Goal: Task Accomplishment & Management: Use online tool/utility

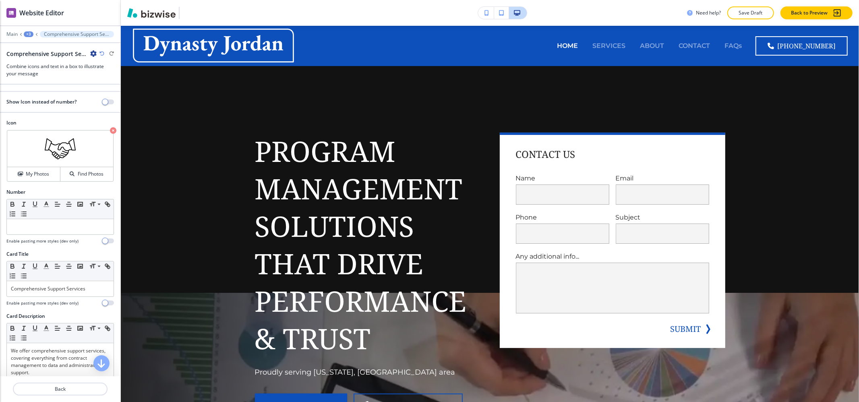
scroll to position [889, 0]
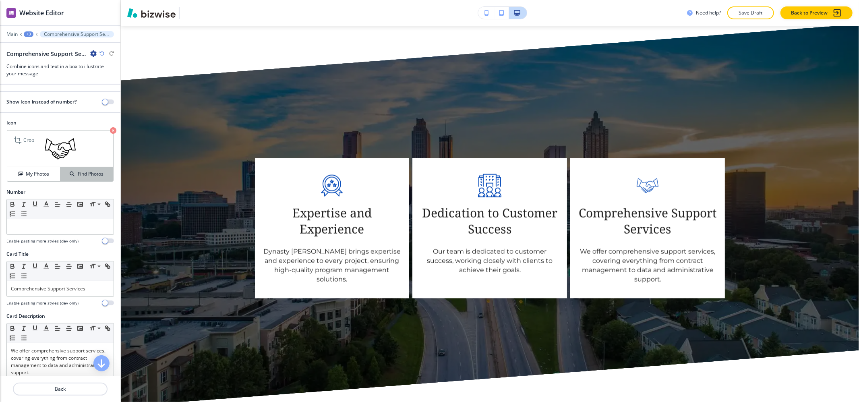
click at [83, 179] on button "Find Photos" at bounding box center [86, 174] width 53 height 14
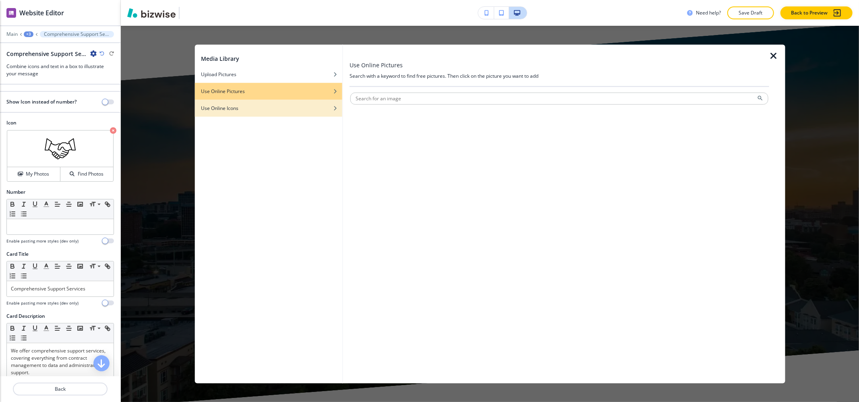
click at [273, 108] on div "Use Online Icons" at bounding box center [268, 108] width 148 height 7
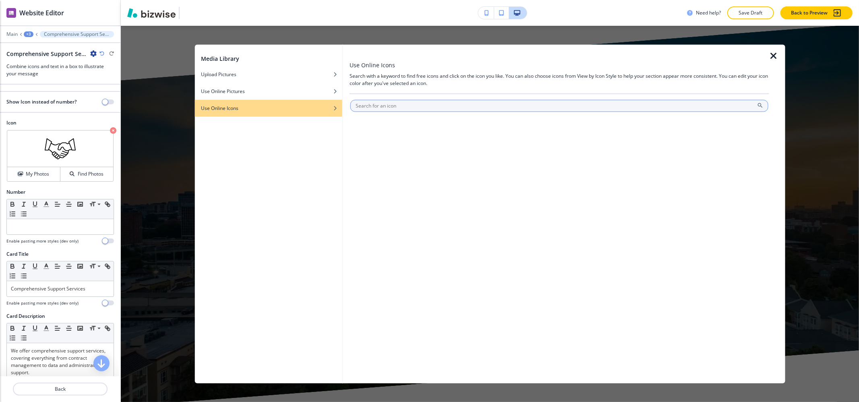
click at [382, 106] on input "text" at bounding box center [559, 106] width 418 height 12
type input "shakehands"
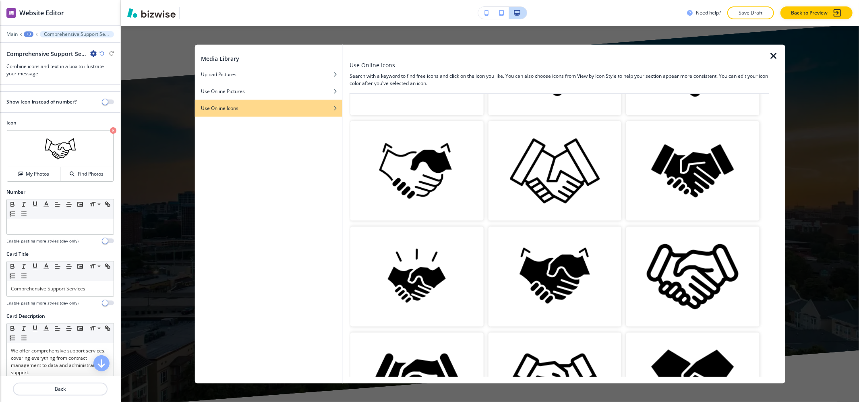
scroll to position [322, 0]
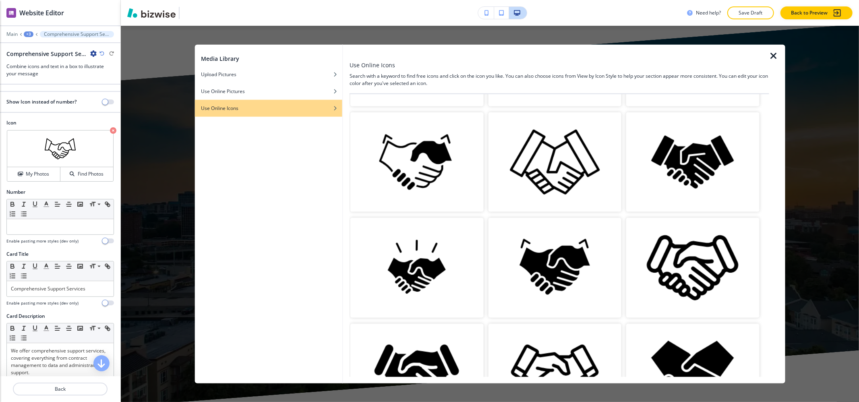
click at [689, 271] on img "button" at bounding box center [692, 268] width 133 height 100
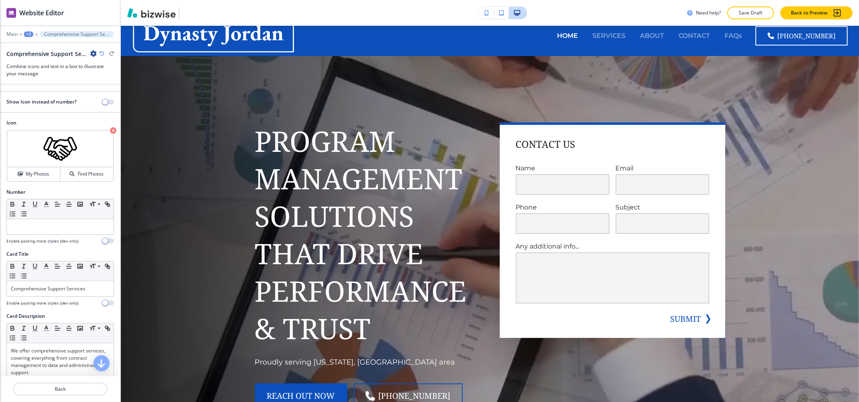
scroll to position [0, 0]
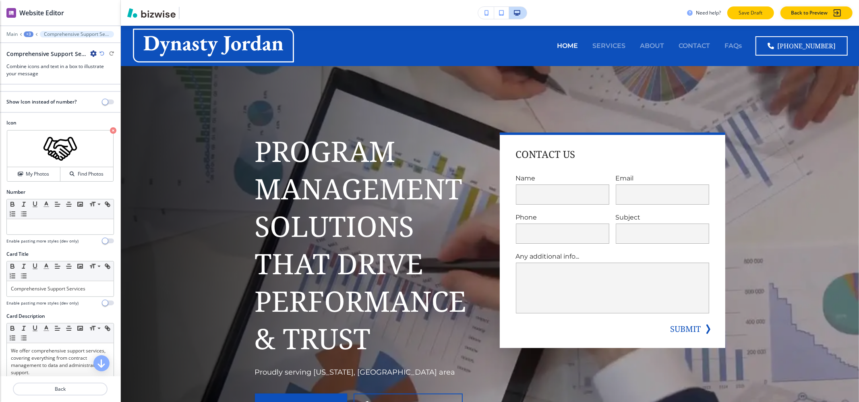
click at [761, 13] on p "Save Draft" at bounding box center [750, 12] width 26 height 7
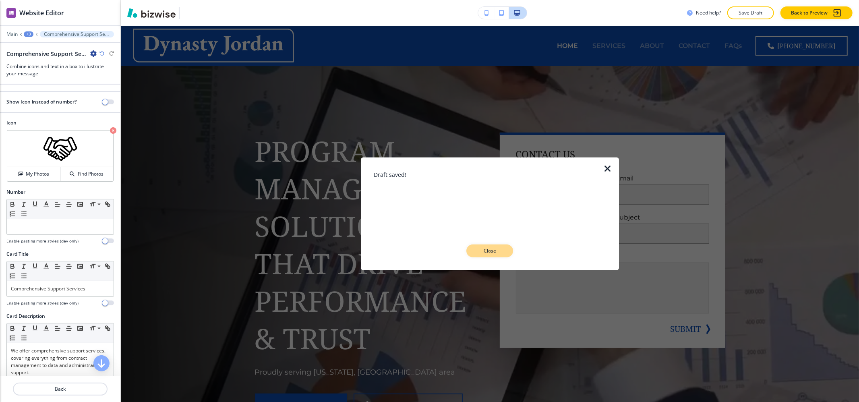
click at [508, 254] on button "Close" at bounding box center [489, 250] width 47 height 13
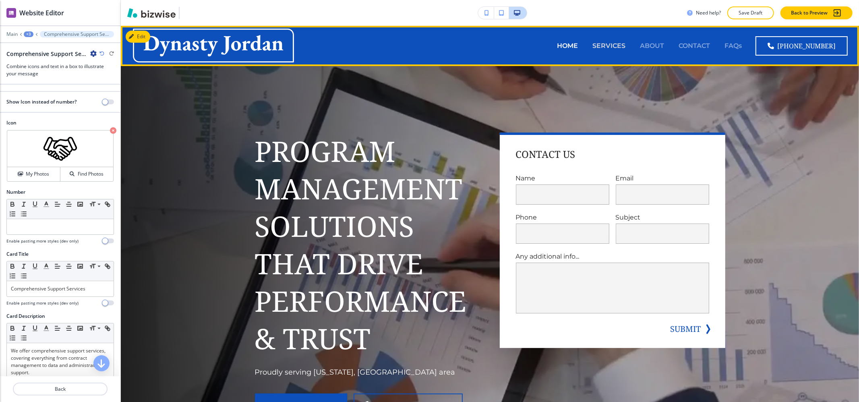
click at [614, 41] on p "SERVICES" at bounding box center [608, 45] width 33 height 9
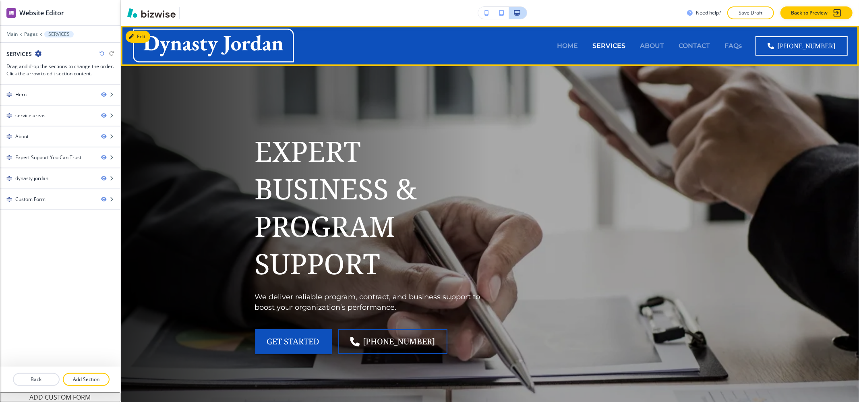
click at [657, 52] on div "ABOUT" at bounding box center [651, 46] width 39 height 32
click at [658, 50] on p "ABOUT" at bounding box center [652, 45] width 24 height 9
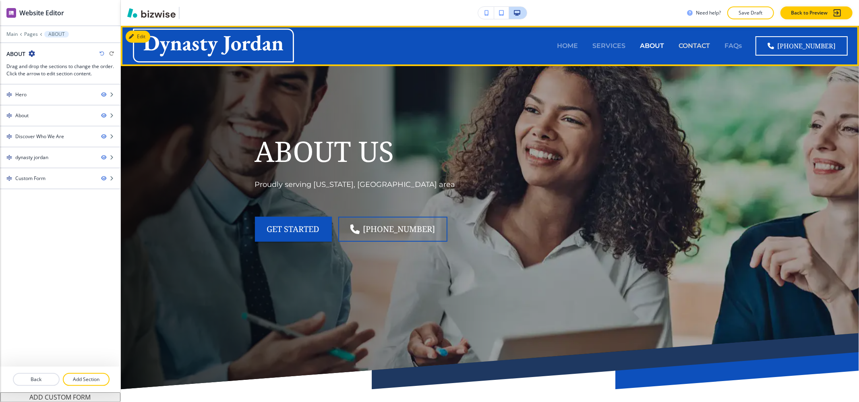
click at [693, 45] on p "CONTACT" at bounding box center [693, 45] width 31 height 9
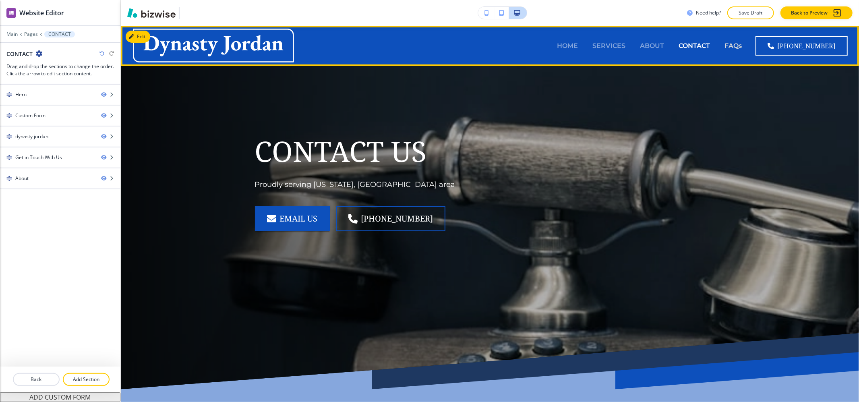
click at [737, 45] on p "FAQs" at bounding box center [732, 45] width 17 height 9
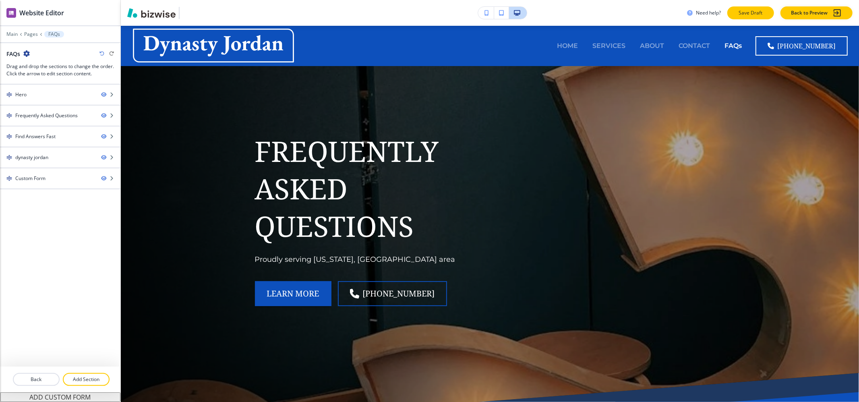
click at [760, 12] on p "Save Draft" at bounding box center [750, 12] width 26 height 7
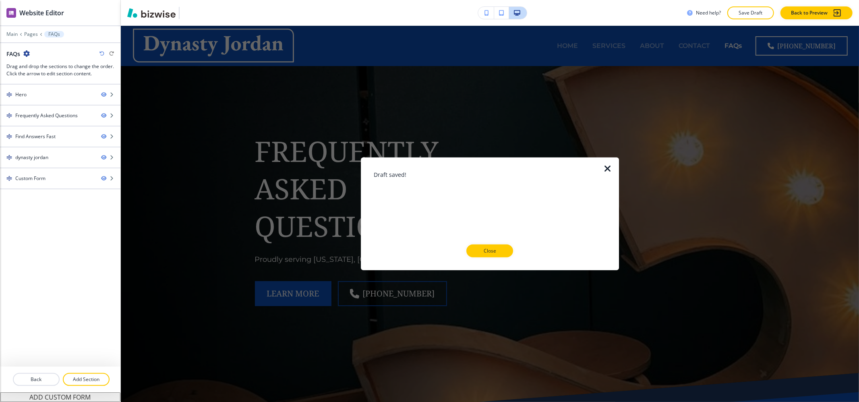
drag, startPoint x: 506, startPoint y: 252, endPoint x: 544, endPoint y: 182, distance: 79.1
click at [506, 252] on button "Close" at bounding box center [489, 250] width 47 height 13
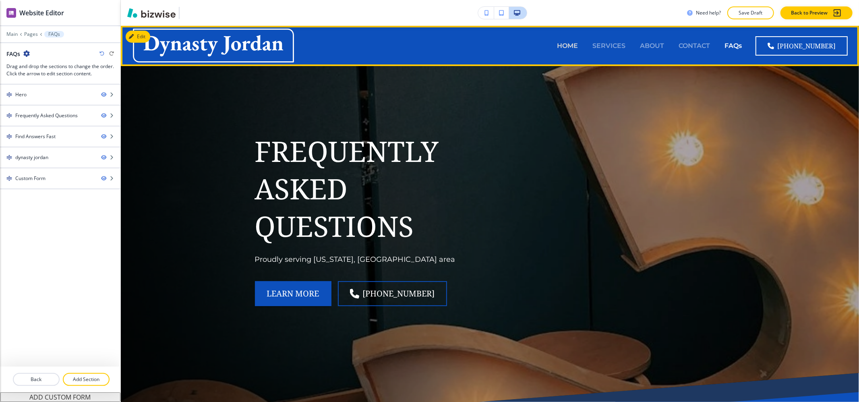
click at [575, 47] on p "HOME" at bounding box center [567, 45] width 21 height 9
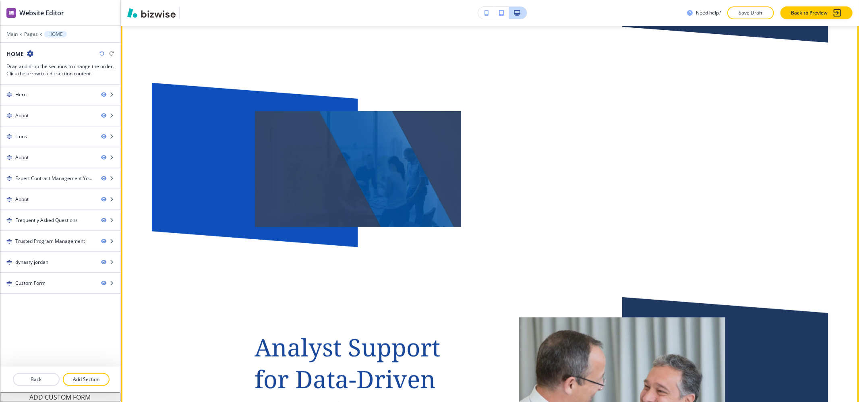
scroll to position [2952, 0]
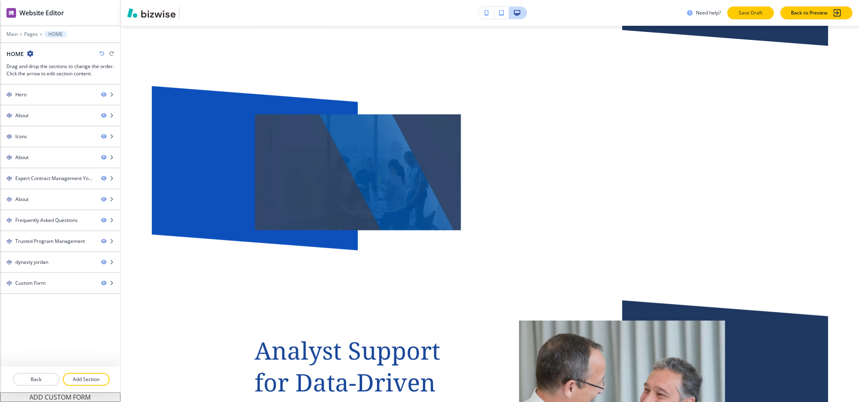
click at [747, 12] on p "Save Draft" at bounding box center [750, 12] width 26 height 7
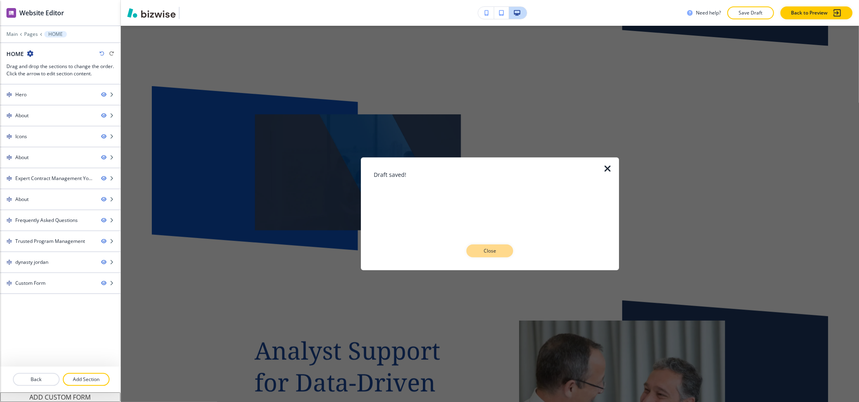
click at [487, 247] on p "Close" at bounding box center [490, 250] width 26 height 7
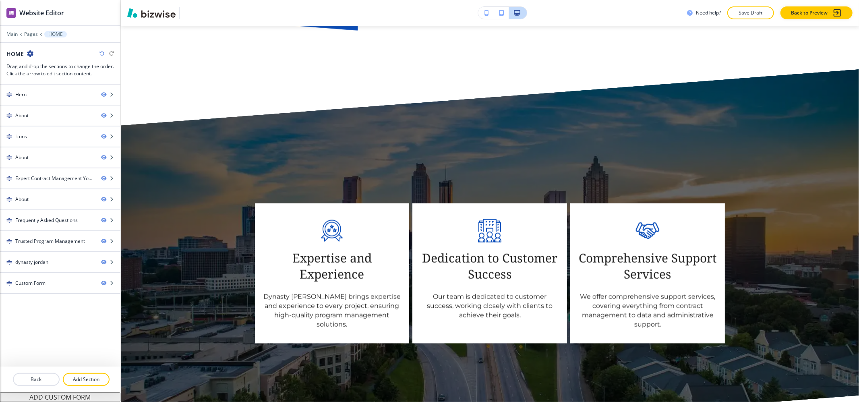
scroll to position [0, 0]
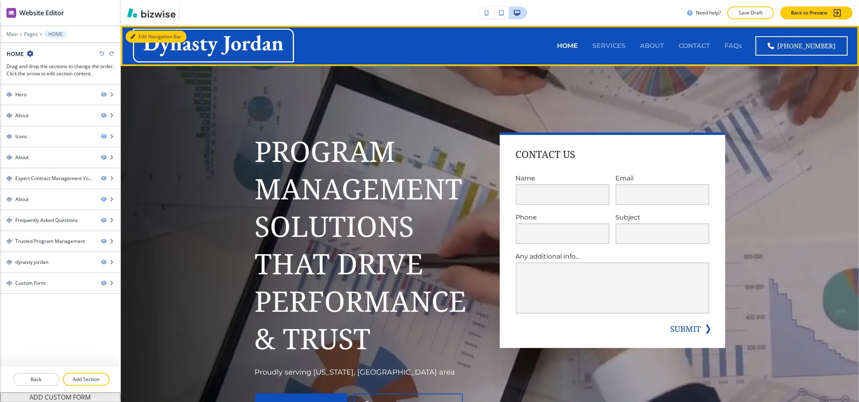
click at [133, 38] on icon "button" at bounding box center [132, 36] width 5 height 5
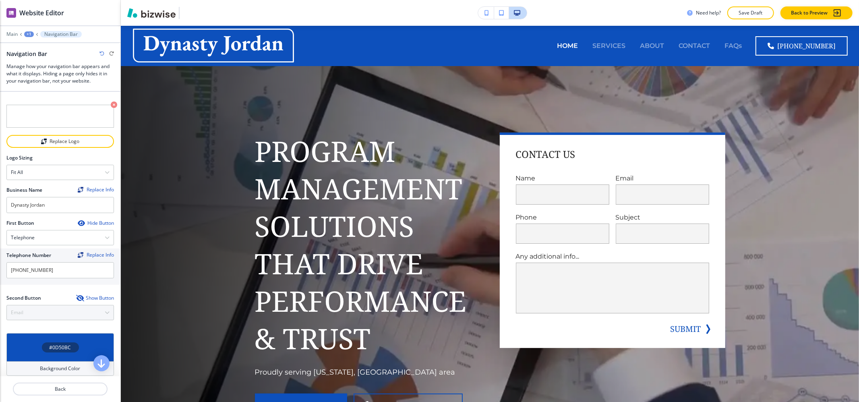
scroll to position [215, 0]
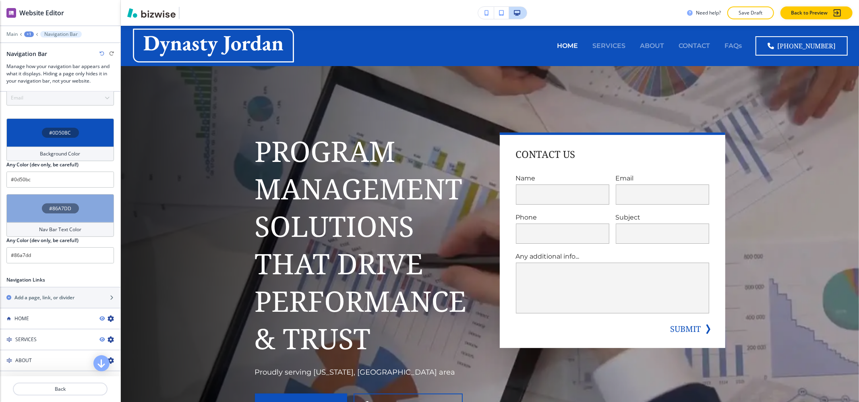
click at [56, 157] on h4 "Background Color" at bounding box center [60, 153] width 40 height 7
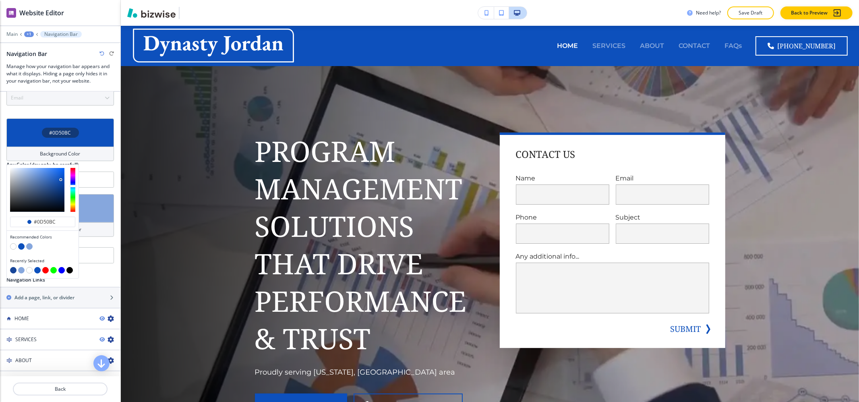
click at [28, 249] on button "button" at bounding box center [29, 246] width 6 height 6
type input "#86a7dd"
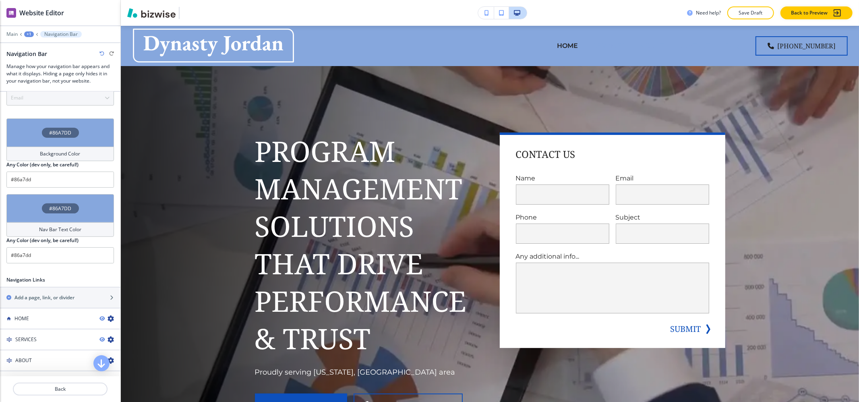
click at [42, 229] on h4 "Nav Bar Text Color" at bounding box center [60, 229] width 42 height 7
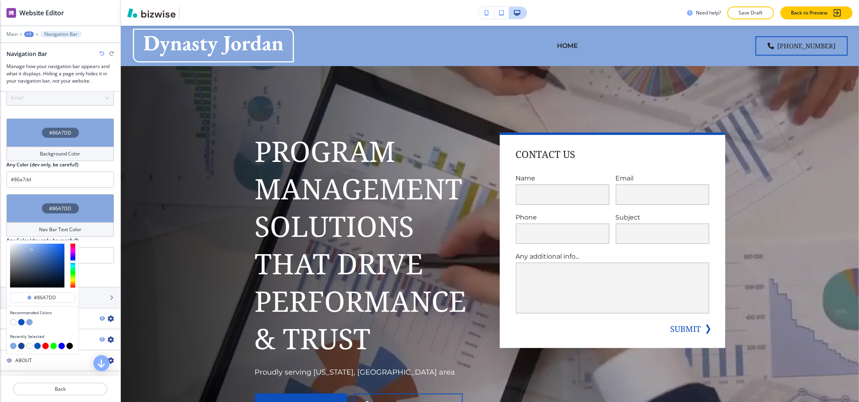
click at [20, 324] on button "button" at bounding box center [21, 322] width 6 height 6
type input "#0d50bc"
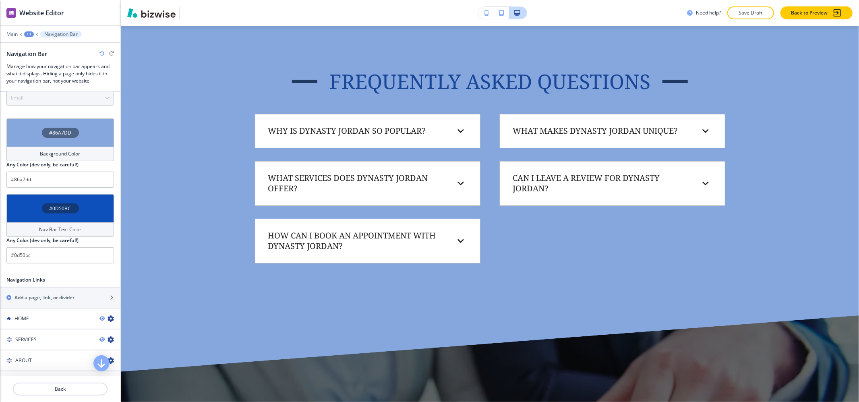
scroll to position [5611, 0]
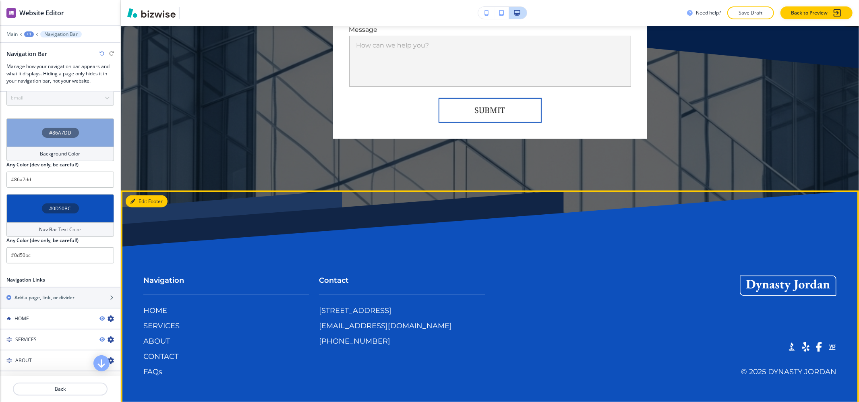
click at [145, 200] on button "Edit Footer" at bounding box center [147, 201] width 42 height 12
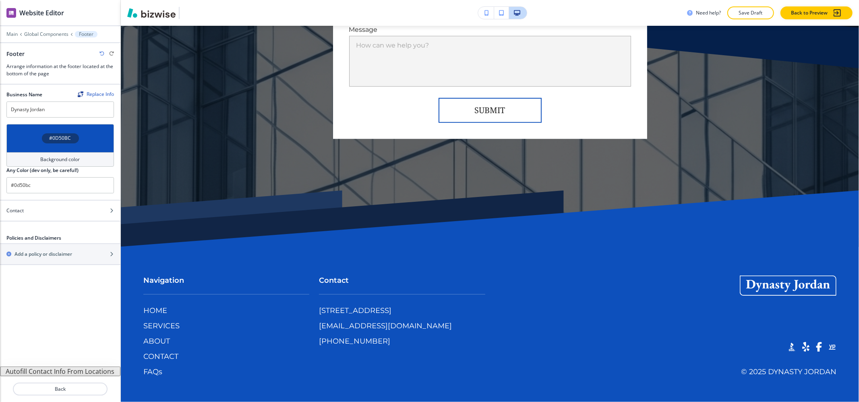
click at [54, 160] on h4 "Background color" at bounding box center [60, 159] width 39 height 7
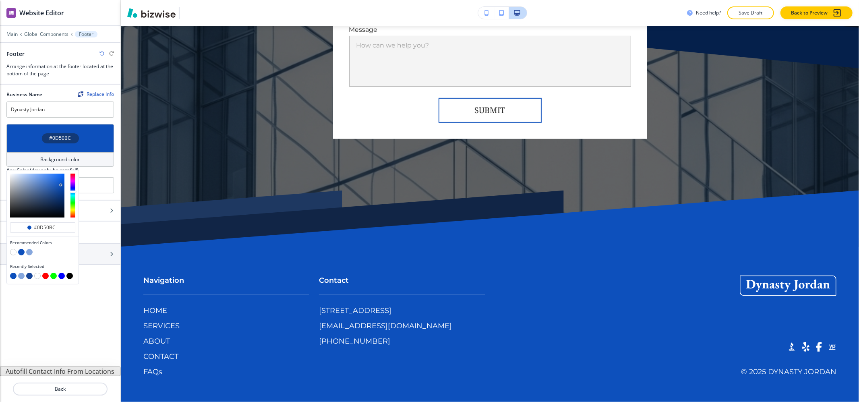
click at [27, 250] on button "button" at bounding box center [29, 252] width 6 height 6
type input "#86a7dd"
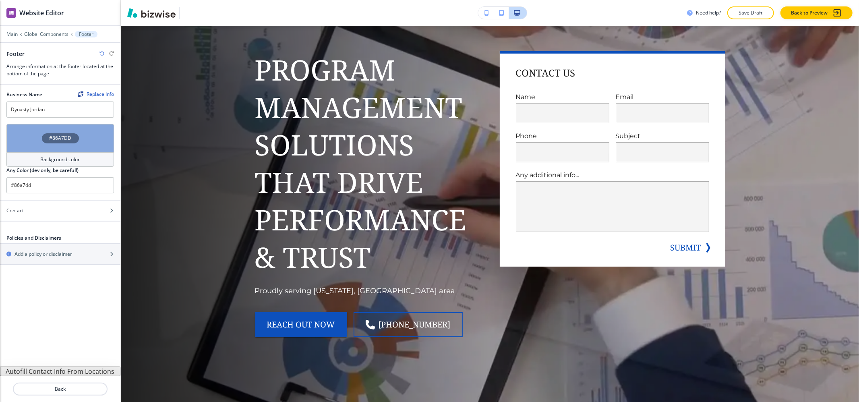
scroll to position [0, 0]
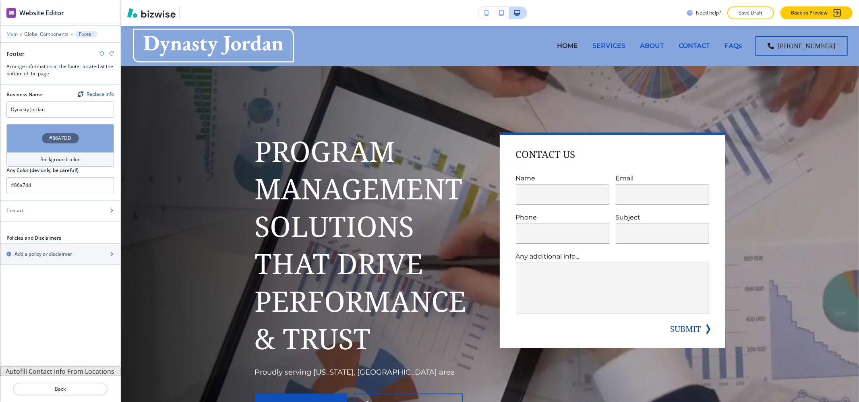
click at [12, 32] on p "Main" at bounding box center [11, 34] width 11 height 6
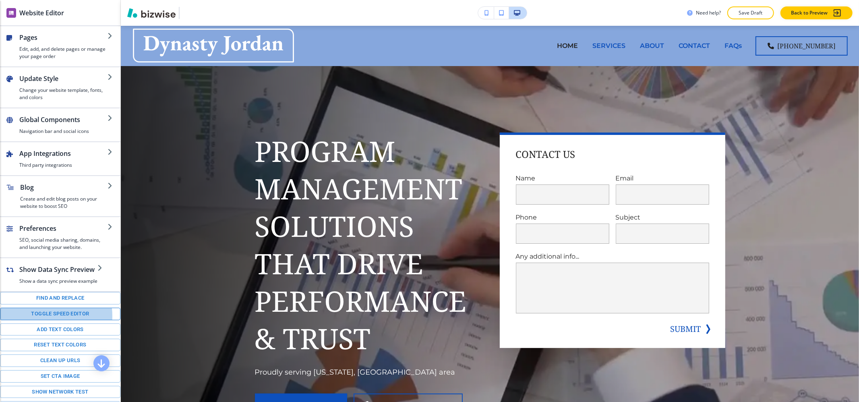
click at [42, 320] on button "Toggle speed editor" at bounding box center [60, 314] width 120 height 12
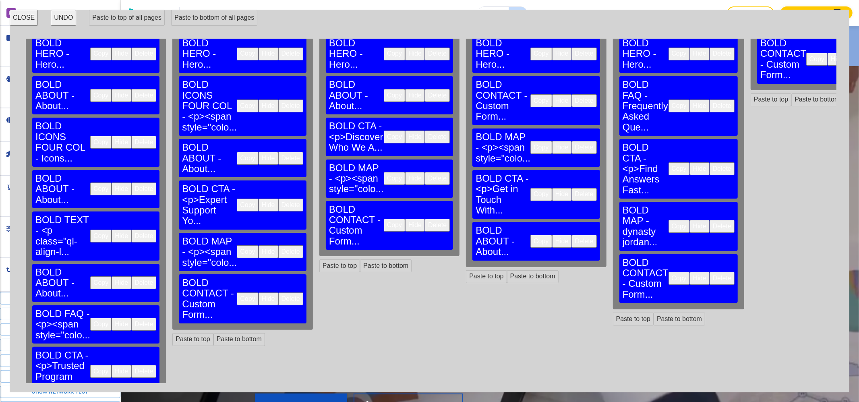
scroll to position [37, 0]
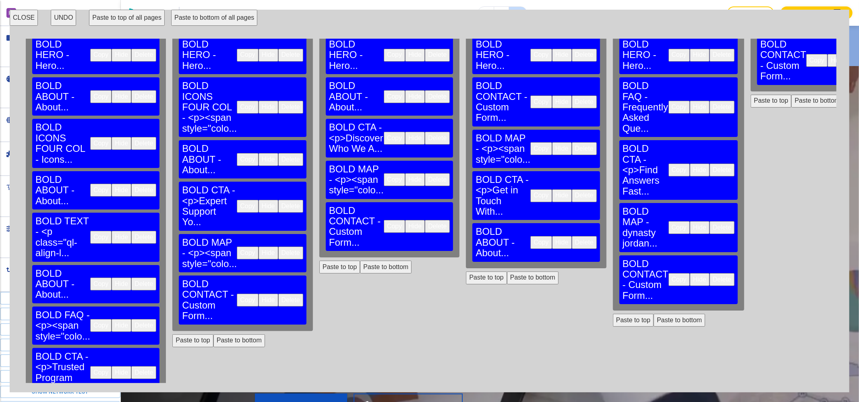
scroll to position [0, 0]
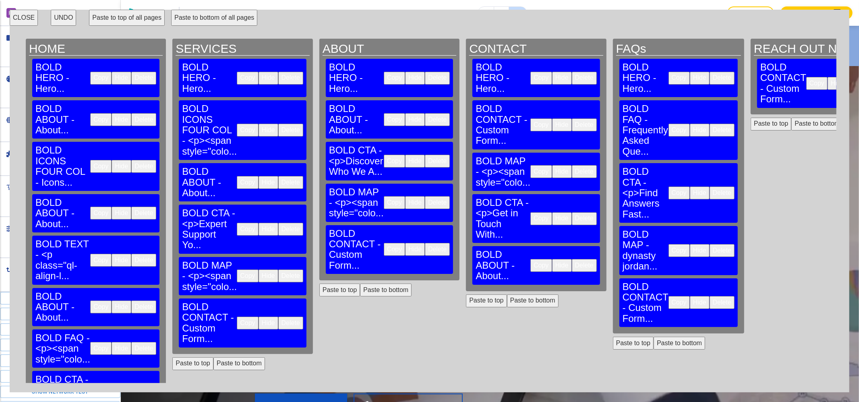
click at [507, 294] on button "Paste to bottom" at bounding box center [533, 300] width 52 height 13
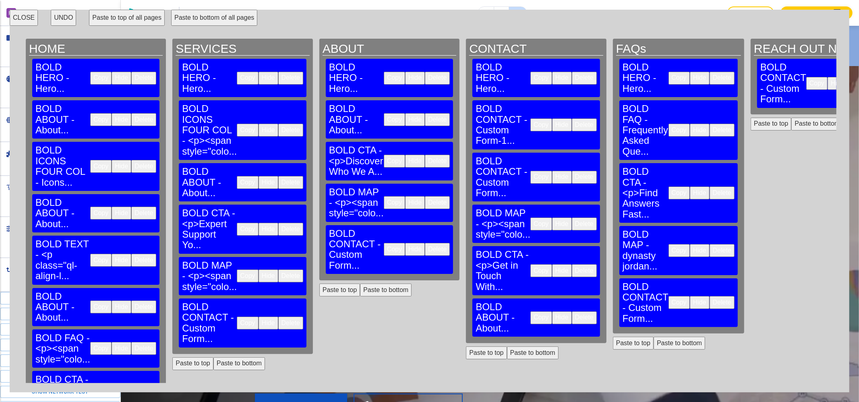
click at [572, 171] on button "Delete" at bounding box center [584, 177] width 25 height 13
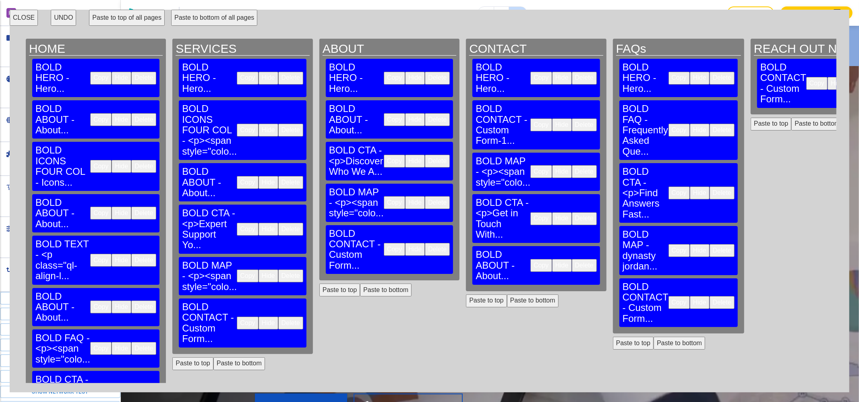
click at [27, 19] on button "CLOSE" at bounding box center [24, 18] width 28 height 16
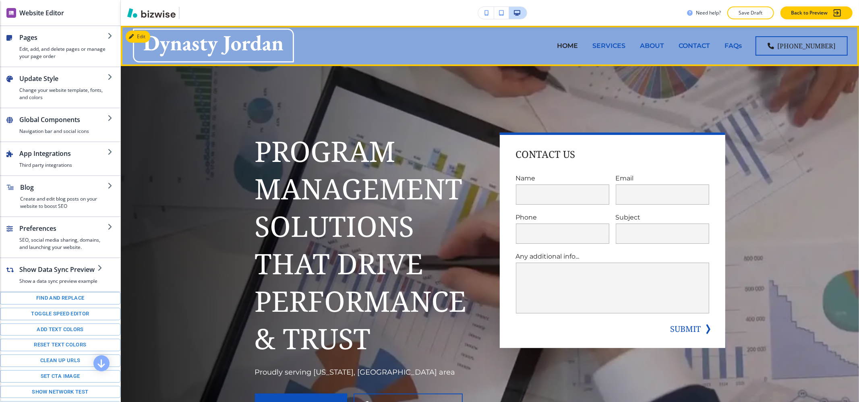
click at [709, 51] on div "CONTACT" at bounding box center [694, 46] width 46 height 32
click at [691, 45] on p "CONTACT" at bounding box center [693, 45] width 31 height 9
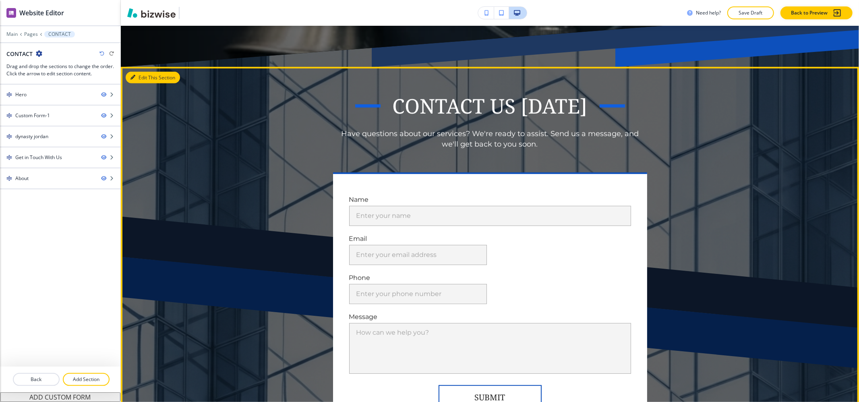
click at [145, 75] on button "Edit This Section" at bounding box center [153, 78] width 54 height 12
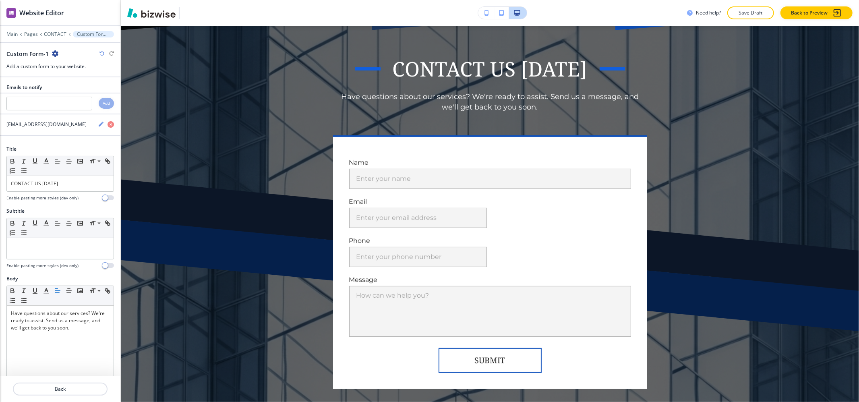
scroll to position [363, 0]
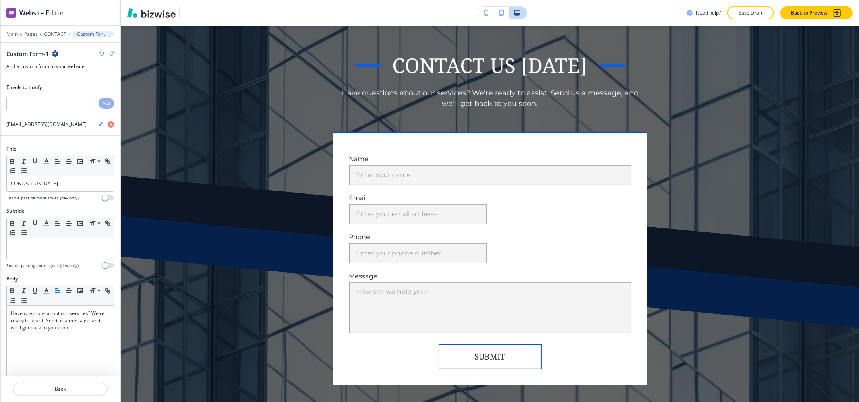
click at [56, 52] on icon "button" at bounding box center [55, 53] width 6 height 6
click at [63, 66] on p "Rename Section" at bounding box center [77, 67] width 41 height 7
click at [65, 56] on input "Custom Form-1" at bounding box center [47, 53] width 83 height 16
type input "Custom Form"
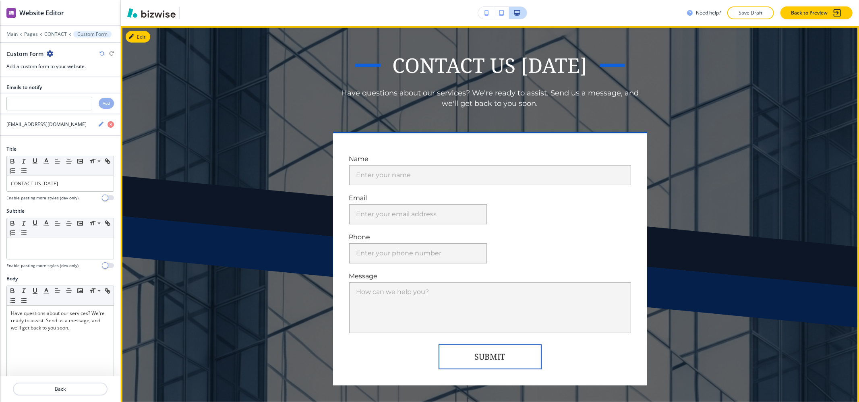
click at [192, 107] on div "CONTACT US [DATE] Have questions about our services? We're ready to assist. Sen…" at bounding box center [490, 231] width 738 height 411
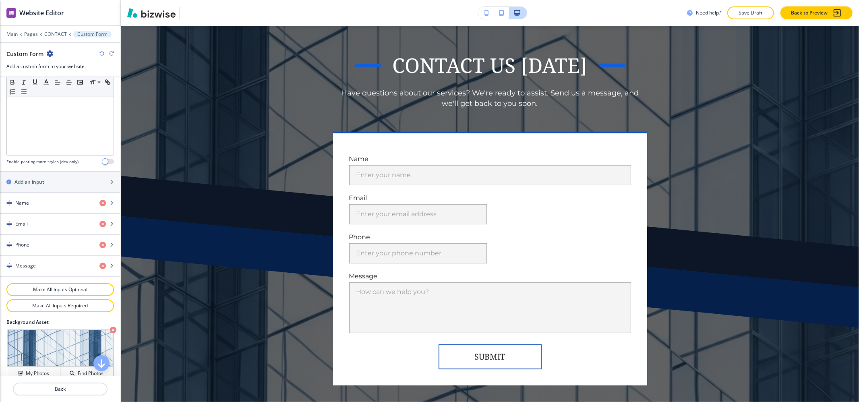
scroll to position [347, 0]
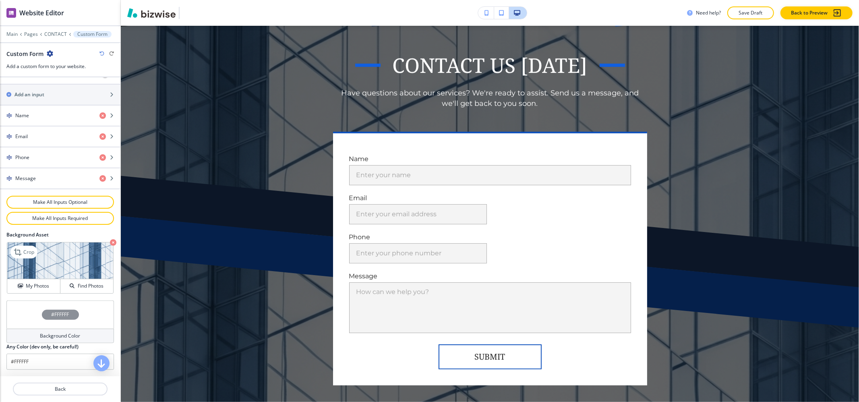
click at [110, 240] on icon "button" at bounding box center [113, 242] width 6 height 6
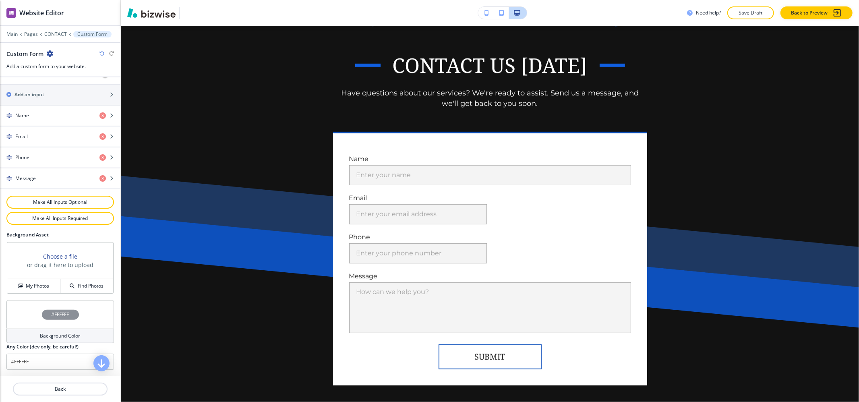
click at [42, 337] on h4 "Background Color" at bounding box center [60, 335] width 40 height 7
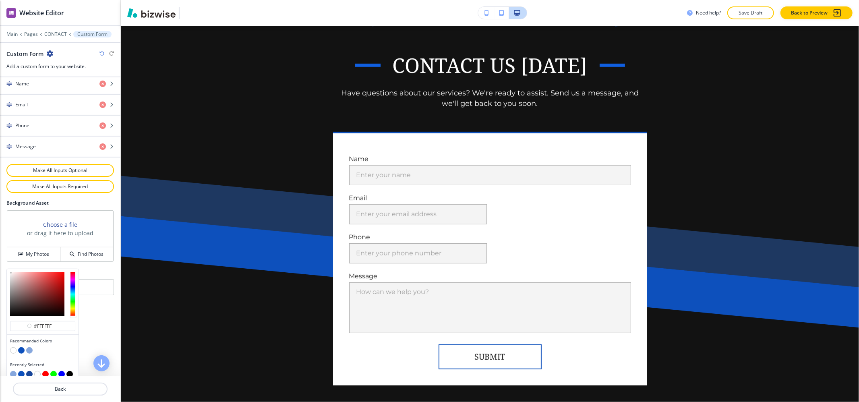
scroll to position [386, 0]
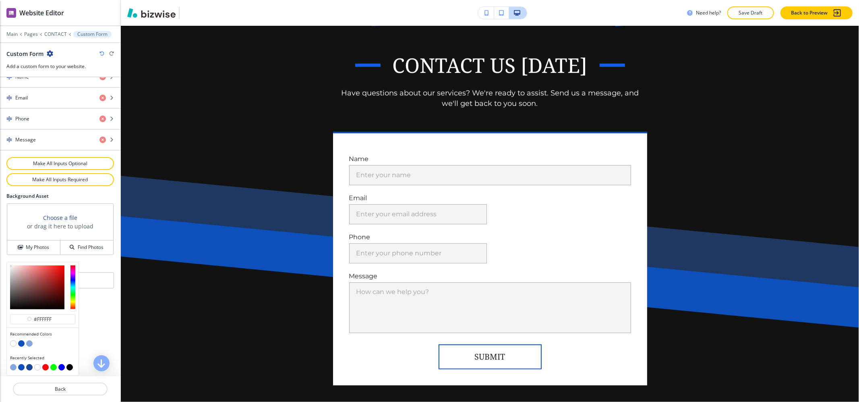
click at [27, 343] on button "button" at bounding box center [29, 343] width 6 height 6
type input "#86a7dd"
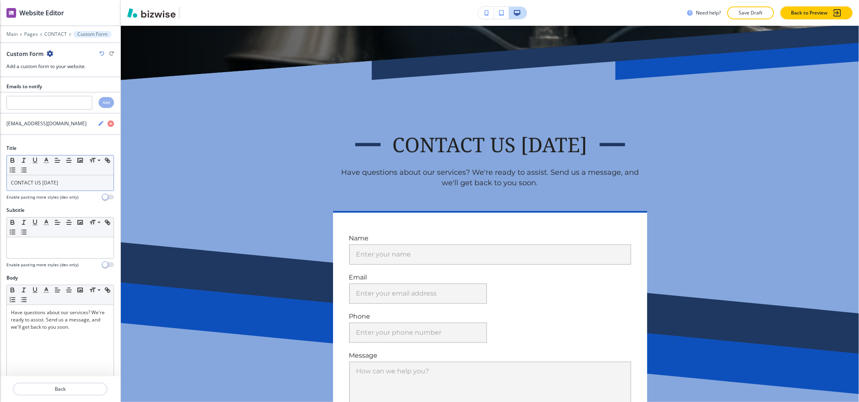
scroll to position [0, 0]
drag, startPoint x: 62, startPoint y: 182, endPoint x: 25, endPoint y: 173, distance: 38.6
click at [0, 179] on div "Title Small Normal Large Huge CONTACT US [DATE] Enable pasting more styles (dev…" at bounding box center [60, 176] width 120 height 62
click at [45, 163] on line "button" at bounding box center [46, 163] width 5 height 0
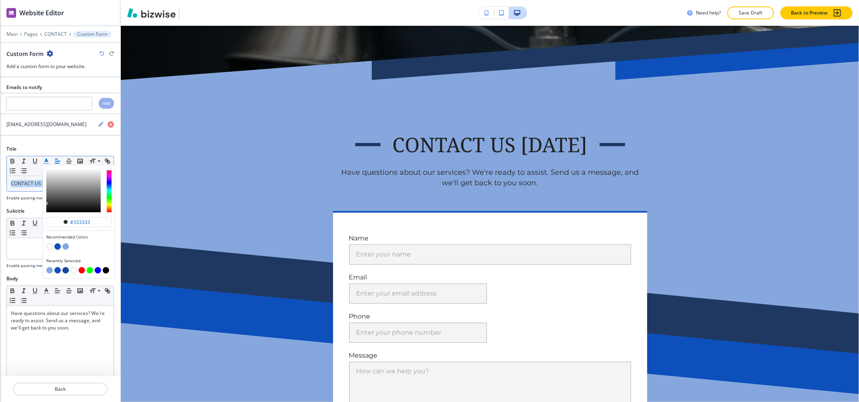
click at [57, 271] on button "button" at bounding box center [57, 270] width 6 height 6
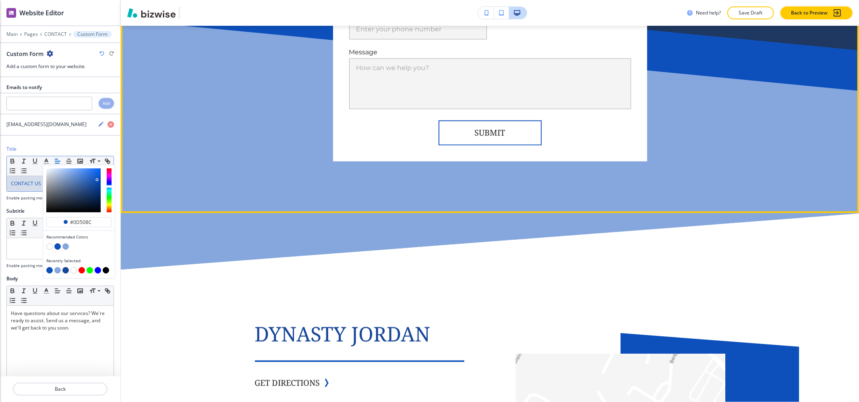
scroll to position [631, 0]
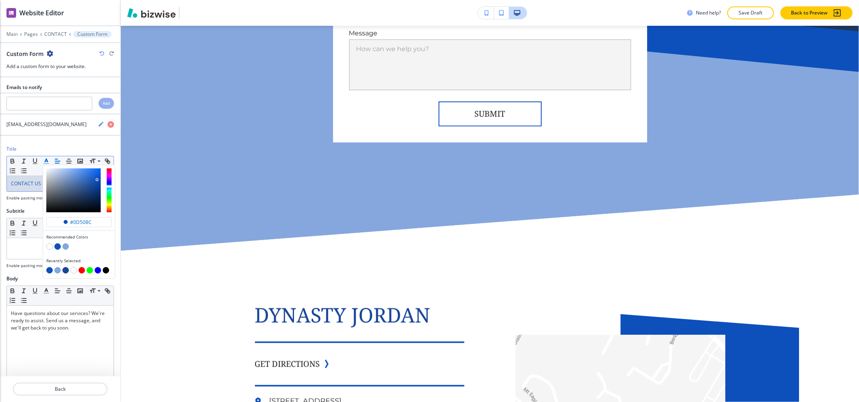
click at [65, 272] on button "button" at bounding box center [65, 270] width 6 height 6
type input "#184699"
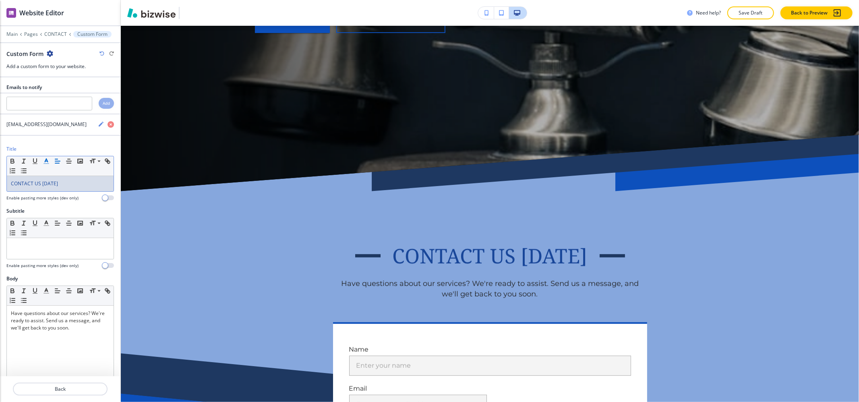
scroll to position [0, 0]
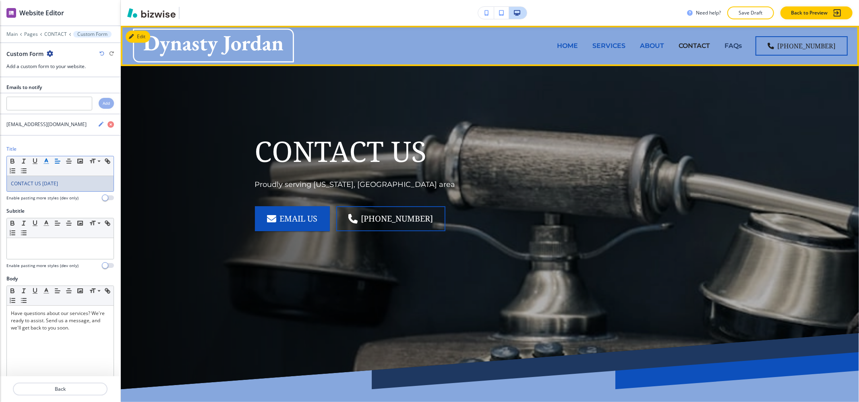
click at [736, 46] on p "FAQs" at bounding box center [732, 45] width 17 height 9
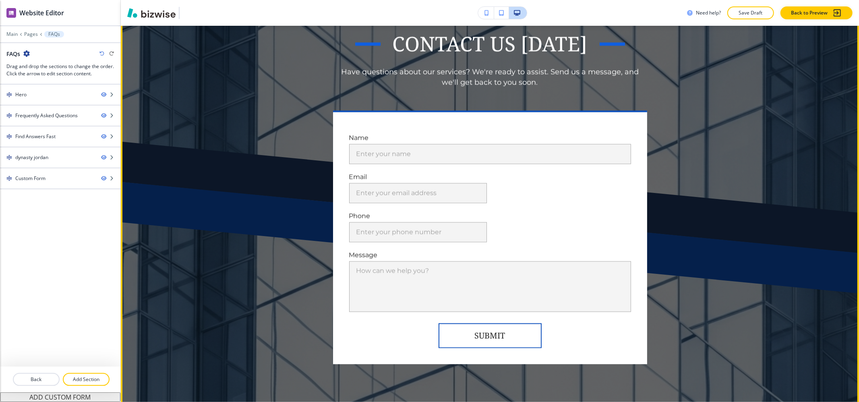
scroll to position [1395, 0]
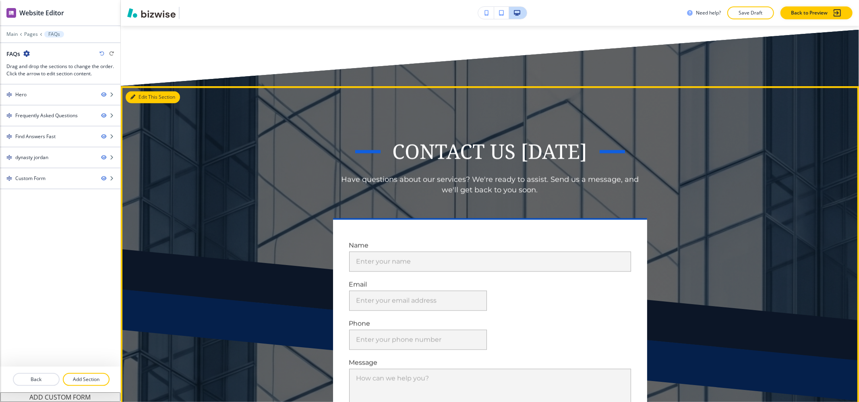
click at [137, 95] on button "Edit This Section" at bounding box center [153, 97] width 54 height 12
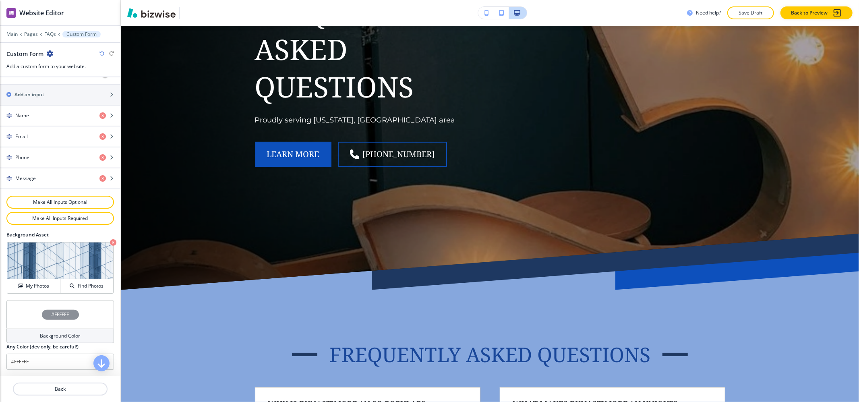
scroll to position [0, 0]
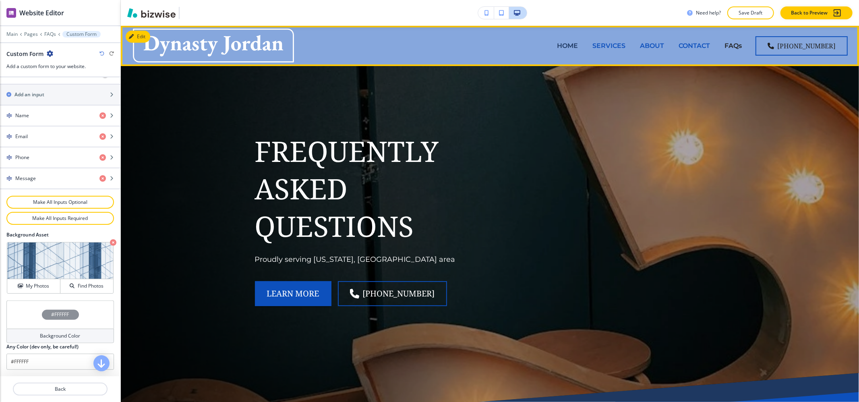
click at [564, 44] on p "HOME" at bounding box center [567, 45] width 21 height 9
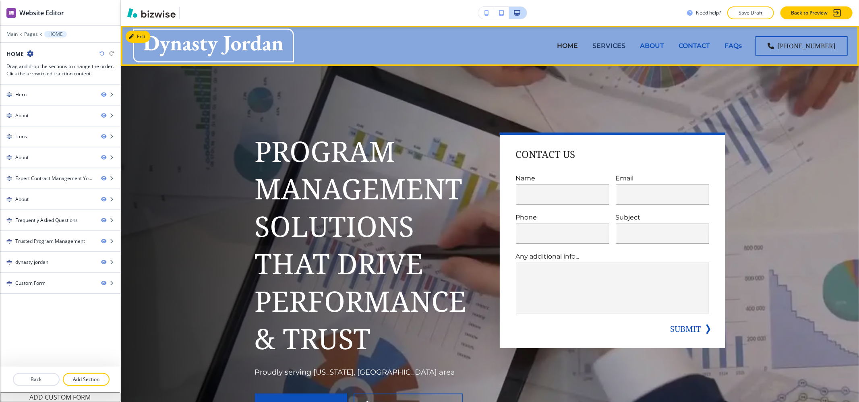
click at [601, 44] on p "SERVICES" at bounding box center [608, 45] width 33 height 9
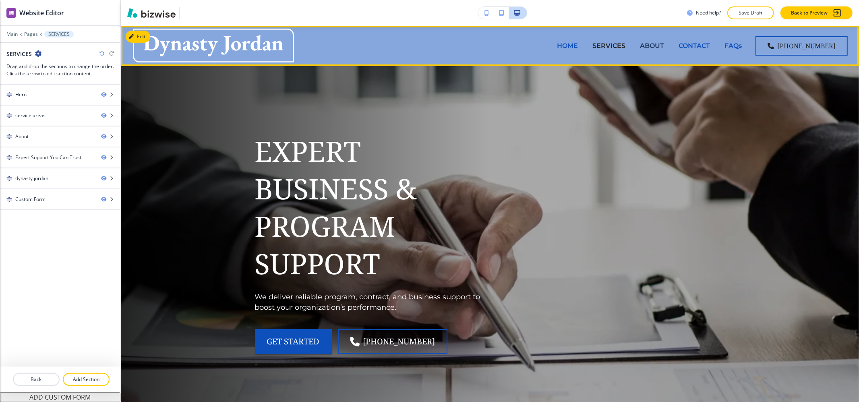
click at [664, 44] on p "ABOUT" at bounding box center [652, 45] width 24 height 9
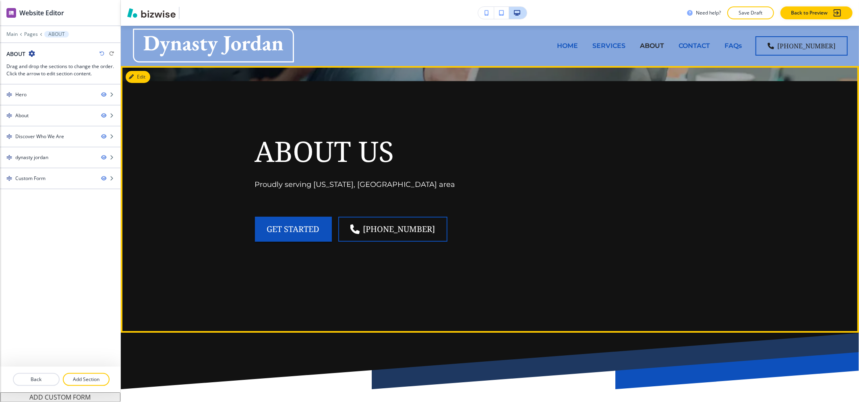
click at [836, 113] on div "about us Proudly serving [US_STATE], [GEOGRAPHIC_DATA] area get started [PHONE_…" at bounding box center [490, 199] width 738 height 266
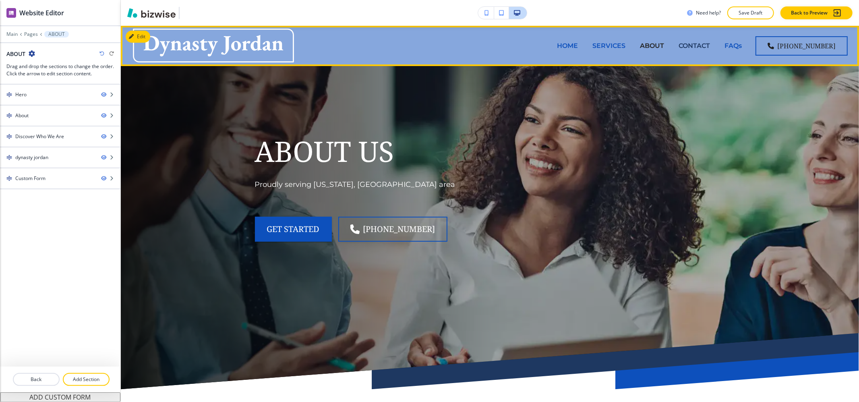
click at [687, 44] on p "CONTACT" at bounding box center [693, 45] width 31 height 9
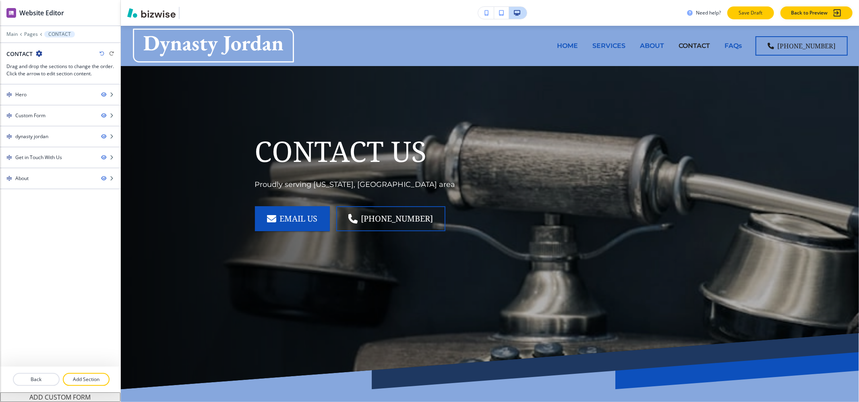
click at [752, 13] on p "Save Draft" at bounding box center [750, 12] width 26 height 7
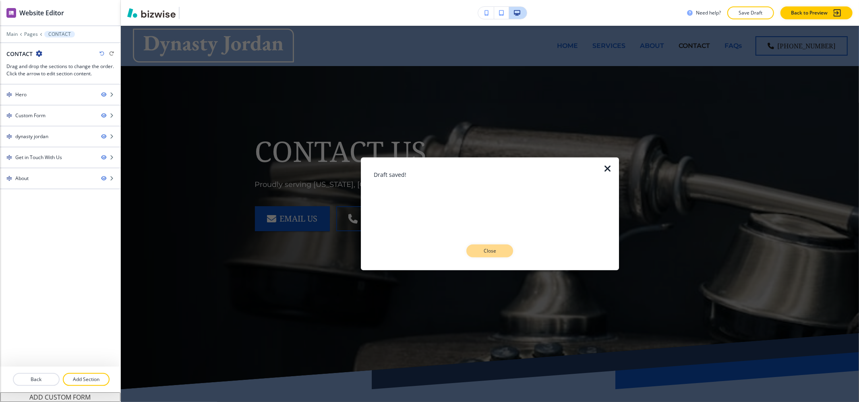
click at [472, 253] on button "Close" at bounding box center [489, 250] width 47 height 13
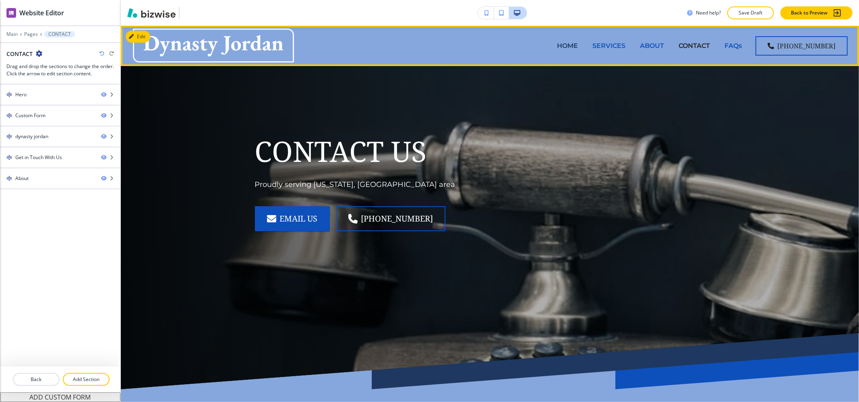
click at [572, 43] on p "HOME" at bounding box center [567, 45] width 21 height 9
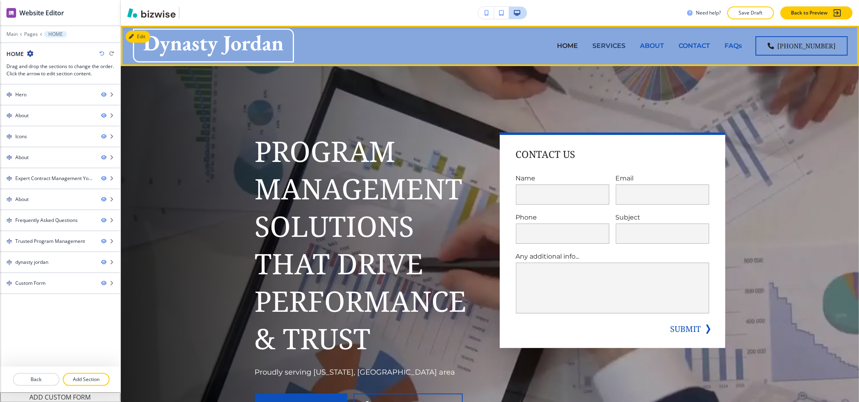
click at [625, 47] on p "SERVICES" at bounding box center [608, 45] width 33 height 9
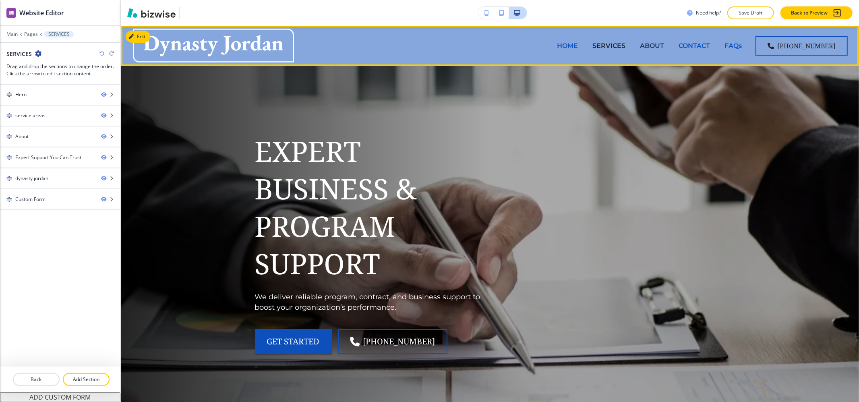
click at [649, 41] on p "ABOUT" at bounding box center [652, 45] width 24 height 9
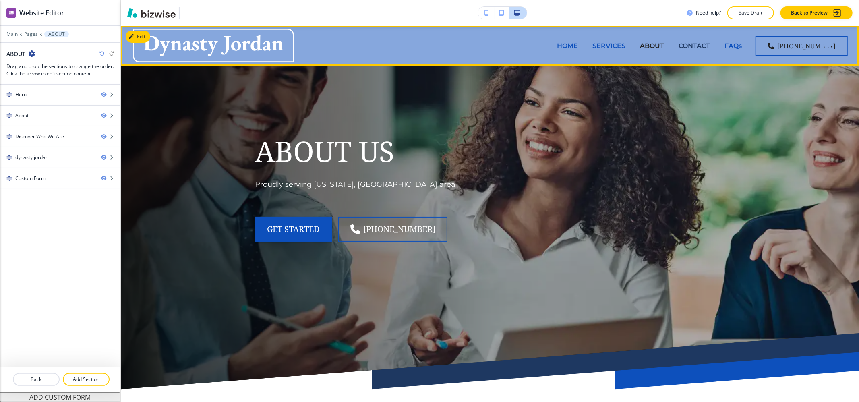
click at [710, 44] on p "CONTACT" at bounding box center [693, 45] width 31 height 9
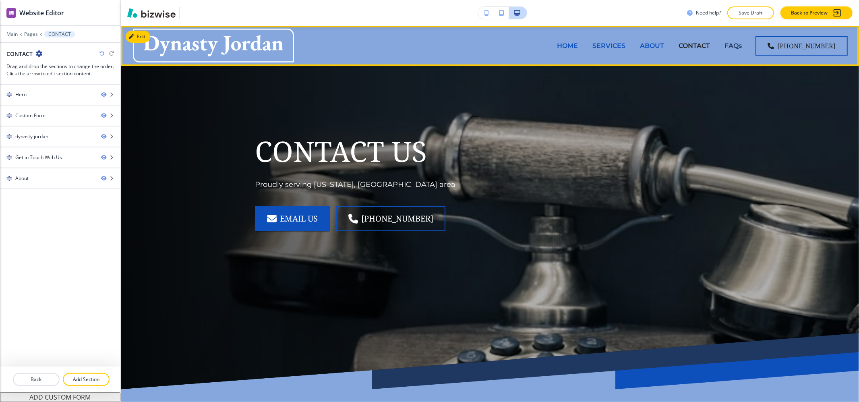
click at [741, 44] on p "FAQs" at bounding box center [732, 45] width 17 height 9
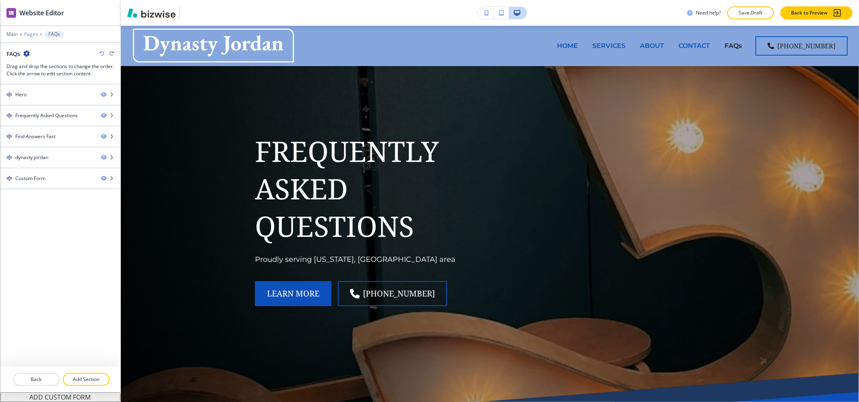
click at [29, 36] on p "Pages" at bounding box center [31, 34] width 14 height 6
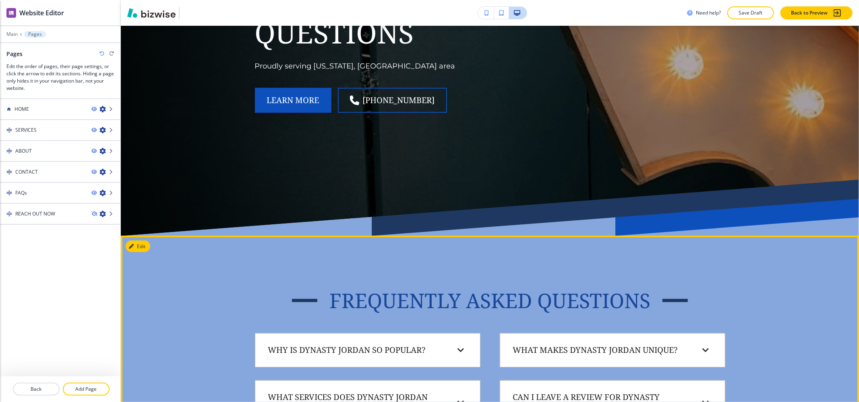
scroll to position [322, 0]
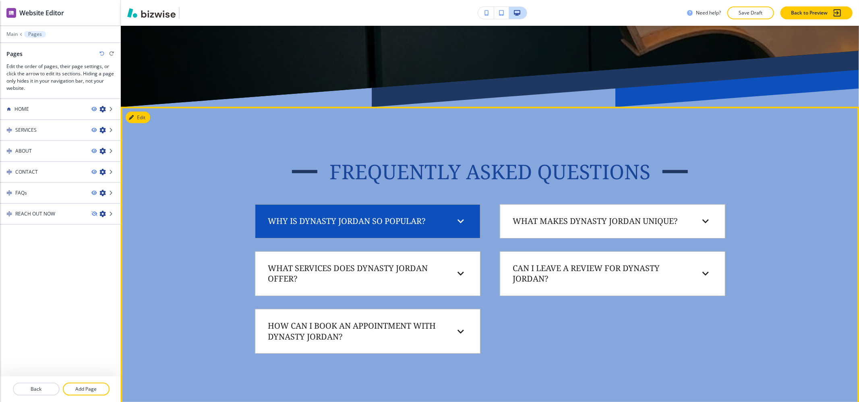
click at [405, 230] on div "Why is Dynasty Jordan so popular?" at bounding box center [368, 221] width 212 height 21
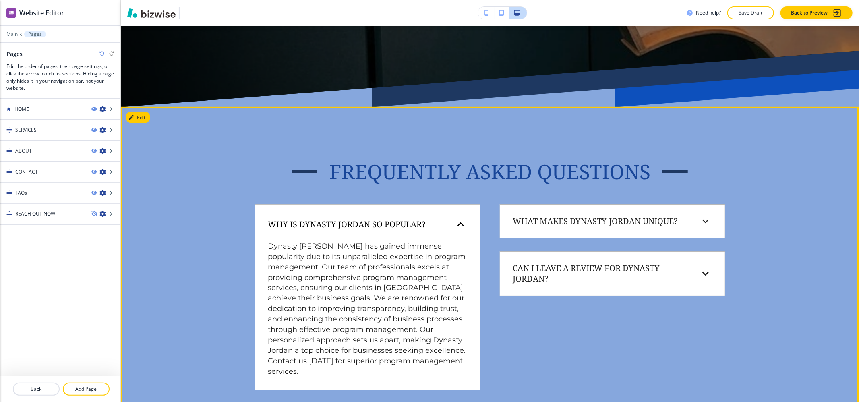
click at [405, 230] on div "Why is Dynasty Jordan so popular?" at bounding box center [368, 224] width 212 height 27
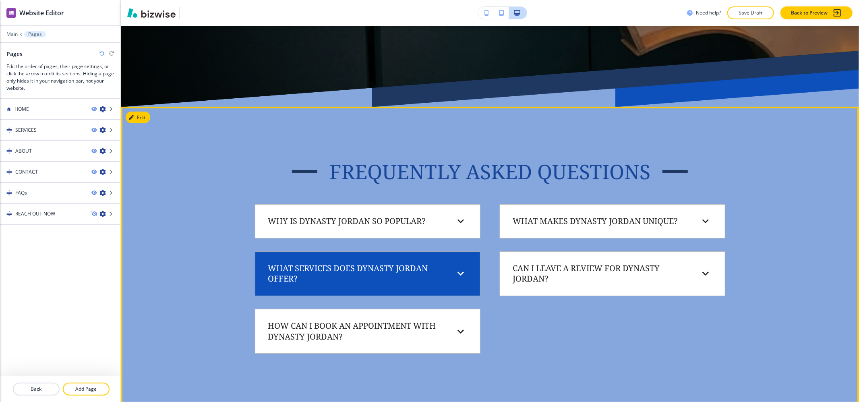
click at [396, 274] on h6 "What services does Dynasty Jordan offer?" at bounding box center [356, 273] width 176 height 21
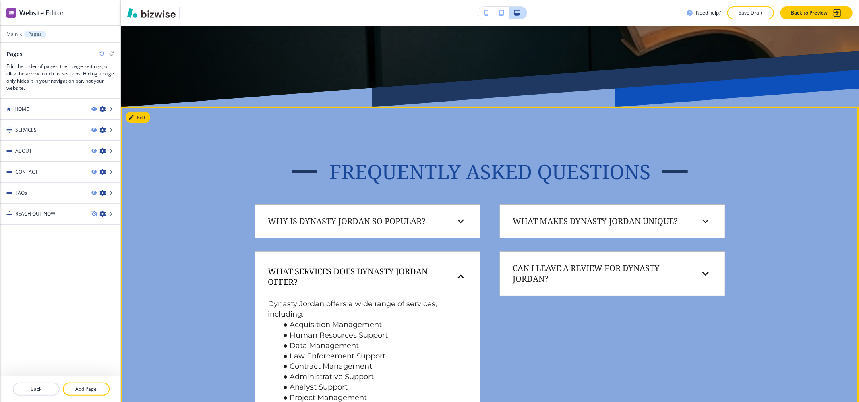
click at [396, 274] on h6 "What services does Dynasty Jordan offer?" at bounding box center [356, 276] width 176 height 21
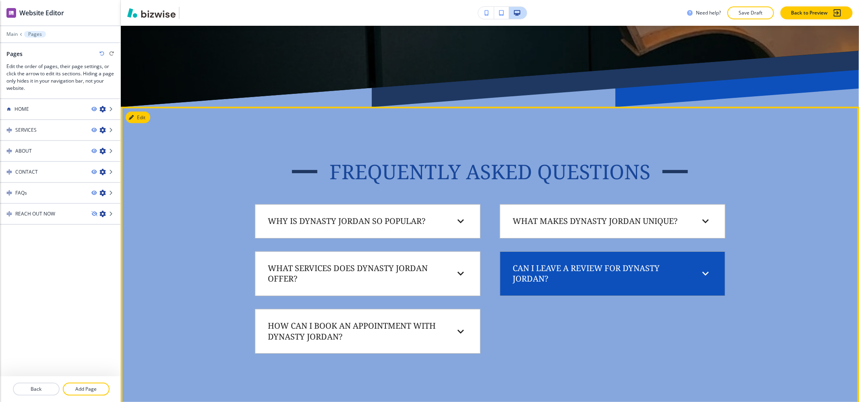
click at [605, 269] on h6 "Can I leave a review for Dynasty Jordan?" at bounding box center [601, 273] width 176 height 21
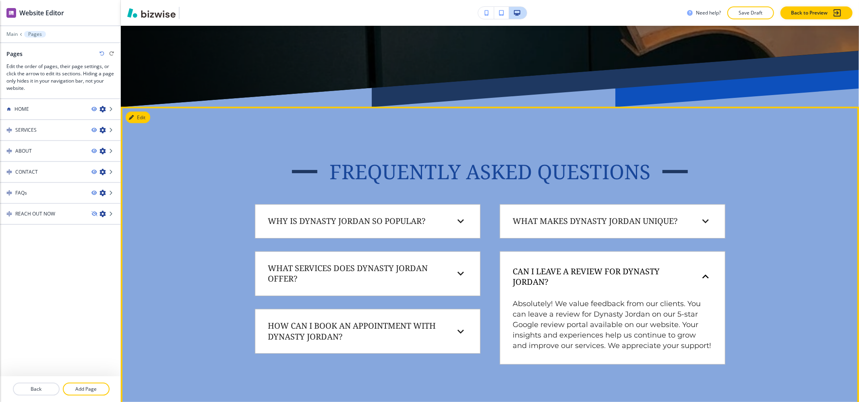
click at [605, 269] on h6 "Can I leave a review for Dynasty Jordan?" at bounding box center [601, 276] width 176 height 21
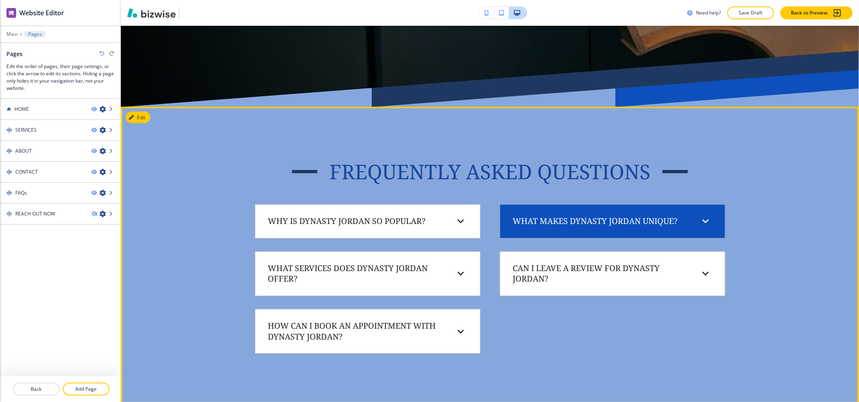
click at [599, 231] on div "What makes Dynasty Jordan unique?" at bounding box center [612, 221] width 212 height 21
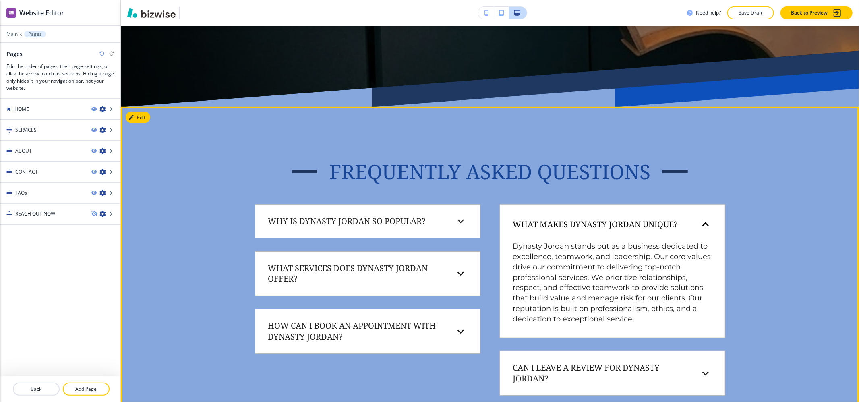
click at [599, 231] on div "What makes Dynasty Jordan unique?" at bounding box center [612, 224] width 212 height 27
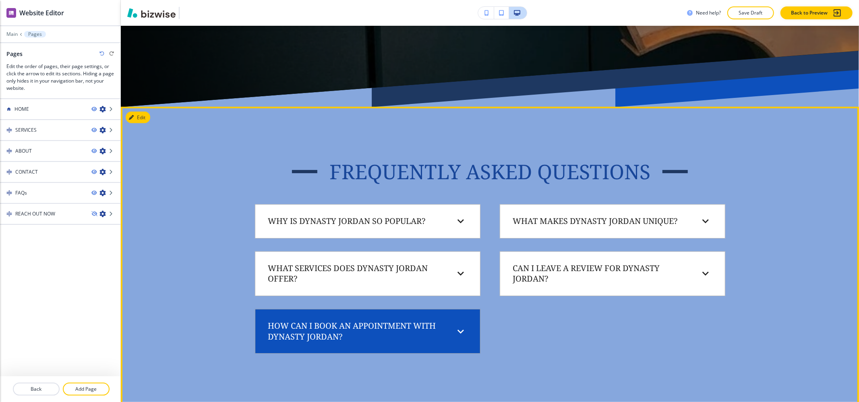
click at [379, 345] on div "How can I book an appointment with Dynasty Jordan?" at bounding box center [368, 331] width 212 height 31
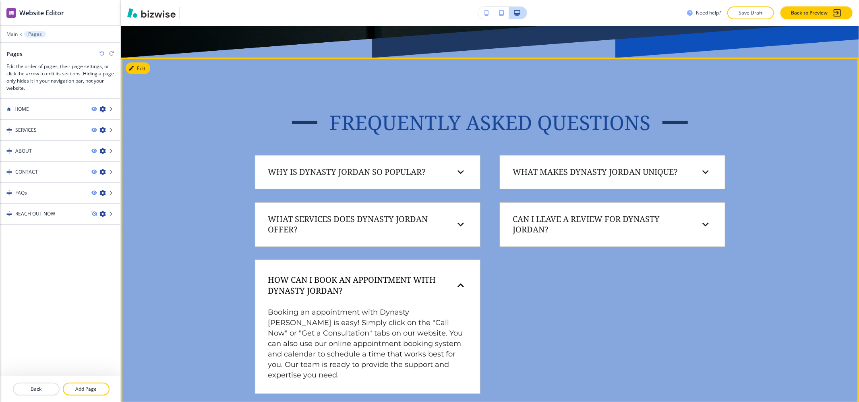
scroll to position [429, 0]
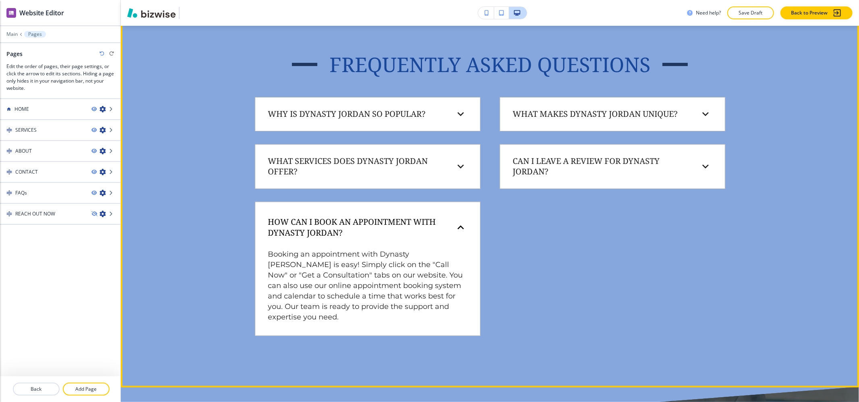
click at [382, 239] on div "How can I book an appointment with Dynasty Jordan?" at bounding box center [368, 226] width 212 height 37
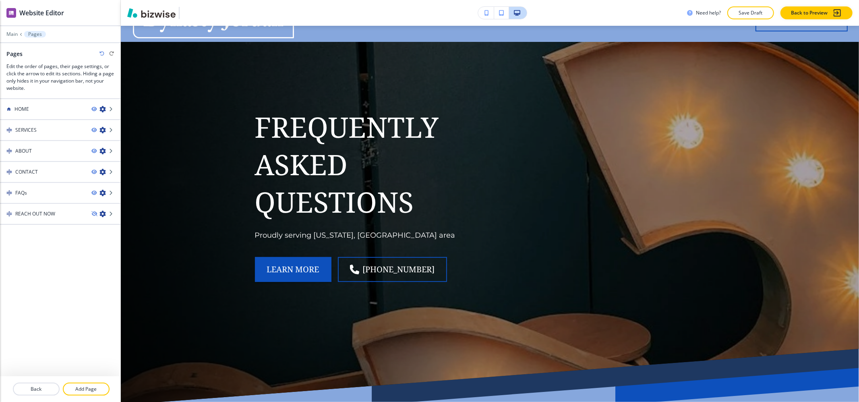
scroll to position [0, 0]
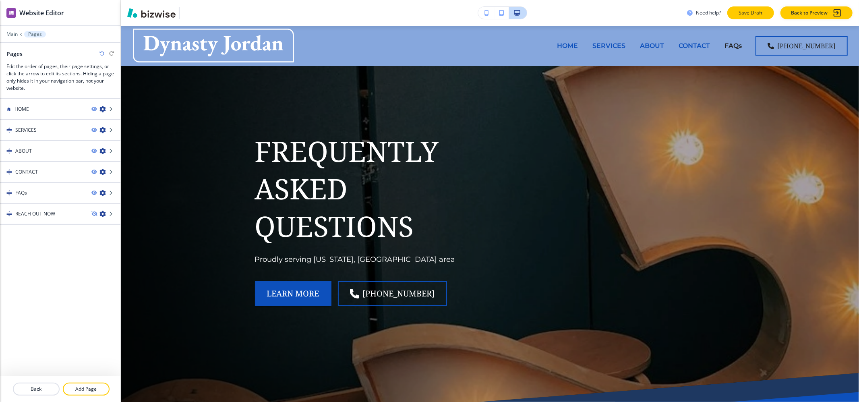
click at [762, 14] on p "Save Draft" at bounding box center [750, 12] width 26 height 7
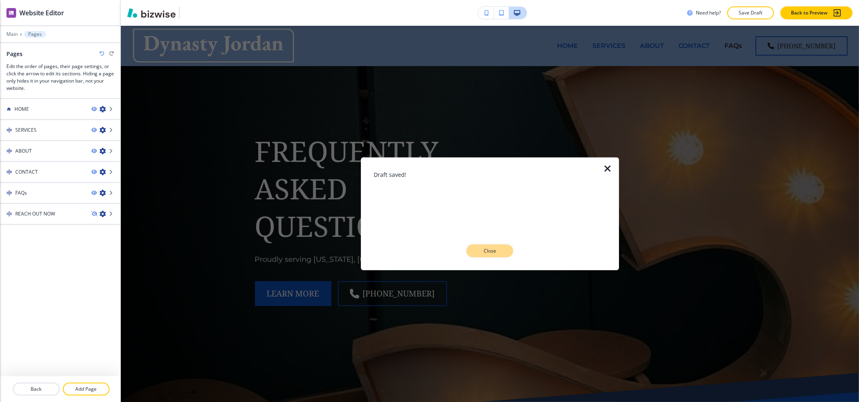
click at [480, 246] on button "Close" at bounding box center [489, 250] width 47 height 13
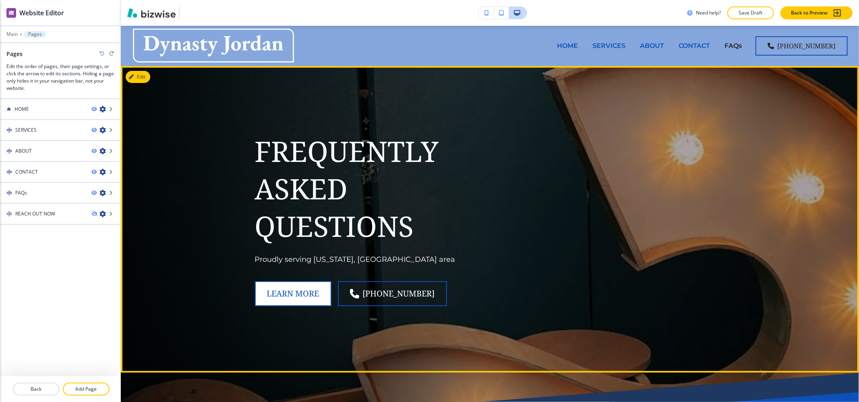
click at [287, 292] on button "learn more" at bounding box center [293, 293] width 76 height 25
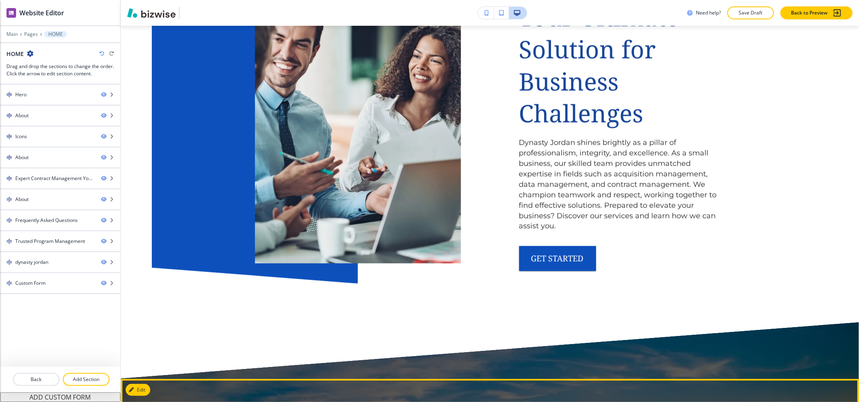
scroll to position [590, 0]
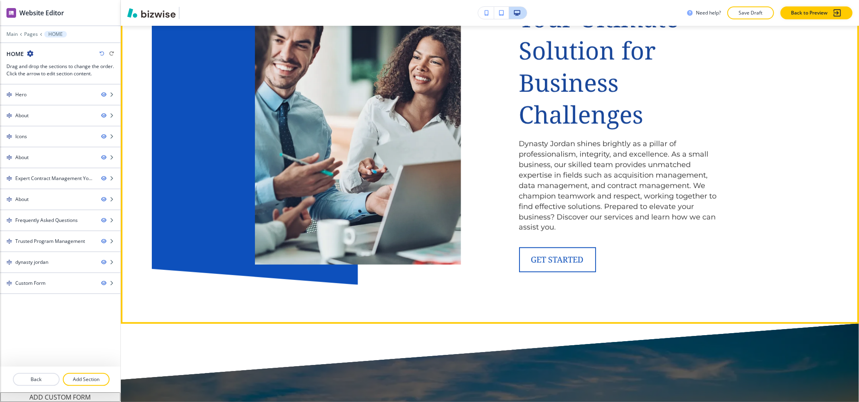
click at [559, 261] on button "get started" at bounding box center [557, 259] width 77 height 25
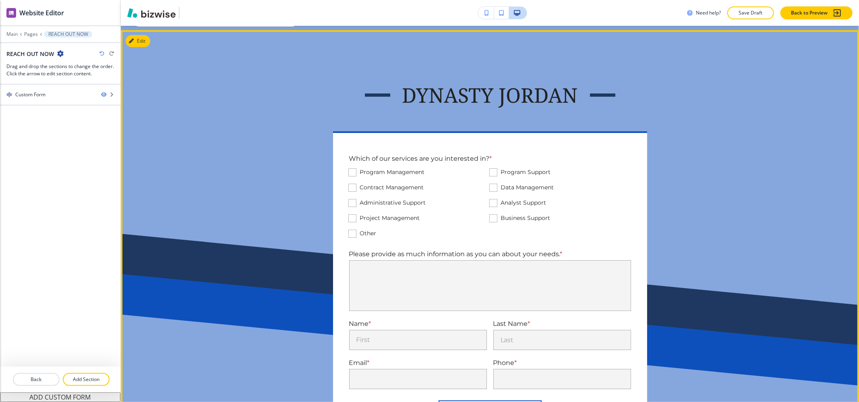
scroll to position [0, 0]
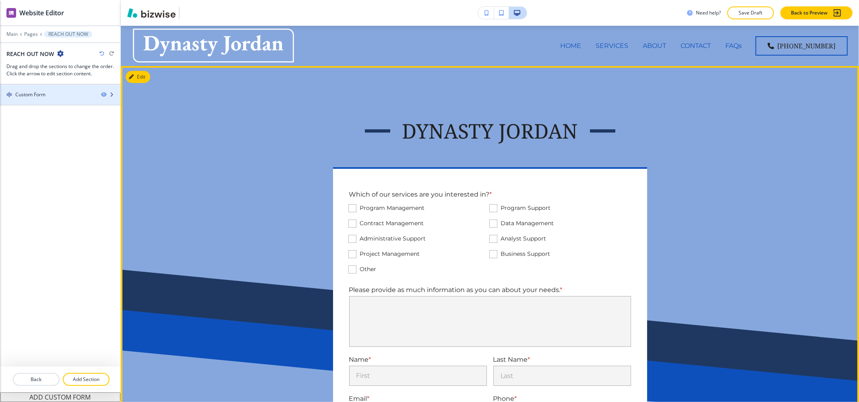
click at [54, 97] on div "Custom Form" at bounding box center [47, 94] width 95 height 7
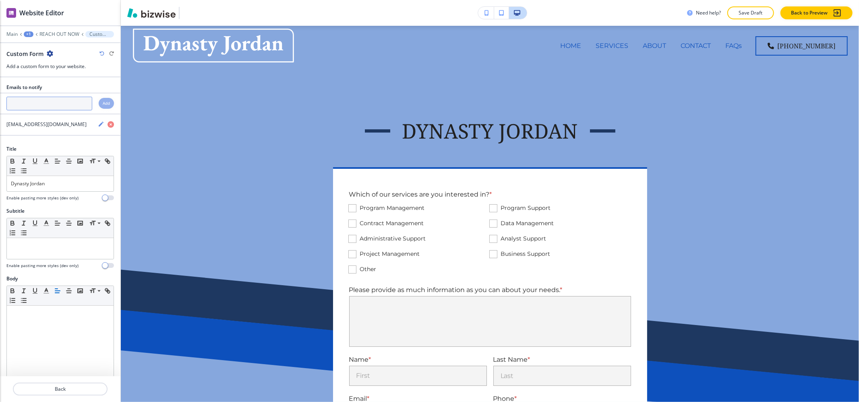
scroll to position [40, 0]
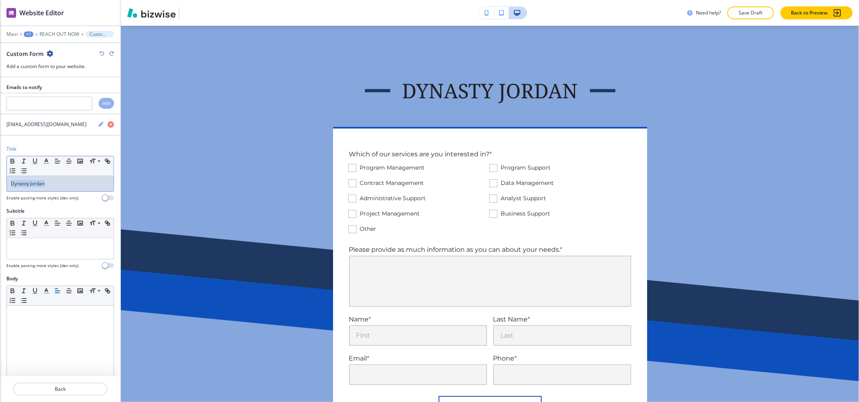
drag, startPoint x: 57, startPoint y: 184, endPoint x: 0, endPoint y: 187, distance: 56.8
click at [0, 187] on div "Title Small Normal Large Huge Dynasty Jordan Enable pasting more styles (dev on…" at bounding box center [60, 176] width 120 height 62
click at [47, 165] on icon "button" at bounding box center [46, 160] width 7 height 7
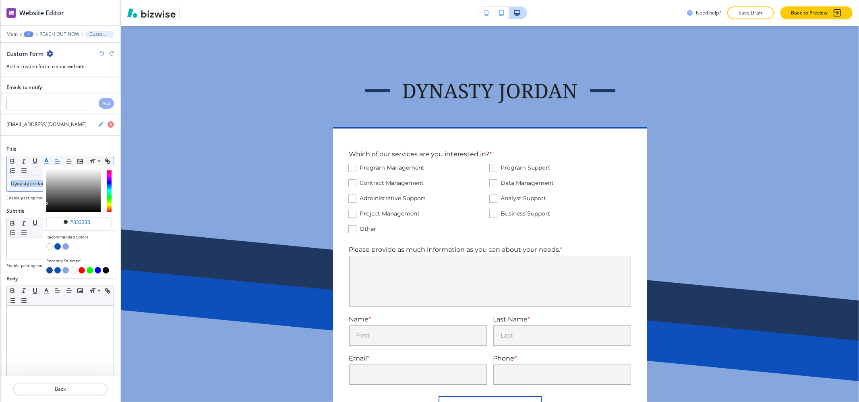
click at [49, 273] on button "button" at bounding box center [49, 270] width 6 height 6
type input "#184699"
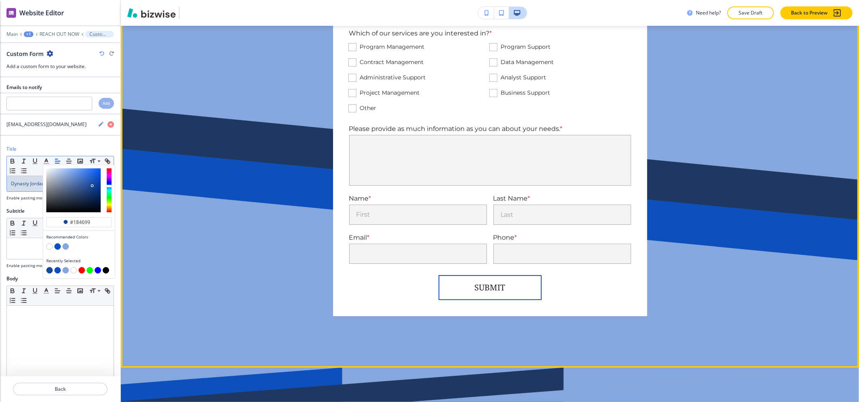
scroll to position [0, 0]
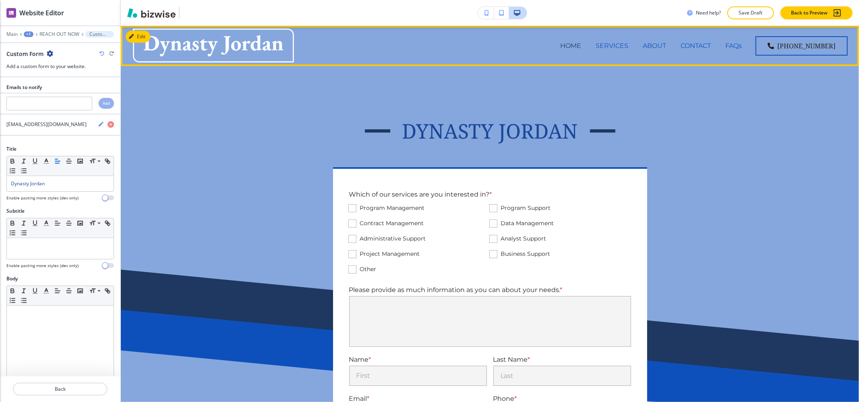
click at [579, 47] on p "HOME" at bounding box center [570, 45] width 21 height 9
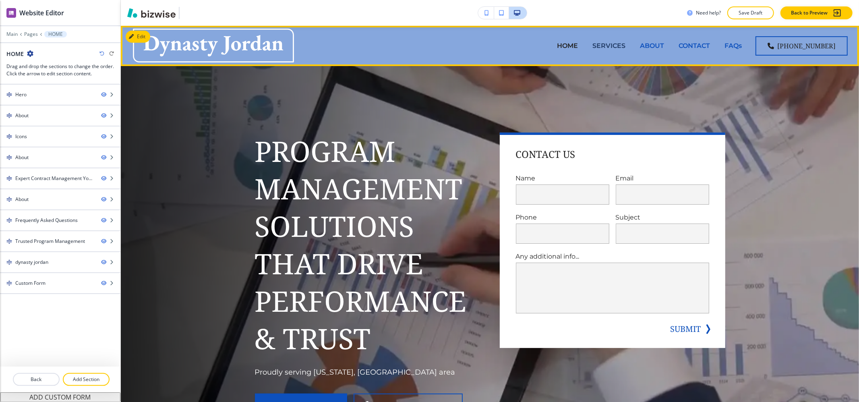
click at [615, 45] on p "SERVICES" at bounding box center [608, 45] width 33 height 9
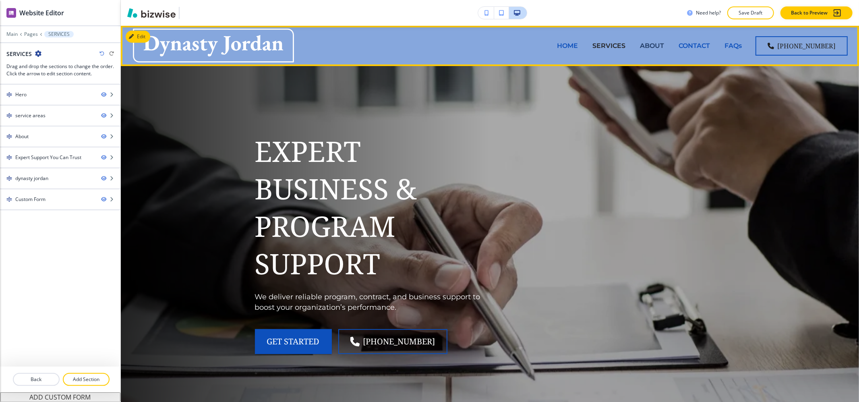
click at [655, 45] on p "ABOUT" at bounding box center [652, 45] width 24 height 9
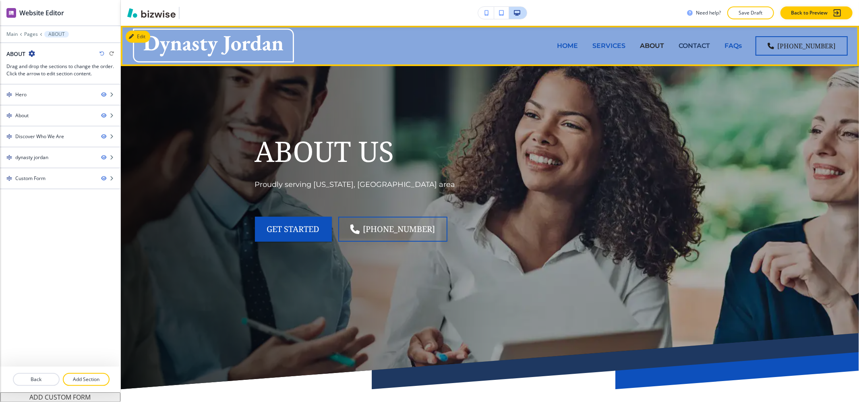
click at [696, 45] on p "CONTACT" at bounding box center [693, 45] width 31 height 9
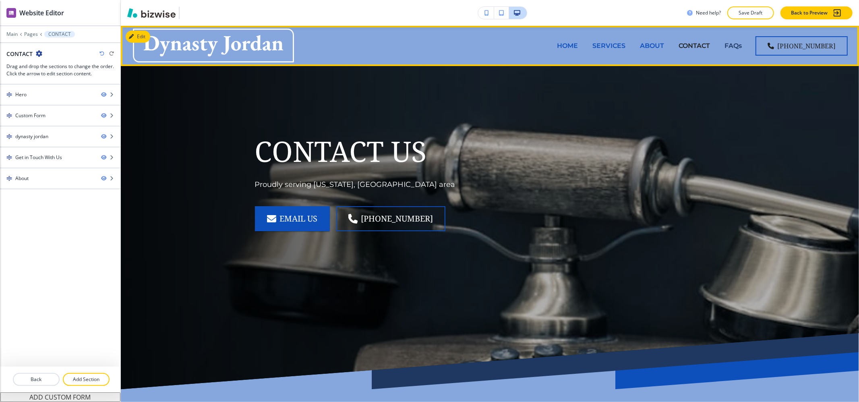
click at [738, 47] on p "FAQs" at bounding box center [732, 45] width 17 height 9
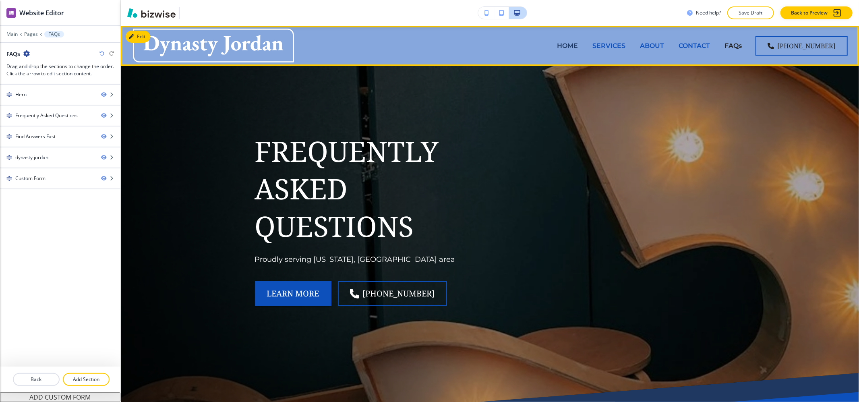
click at [576, 48] on p "HOME" at bounding box center [567, 45] width 21 height 9
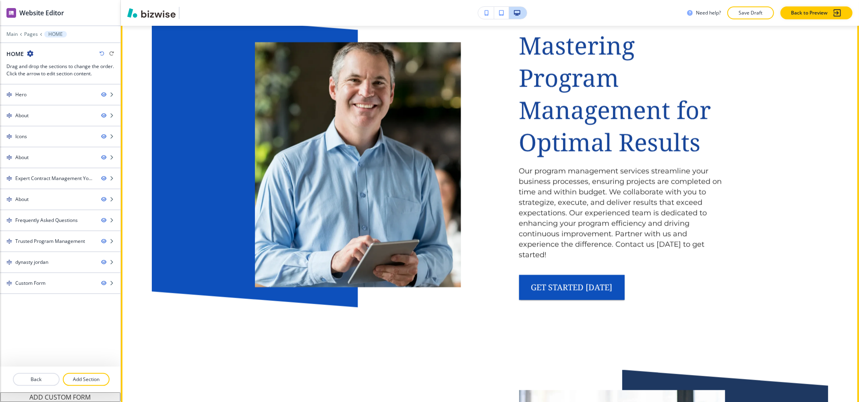
scroll to position [1449, 0]
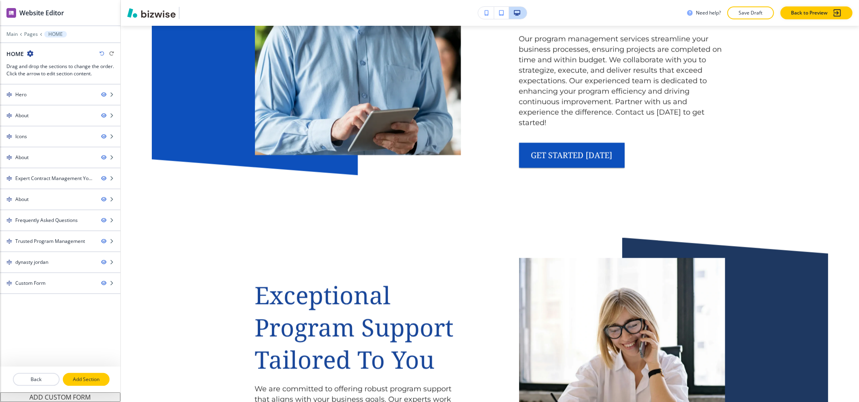
click at [76, 382] on p "Add Section" at bounding box center [86, 379] width 45 height 7
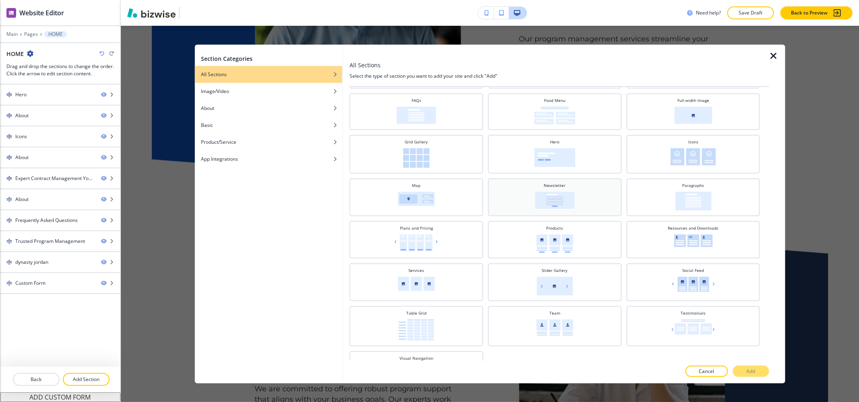
scroll to position [169, 0]
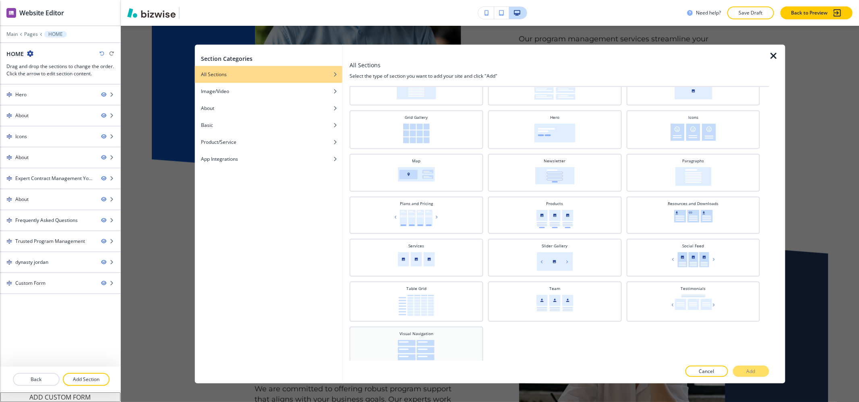
click at [416, 349] on img at bounding box center [416, 350] width 37 height 21
click at [763, 367] on button "Add" at bounding box center [751, 370] width 36 height 11
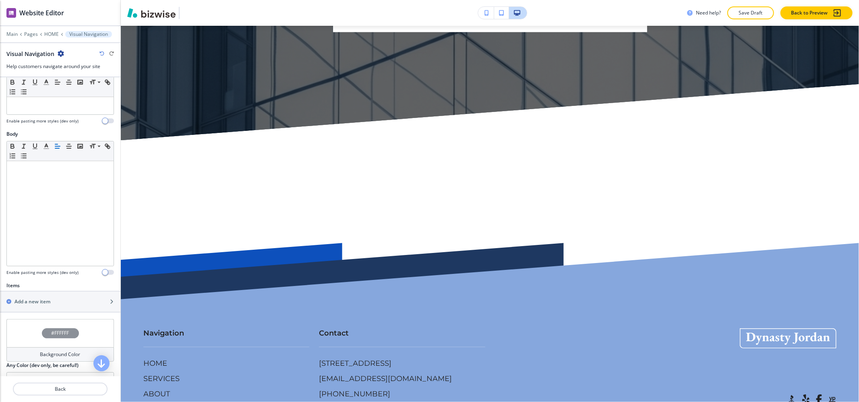
scroll to position [0, 0]
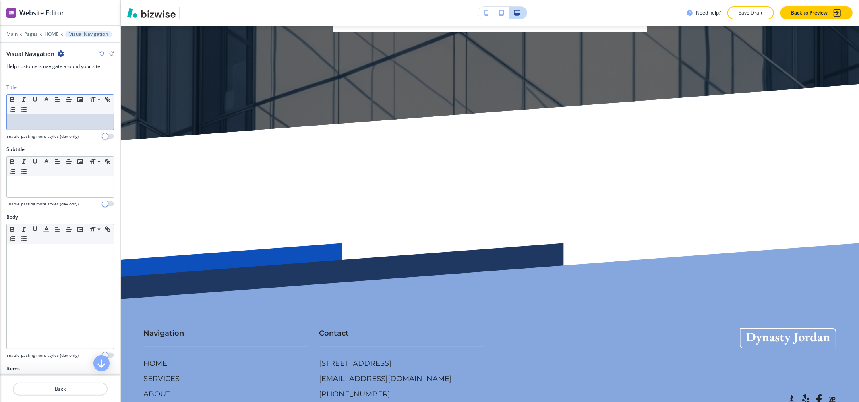
click at [44, 126] on p at bounding box center [60, 121] width 99 height 7
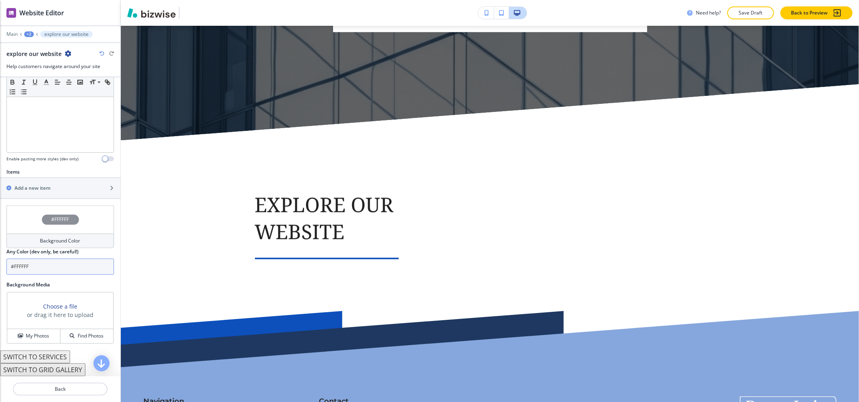
scroll to position [208, 0]
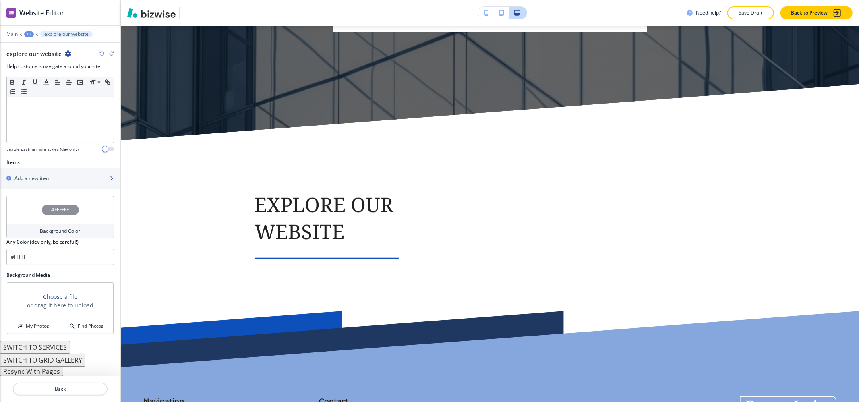
click at [48, 183] on div "button" at bounding box center [60, 185] width 120 height 6
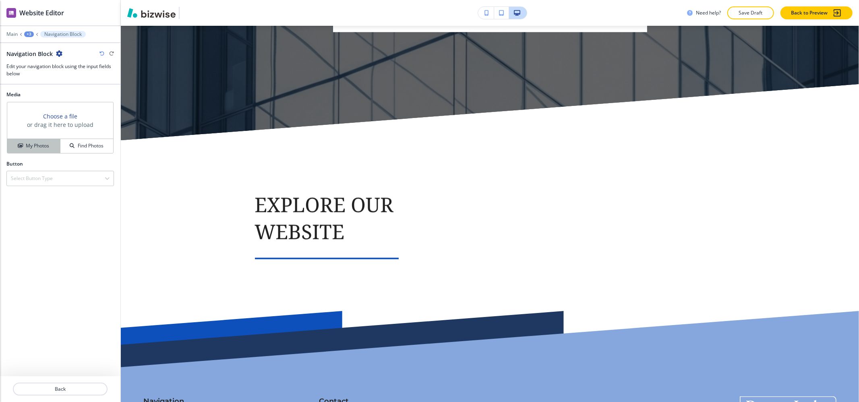
click at [39, 147] on h4 "My Photos" at bounding box center [37, 145] width 23 height 7
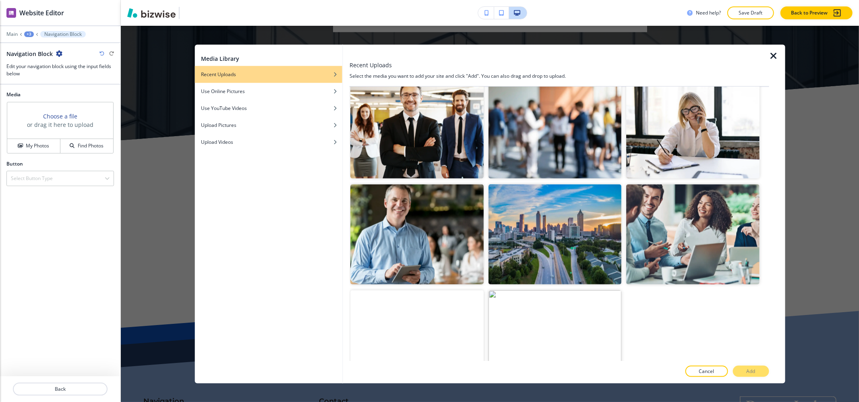
scroll to position [666, 0]
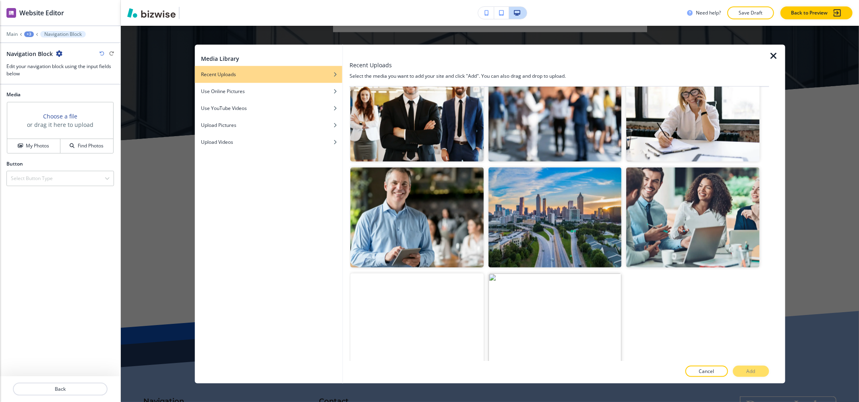
click at [446, 327] on video "button" at bounding box center [416, 323] width 133 height 100
click at [744, 371] on button "Add" at bounding box center [751, 370] width 36 height 11
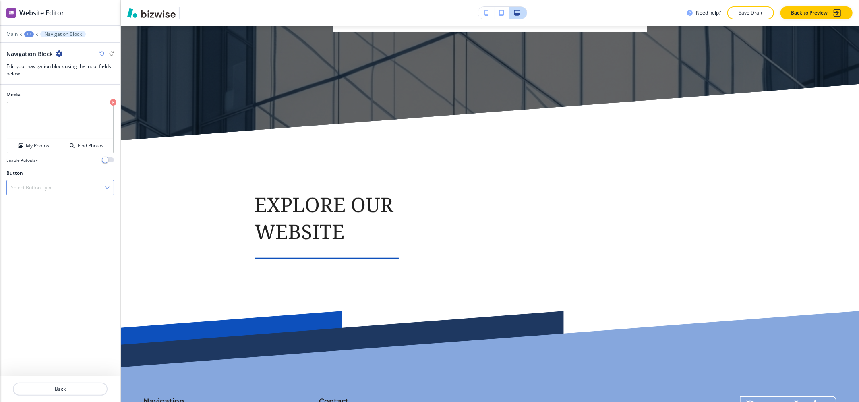
click at [41, 188] on h4 "Select Button Type" at bounding box center [32, 187] width 42 height 7
click at [36, 222] on div "Internal Link" at bounding box center [60, 215] width 107 height 14
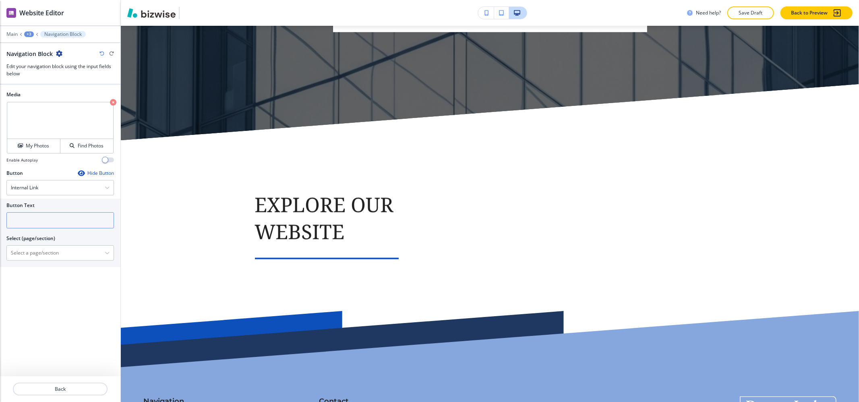
click at [35, 223] on input "text" at bounding box center [59, 220] width 107 height 16
type input "learn more"
click at [44, 258] on \(page\/section\) "Manual Input" at bounding box center [56, 253] width 98 height 14
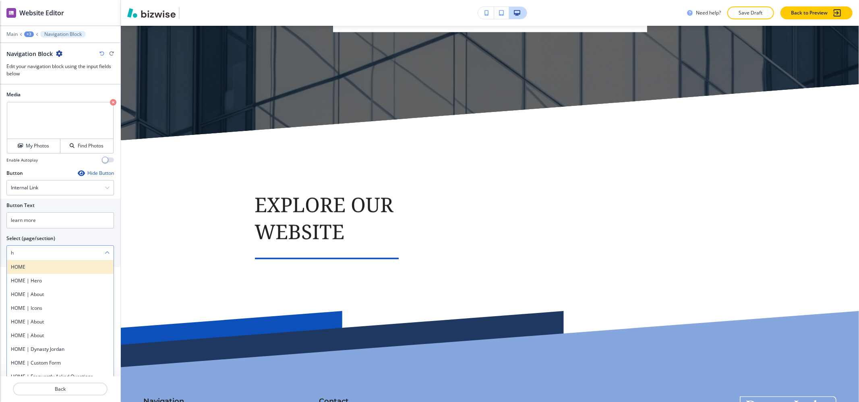
click at [27, 270] on h4 "HOME" at bounding box center [60, 266] width 99 height 7
type \(page\/section\) "HOME"
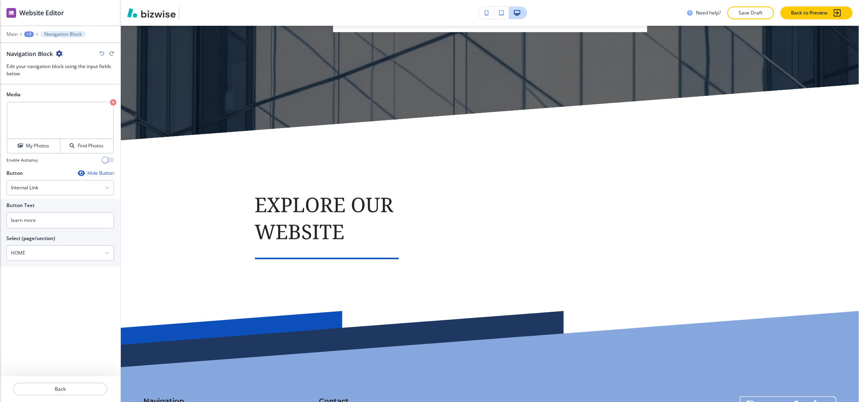
click at [28, 33] on div "+3" at bounding box center [29, 34] width 10 height 6
click at [45, 71] on button "explore our website" at bounding box center [50, 75] width 52 height 14
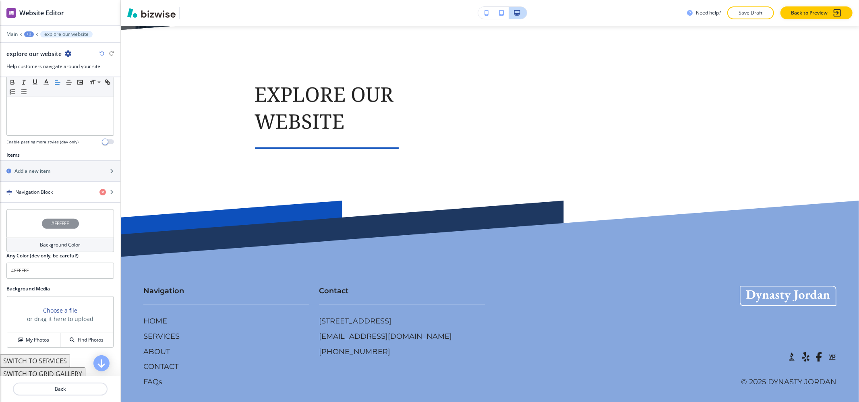
scroll to position [215, 0]
click at [47, 164] on div "button" at bounding box center [60, 163] width 120 height 6
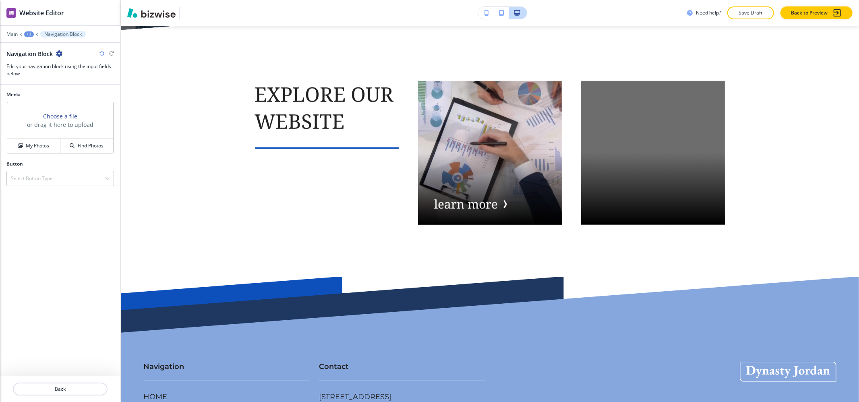
click at [29, 35] on div "+3" at bounding box center [29, 34] width 10 height 6
click at [29, 73] on p "explore our website" at bounding box center [49, 75] width 41 height 7
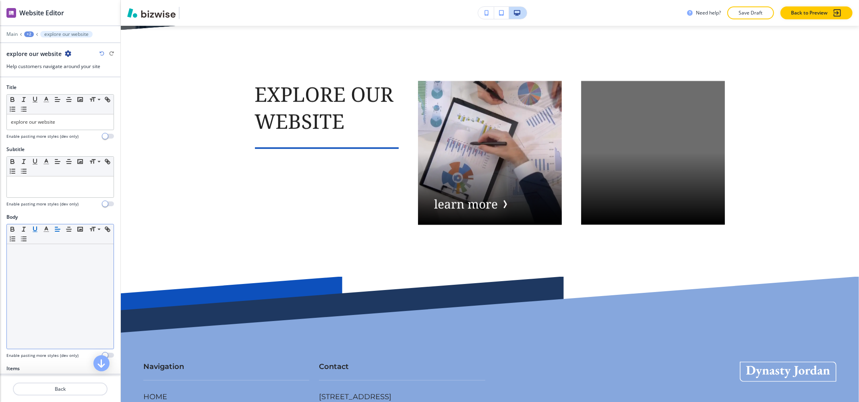
scroll to position [250, 0]
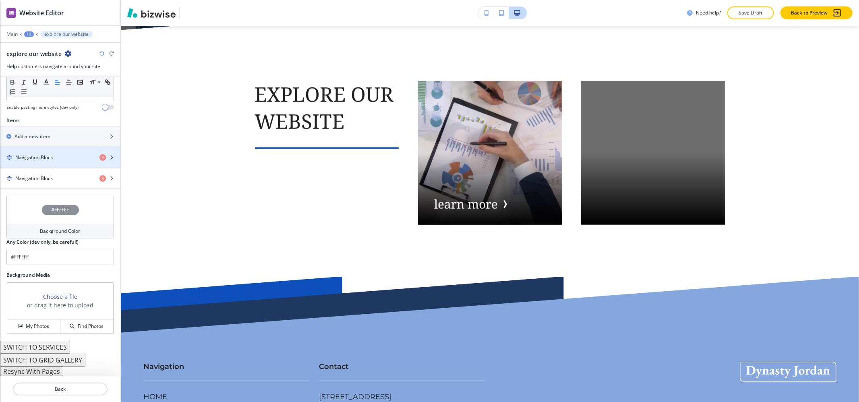
click at [44, 161] on div "button" at bounding box center [60, 164] width 120 height 6
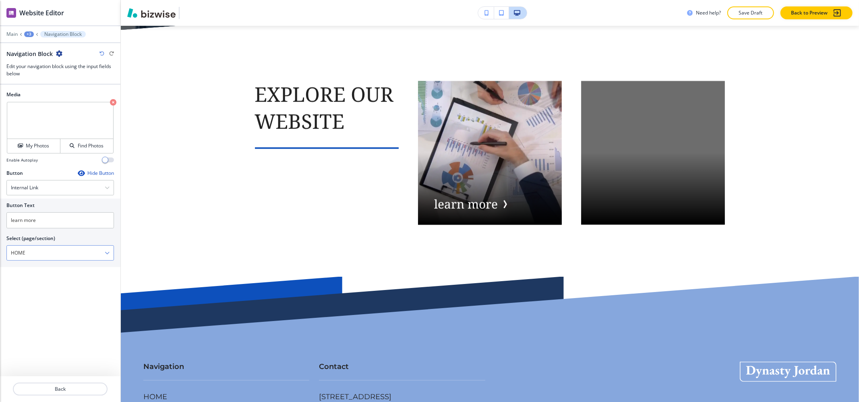
click at [42, 253] on \(page\/section\) "HOME" at bounding box center [56, 253] width 98 height 14
drag, startPoint x: 46, startPoint y: 222, endPoint x: 1, endPoint y: 221, distance: 45.1
click at [0, 222] on div "Button Text learn more Select (page/section) HOME HOME HOME | Hero HOME | About…" at bounding box center [60, 232] width 120 height 68
drag, startPoint x: 36, startPoint y: 221, endPoint x: 14, endPoint y: 219, distance: 21.8
click at [14, 219] on input "Home" at bounding box center [59, 220] width 107 height 16
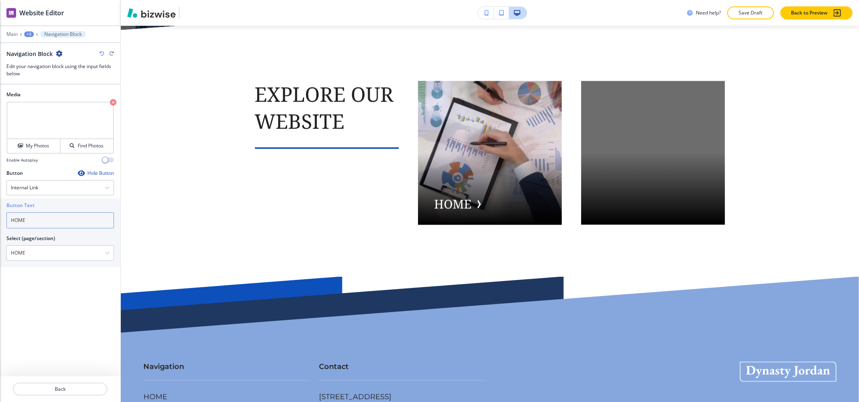
type input "HOME"
click at [27, 34] on div "+3" at bounding box center [29, 34] width 10 height 6
click at [48, 76] on p "explore our website" at bounding box center [49, 75] width 41 height 7
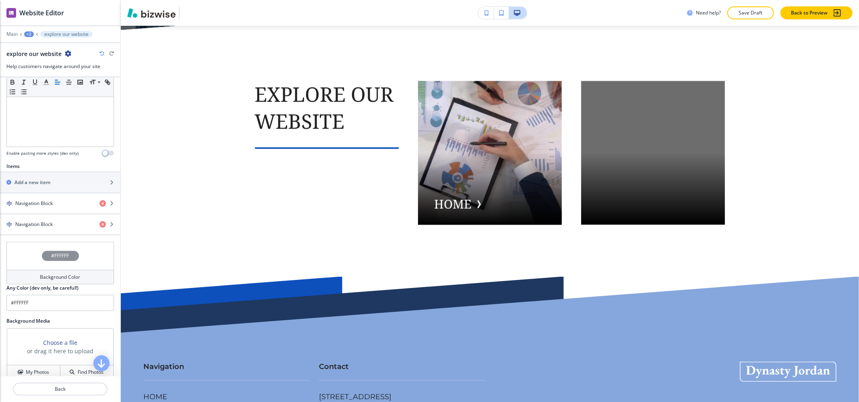
scroll to position [215, 0]
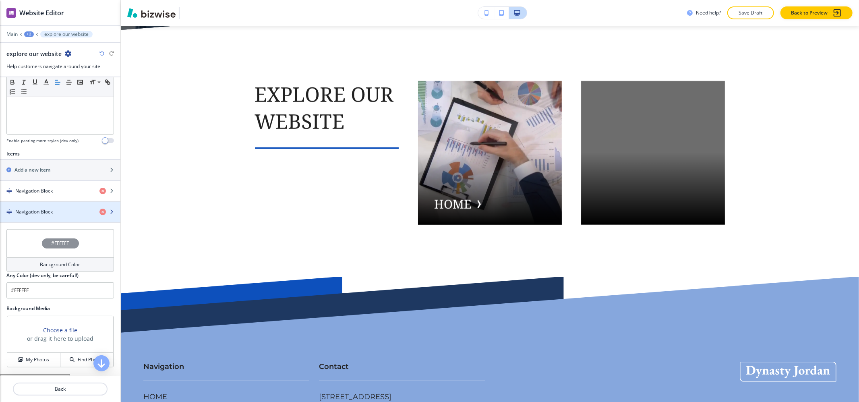
click at [44, 215] on h4 "Navigation Block" at bounding box center [33, 211] width 37 height 7
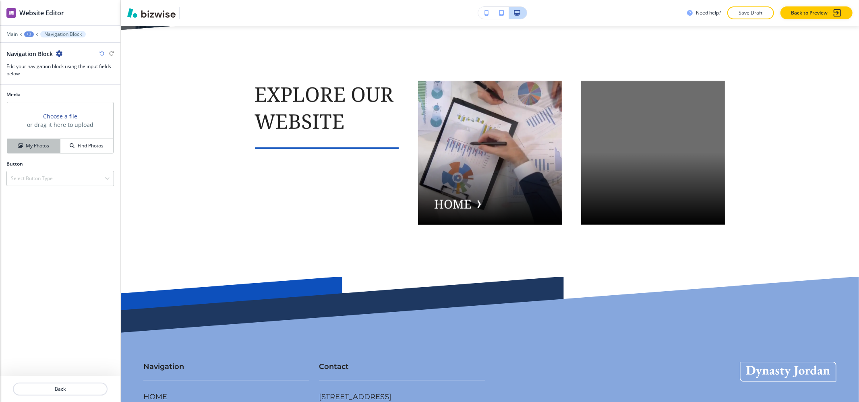
click at [37, 147] on h4 "My Photos" at bounding box center [37, 145] width 23 height 7
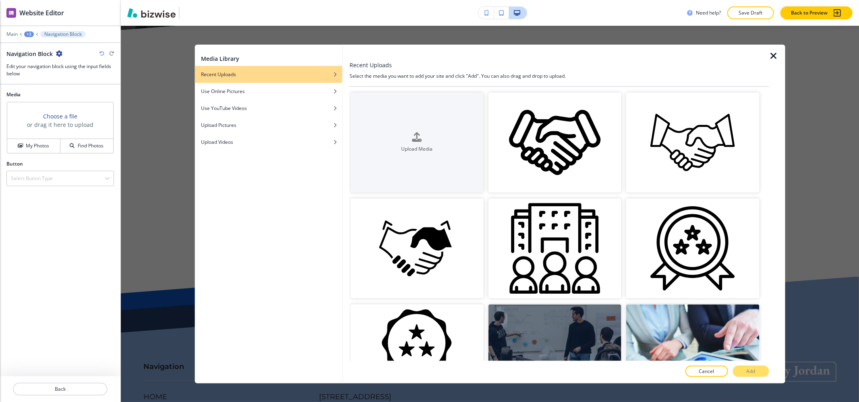
click at [776, 56] on icon "button" at bounding box center [774, 56] width 10 height 10
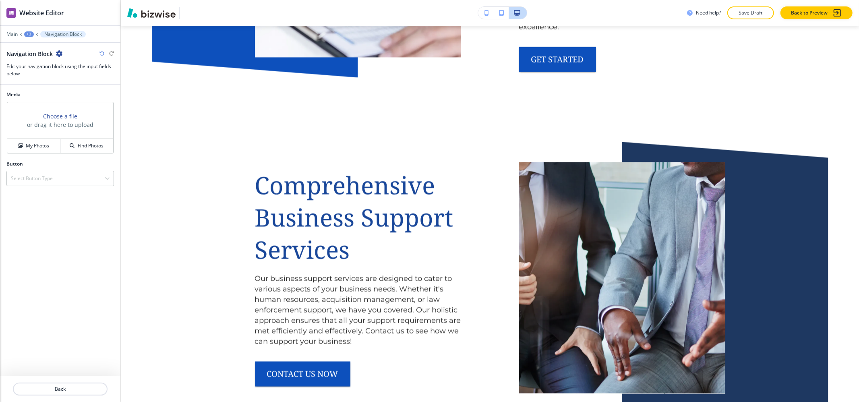
scroll to position [0, 0]
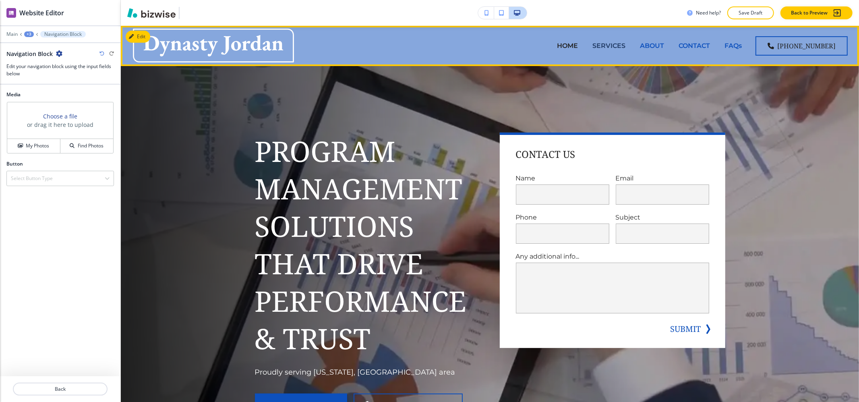
click at [619, 50] on p "SERVICES" at bounding box center [608, 45] width 33 height 9
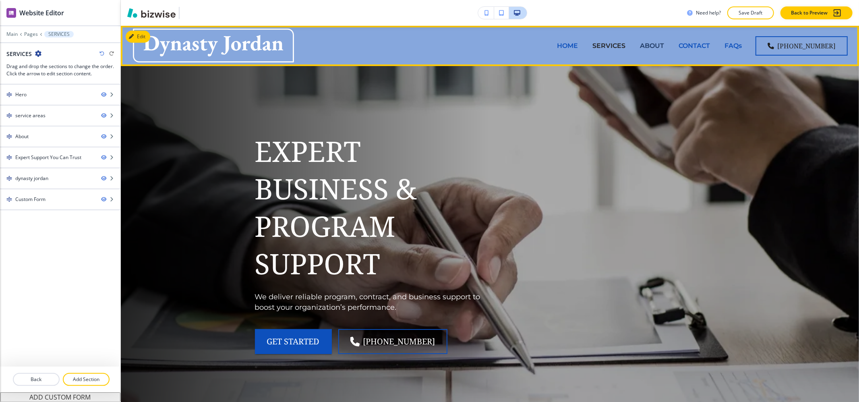
click at [664, 47] on p "ABOUT" at bounding box center [652, 45] width 24 height 9
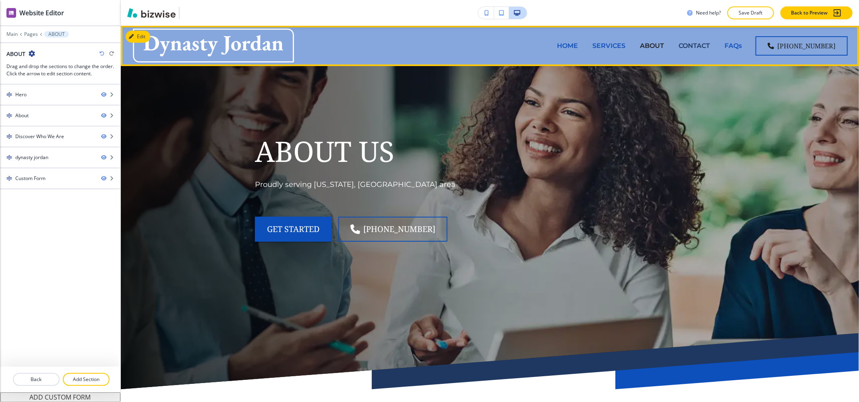
click at [694, 47] on p "CONTACT" at bounding box center [693, 45] width 31 height 9
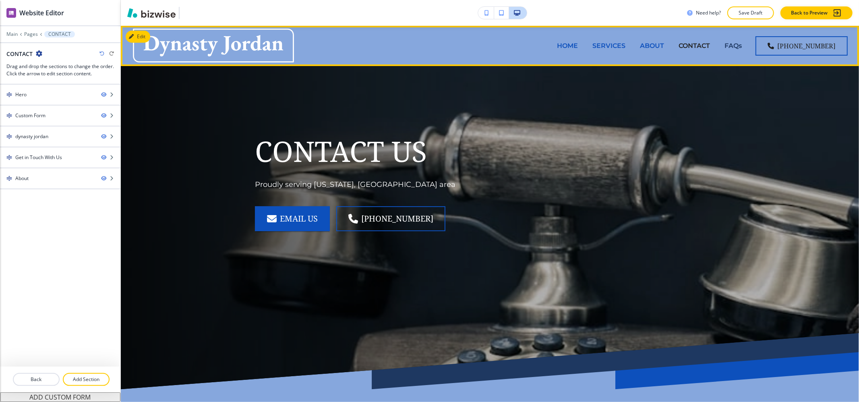
click at [737, 44] on p "FAQs" at bounding box center [732, 45] width 17 height 9
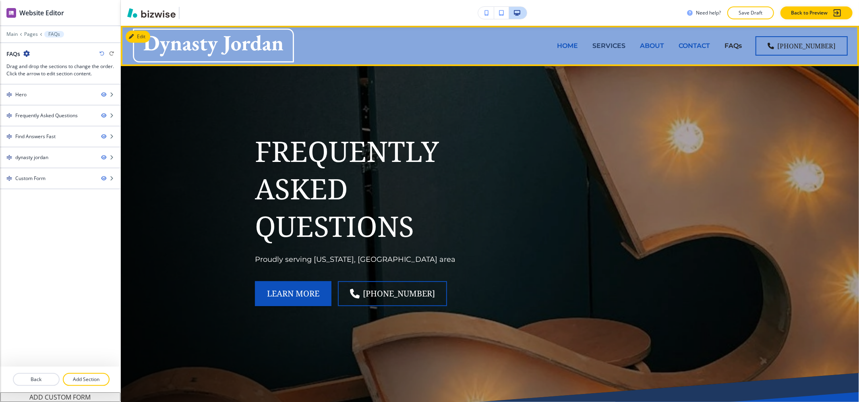
click at [612, 47] on p "SERVICES" at bounding box center [608, 45] width 33 height 9
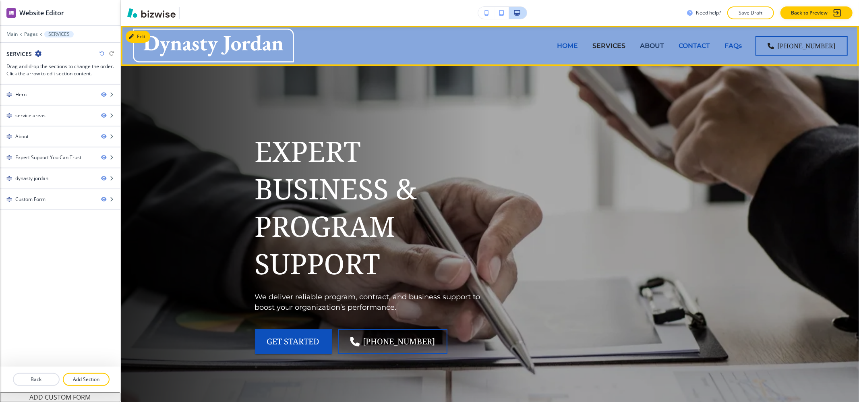
click at [659, 45] on p "ABOUT" at bounding box center [652, 45] width 24 height 9
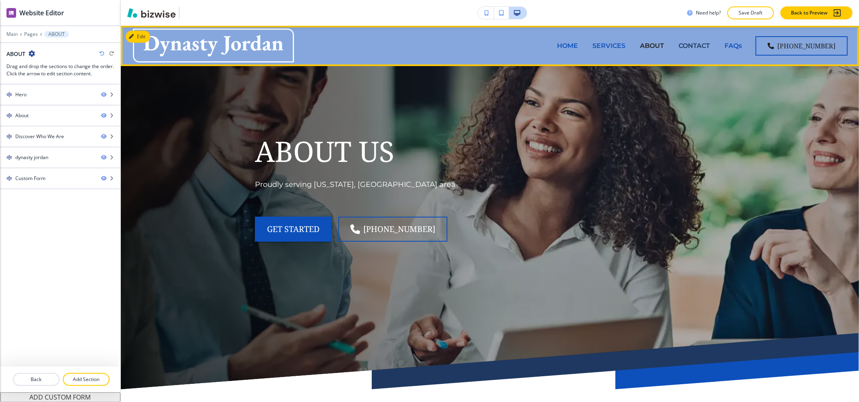
click at [693, 45] on p "CONTACT" at bounding box center [693, 45] width 31 height 9
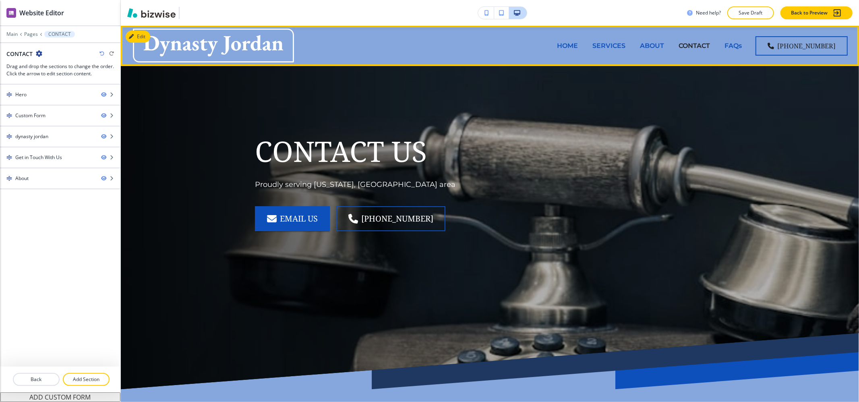
click at [717, 46] on div "CONTACT" at bounding box center [694, 45] width 46 height 9
click at [741, 46] on p "FAQs" at bounding box center [732, 45] width 17 height 9
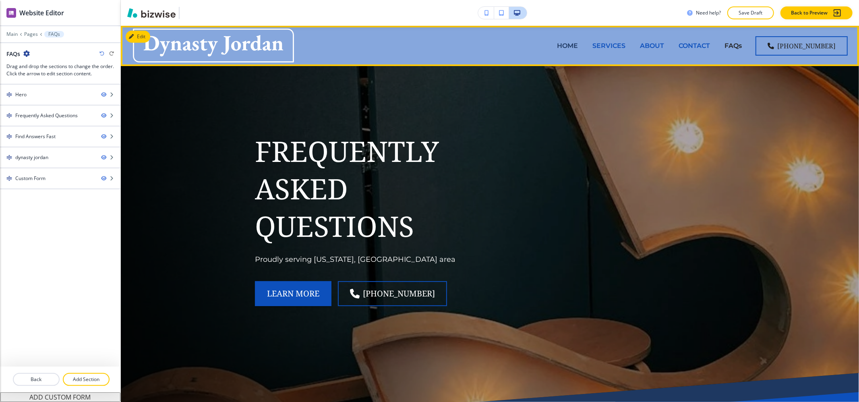
click at [565, 42] on p "HOME" at bounding box center [567, 45] width 21 height 9
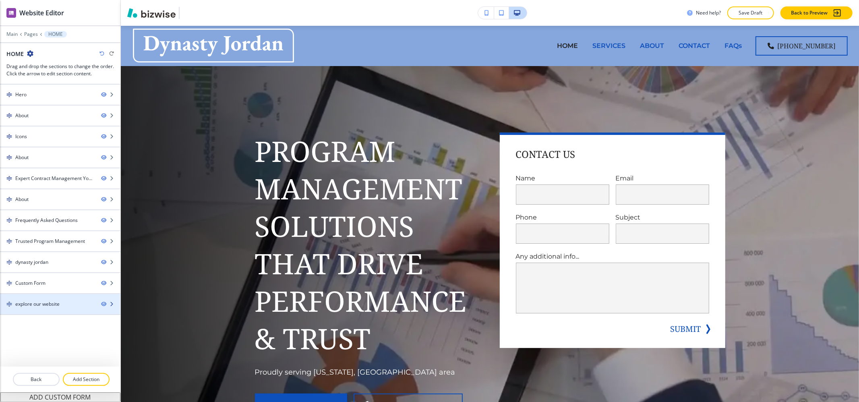
click at [31, 313] on div at bounding box center [60, 311] width 120 height 6
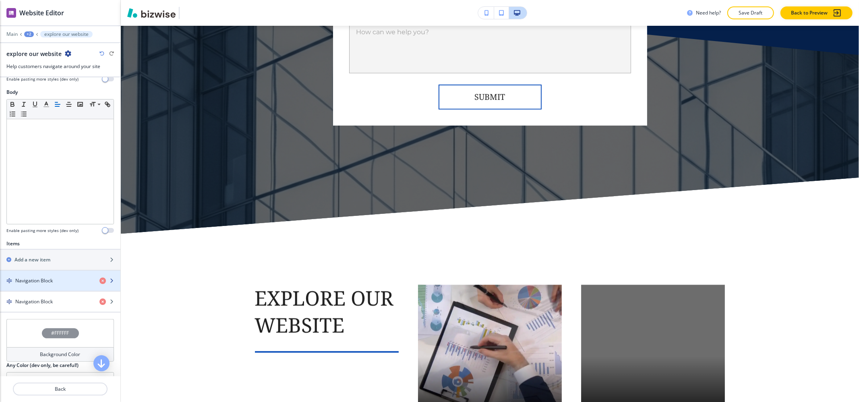
scroll to position [161, 0]
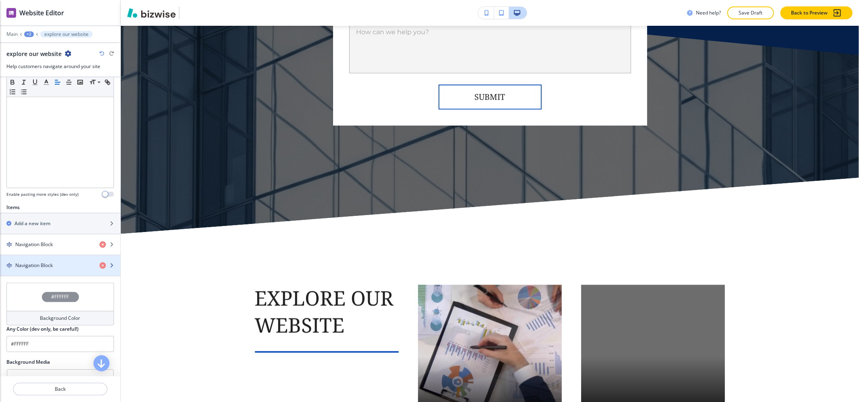
click at [39, 269] on h4 "Navigation Block" at bounding box center [33, 265] width 37 height 7
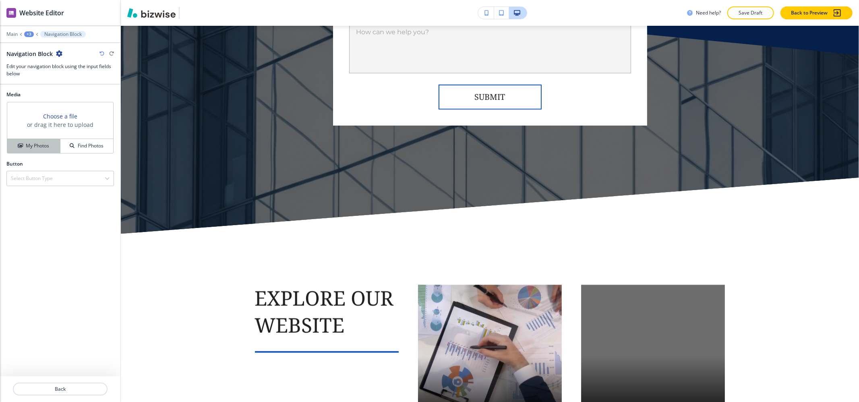
click at [38, 144] on h4 "My Photos" at bounding box center [37, 145] width 23 height 7
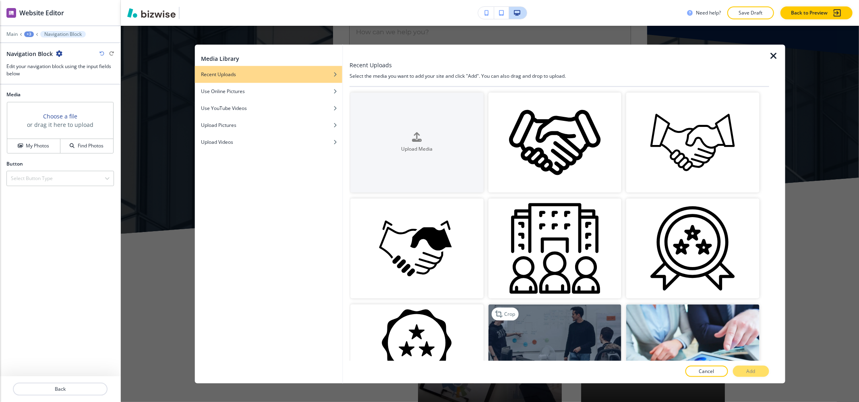
scroll to position [268, 0]
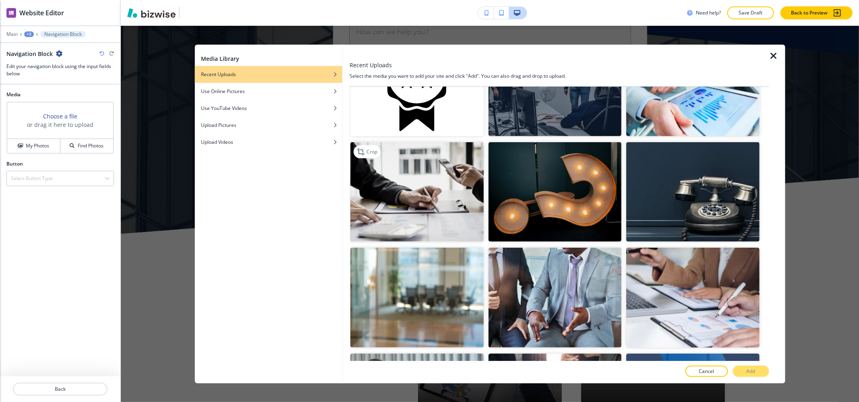
click at [451, 222] on img "button" at bounding box center [416, 192] width 133 height 100
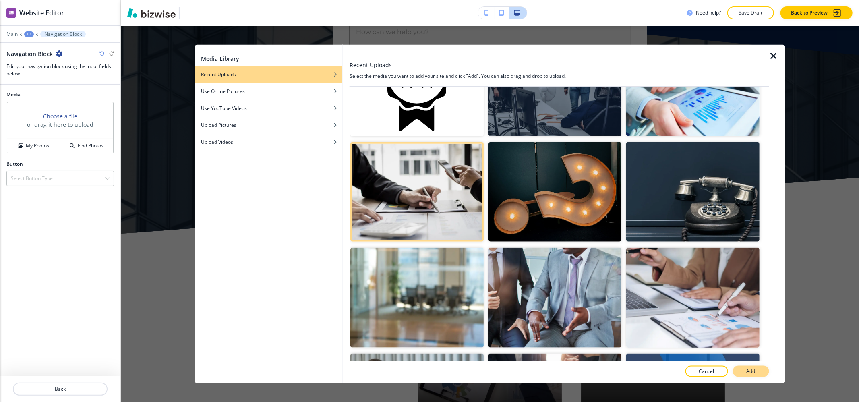
click at [752, 369] on p "Add" at bounding box center [750, 370] width 9 height 7
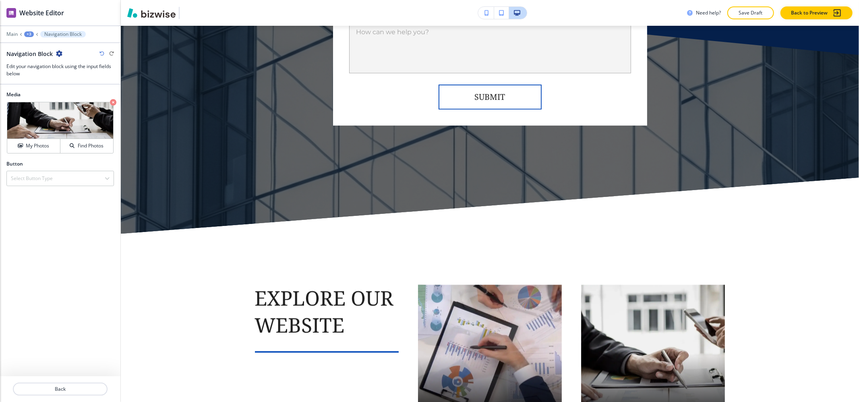
scroll to position [5732, 0]
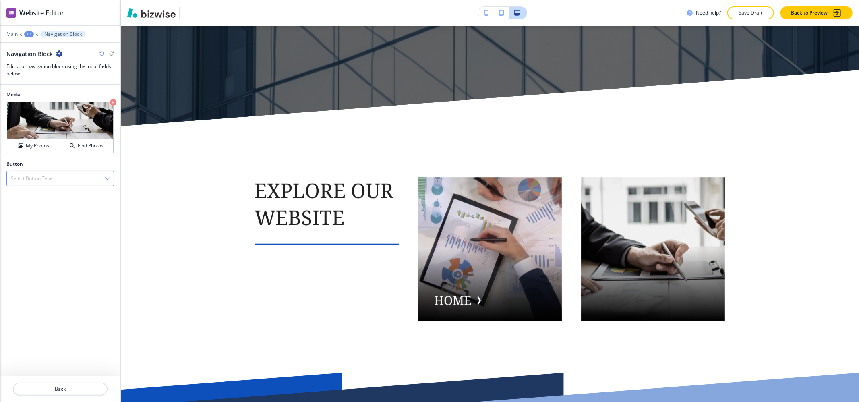
click at [22, 174] on div "Select Button Type" at bounding box center [60, 178] width 107 height 14
click at [25, 208] on h4 "Internal Link" at bounding box center [60, 205] width 99 height 7
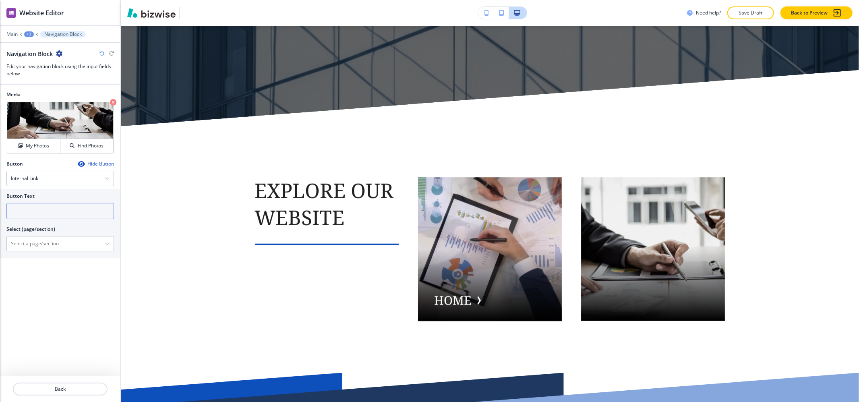
click at [19, 211] on input "text" at bounding box center [59, 211] width 107 height 16
type input "s"
type input "SERVICES"
click at [13, 242] on \(page\/section\) "Manual Input" at bounding box center [56, 244] width 98 height 14
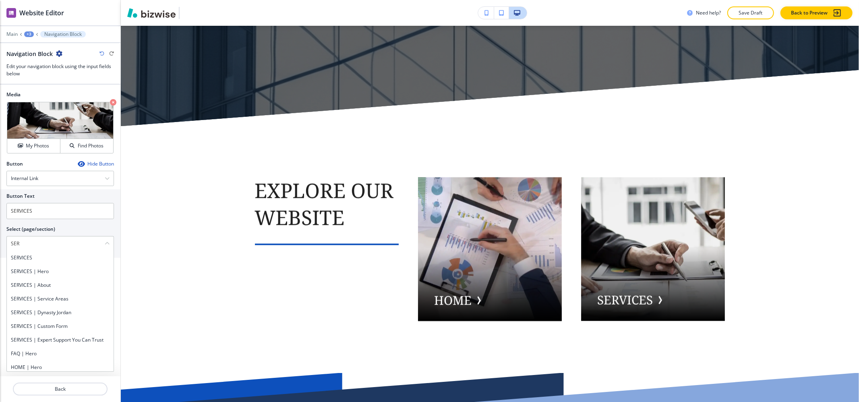
click at [23, 261] on h4 "SERVICES" at bounding box center [60, 257] width 99 height 7
type \(page\/section\) "SERVICES"
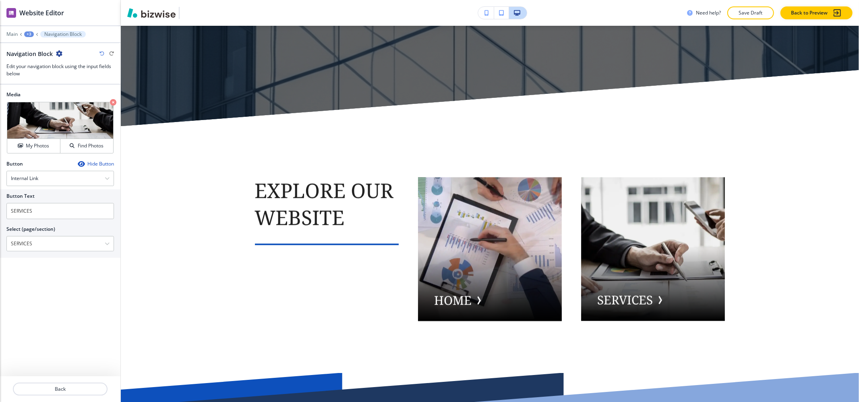
click at [29, 34] on div "+3" at bounding box center [29, 34] width 10 height 6
click at [55, 79] on p "explore our website" at bounding box center [49, 75] width 41 height 7
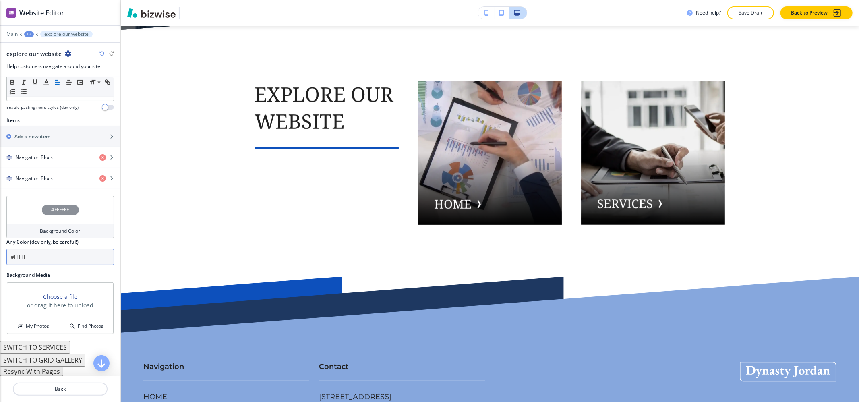
scroll to position [197, 0]
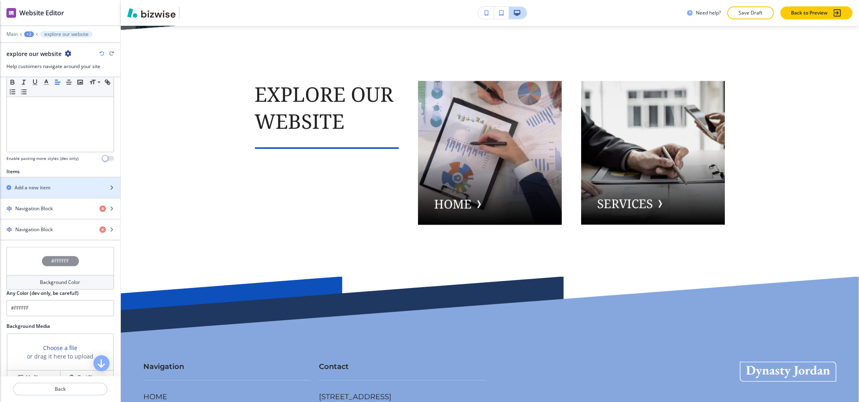
click at [49, 197] on div "button" at bounding box center [60, 194] width 120 height 6
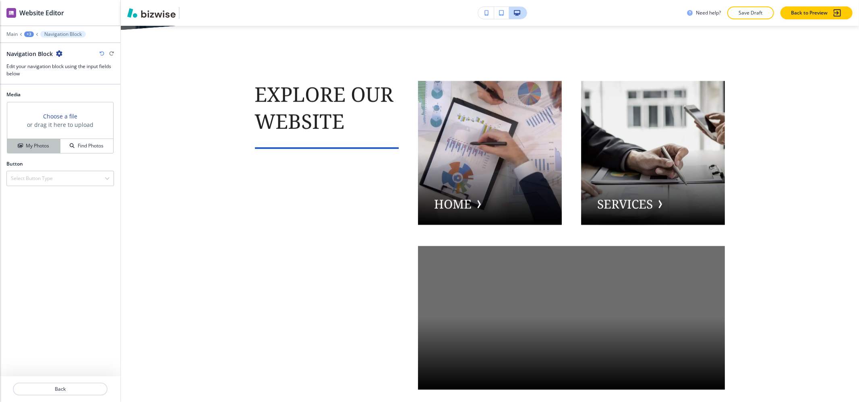
click at [36, 149] on h4 "My Photos" at bounding box center [37, 145] width 23 height 7
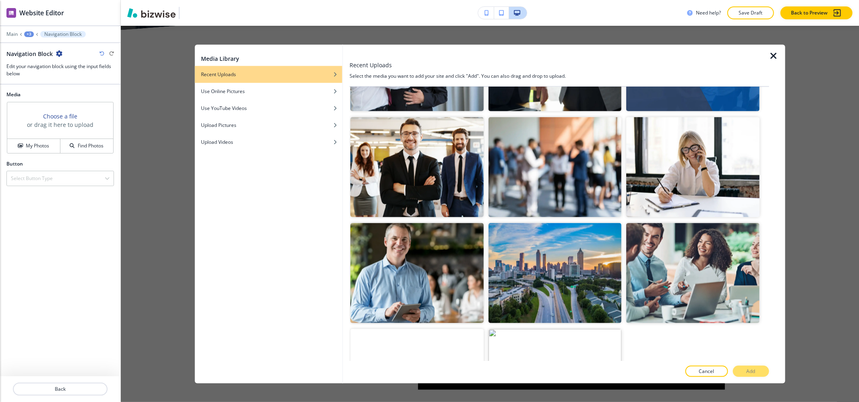
scroll to position [666, 0]
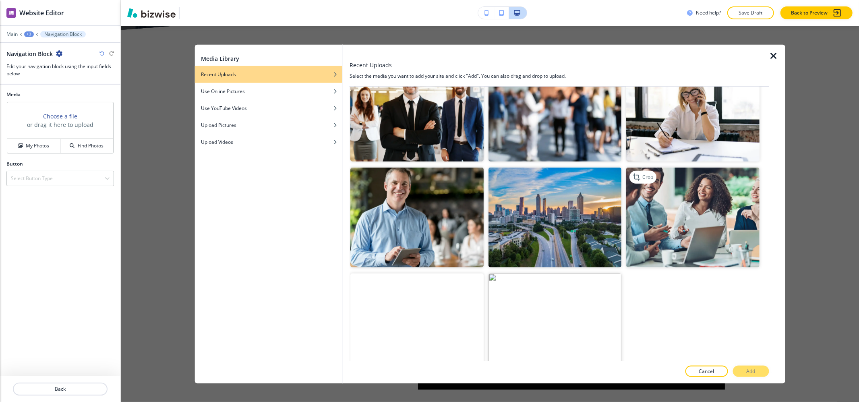
click at [673, 234] on img "button" at bounding box center [692, 217] width 133 height 100
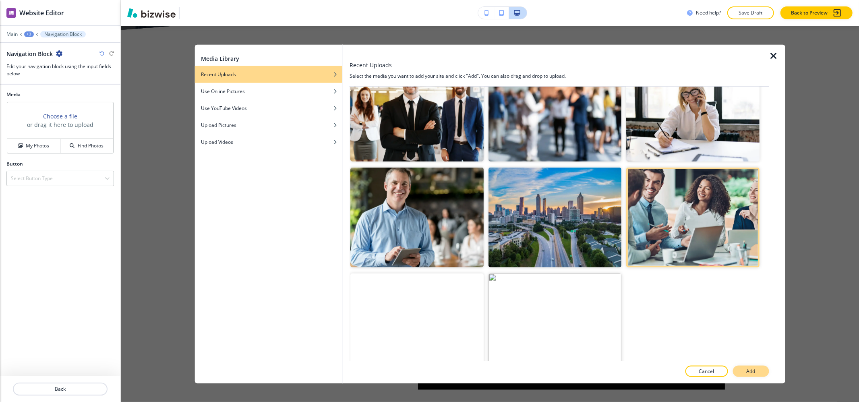
click at [759, 374] on button "Add" at bounding box center [751, 370] width 36 height 11
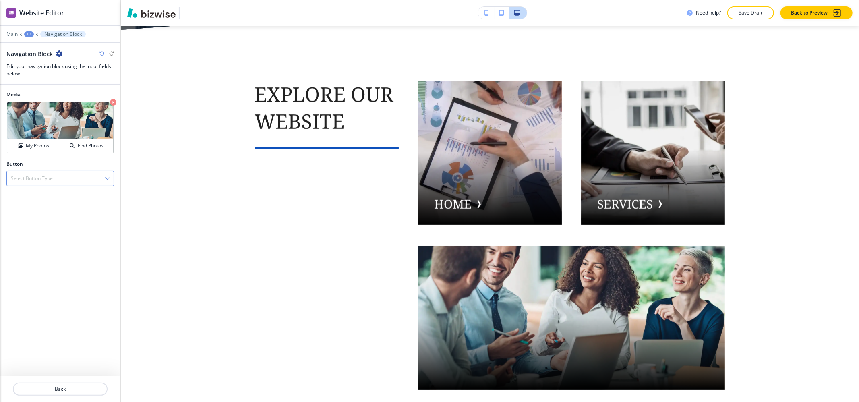
click at [52, 174] on div "Select Button Type" at bounding box center [60, 178] width 107 height 14
click at [45, 213] on div "Internal Link" at bounding box center [60, 206] width 107 height 14
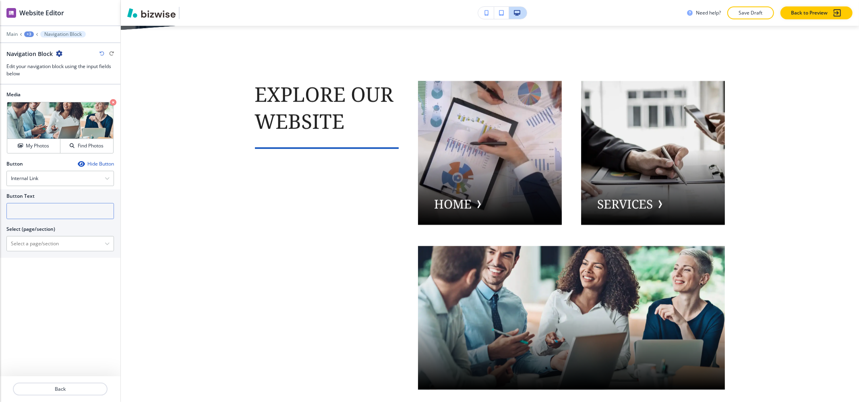
click at [45, 206] on input "text" at bounding box center [59, 211] width 107 height 16
type input "ABOUT US"
click at [24, 247] on \(page\/section\) "Manual Input" at bounding box center [56, 244] width 98 height 14
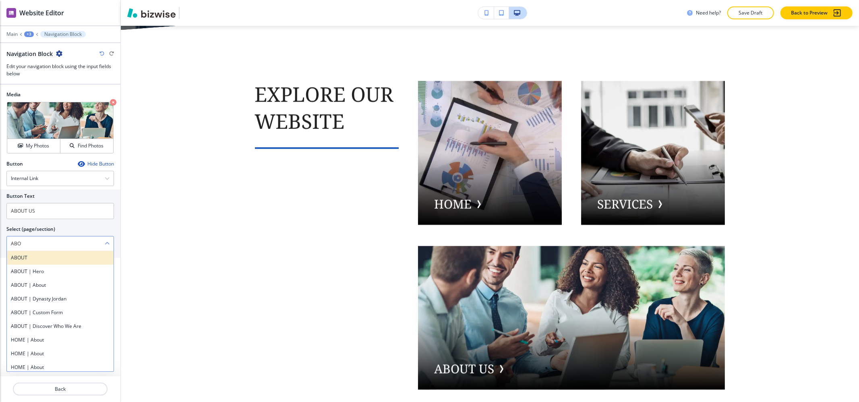
click at [21, 255] on h4 "ABOUT" at bounding box center [60, 257] width 99 height 7
type \(page\/section\) "ABOUT"
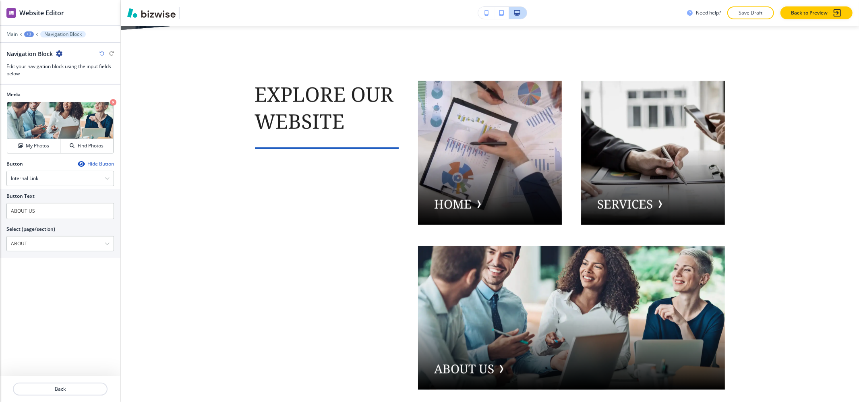
click at [27, 35] on div "+3" at bounding box center [29, 34] width 10 height 6
click at [47, 78] on p "explore our website" at bounding box center [49, 75] width 41 height 7
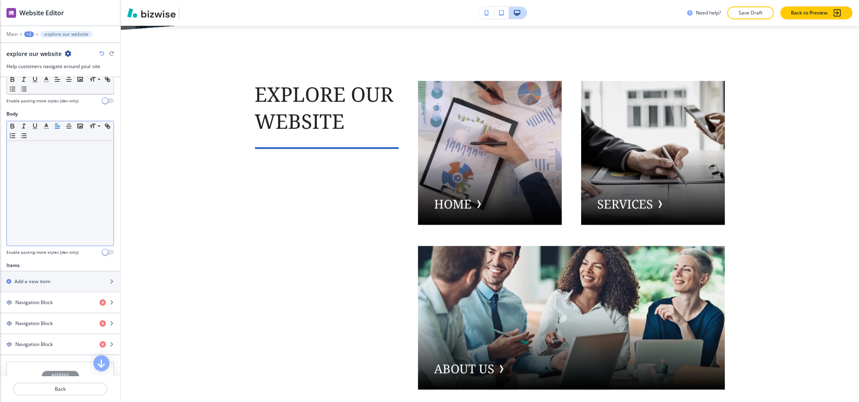
scroll to position [161, 0]
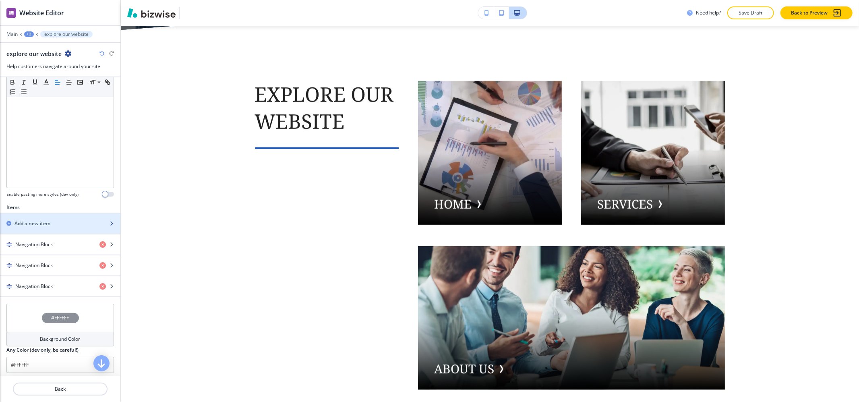
click at [42, 224] on h2 "Add a new item" at bounding box center [32, 223] width 36 height 7
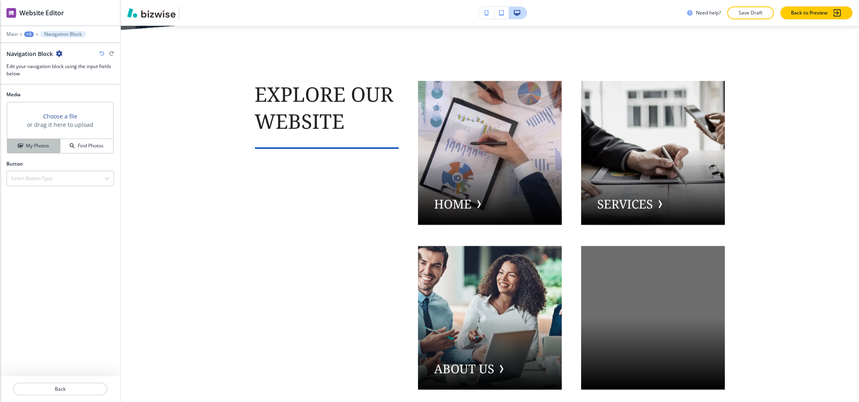
click at [44, 143] on h4 "My Photos" at bounding box center [37, 145] width 23 height 7
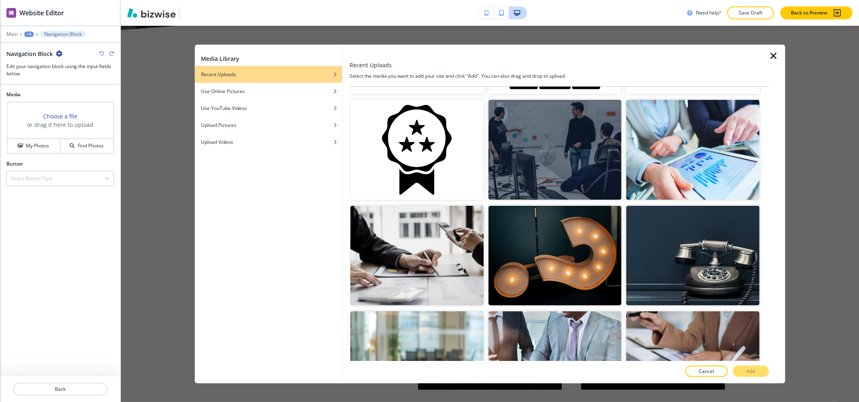
scroll to position [268, 0]
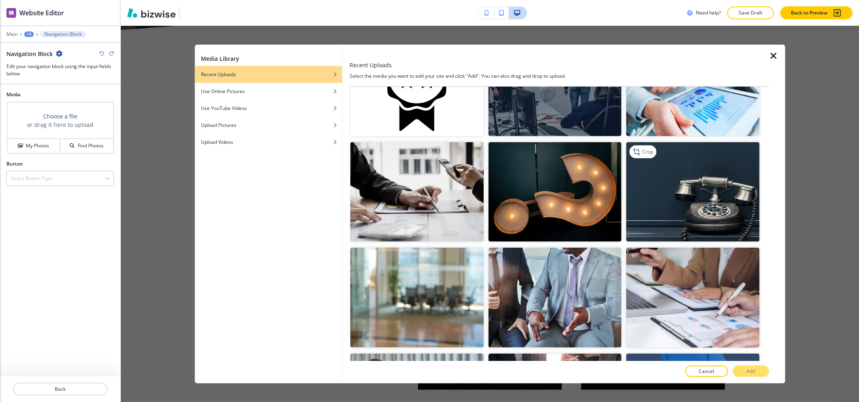
click at [710, 197] on img "button" at bounding box center [692, 192] width 133 height 100
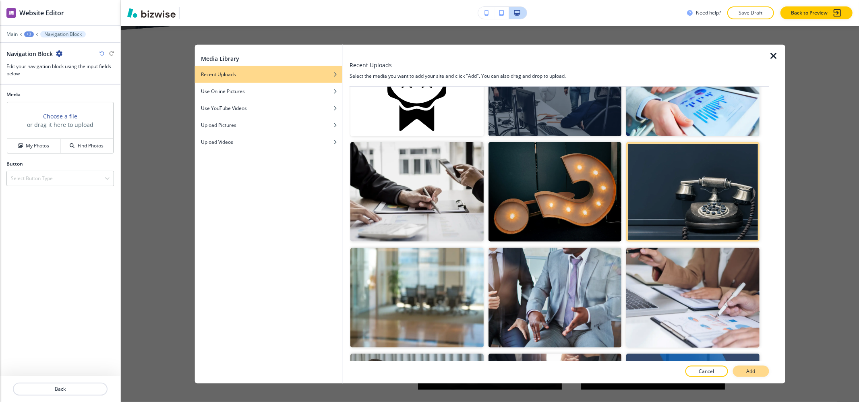
click at [751, 371] on p "Add" at bounding box center [750, 370] width 9 height 7
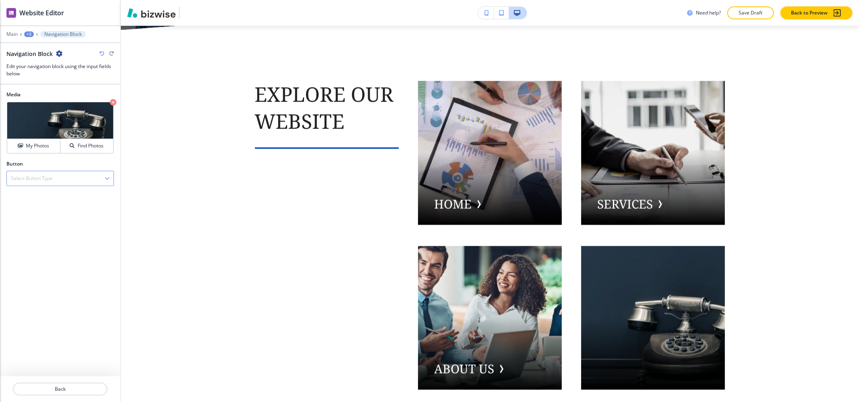
click at [36, 185] on div "Select Button Type" at bounding box center [60, 178] width 107 height 14
click at [41, 210] on h4 "Internal Link" at bounding box center [60, 205] width 99 height 7
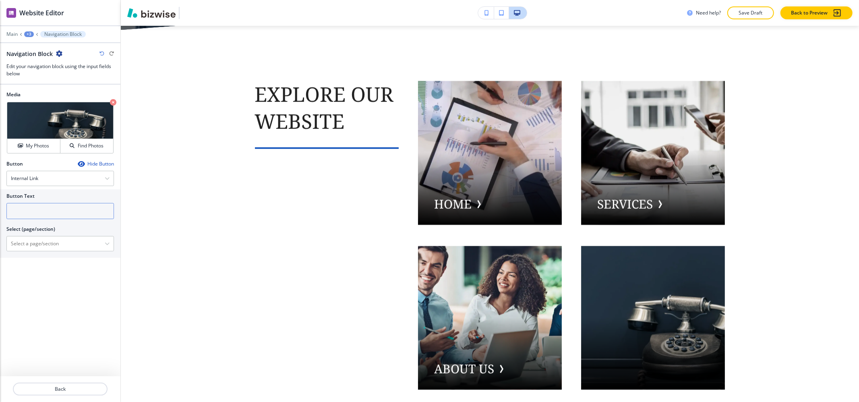
click at [37, 219] on input "text" at bounding box center [59, 211] width 107 height 16
type input "CONTACT US"
click at [29, 247] on \(page\/section\) "Manual Input" at bounding box center [56, 244] width 98 height 14
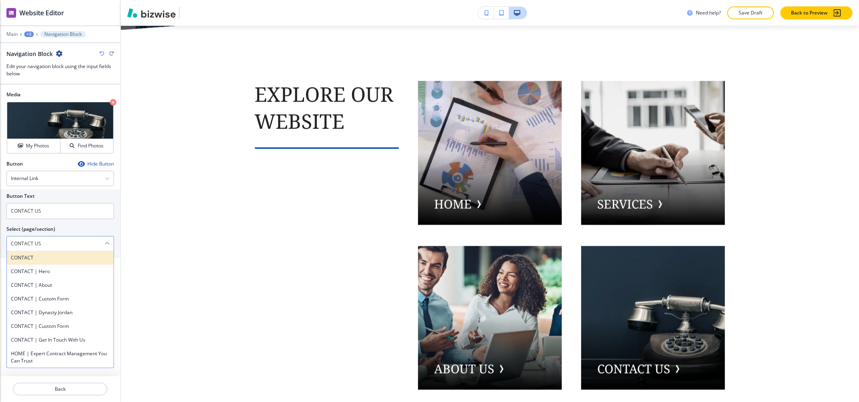
click at [47, 259] on h4 "CONTACT" at bounding box center [60, 257] width 99 height 7
type \(page\/section\) "CONTACT"
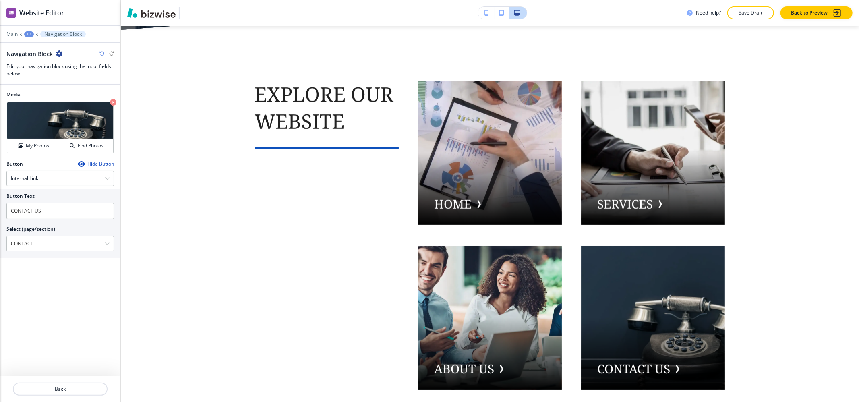
click at [30, 36] on div "+3" at bounding box center [29, 34] width 10 height 6
click at [46, 79] on p "explore our website" at bounding box center [49, 75] width 41 height 7
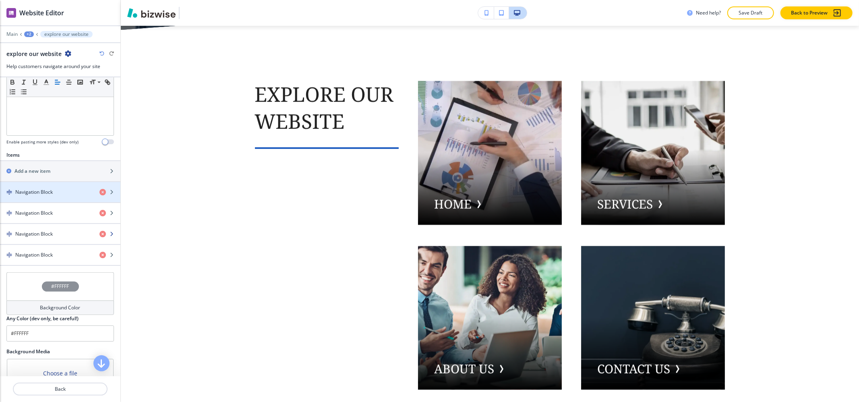
scroll to position [215, 0]
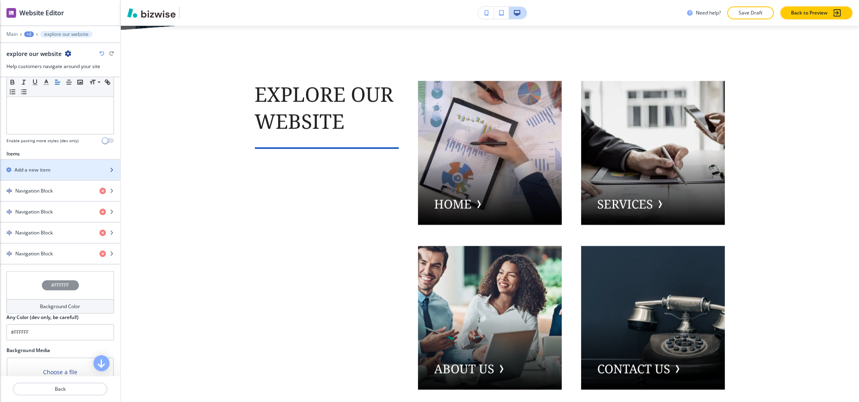
click at [43, 177] on div "button" at bounding box center [60, 176] width 120 height 6
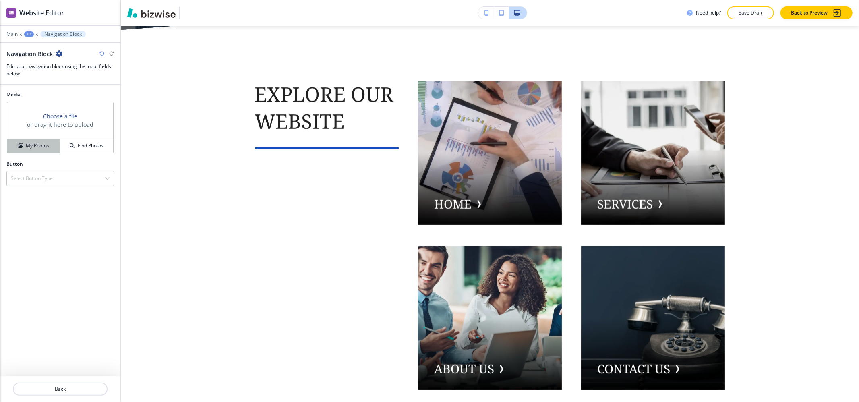
click at [36, 149] on h4 "My Photos" at bounding box center [37, 145] width 23 height 7
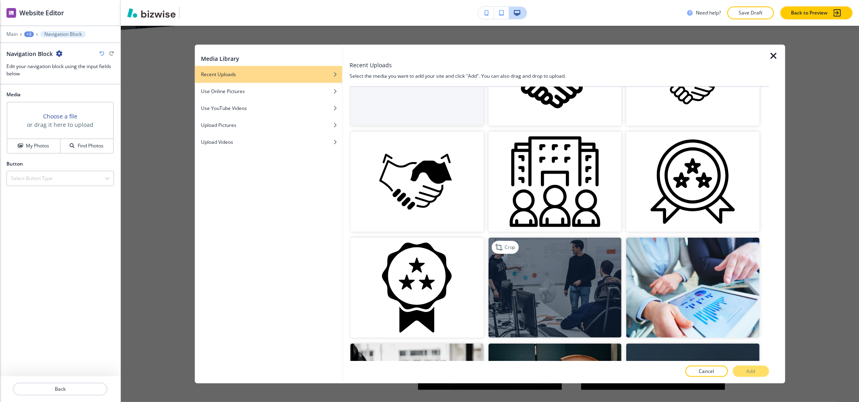
scroll to position [161, 0]
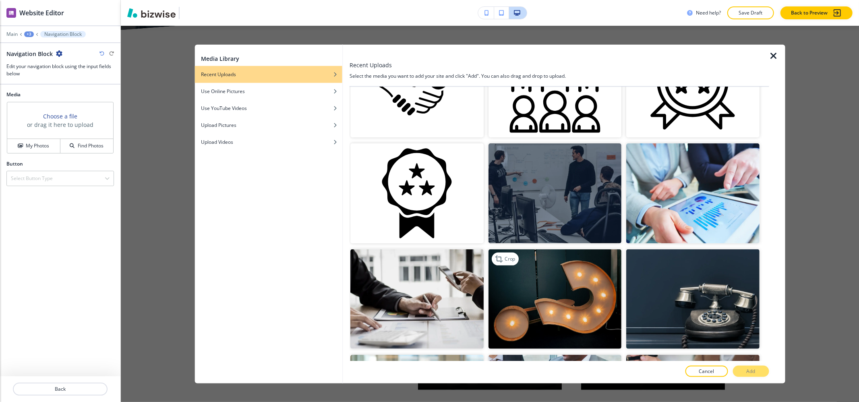
click at [580, 283] on img "button" at bounding box center [554, 299] width 133 height 100
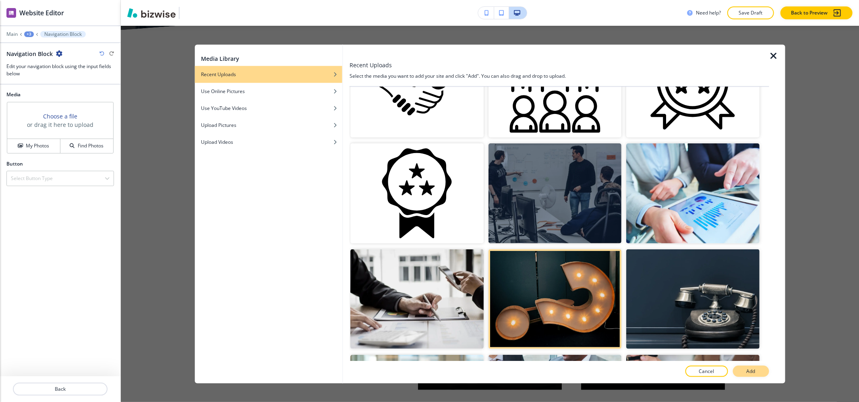
click at [766, 375] on button "Add" at bounding box center [751, 370] width 36 height 11
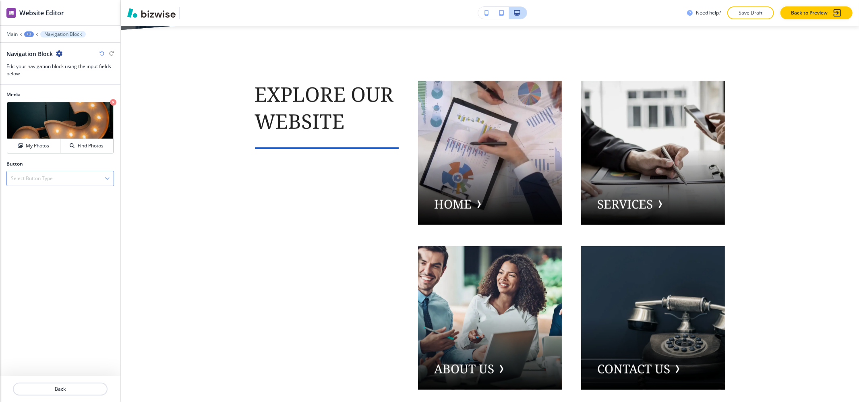
click at [47, 184] on div "Select Button Type" at bounding box center [60, 178] width 107 height 14
click at [45, 209] on h4 "Internal Link" at bounding box center [60, 205] width 99 height 7
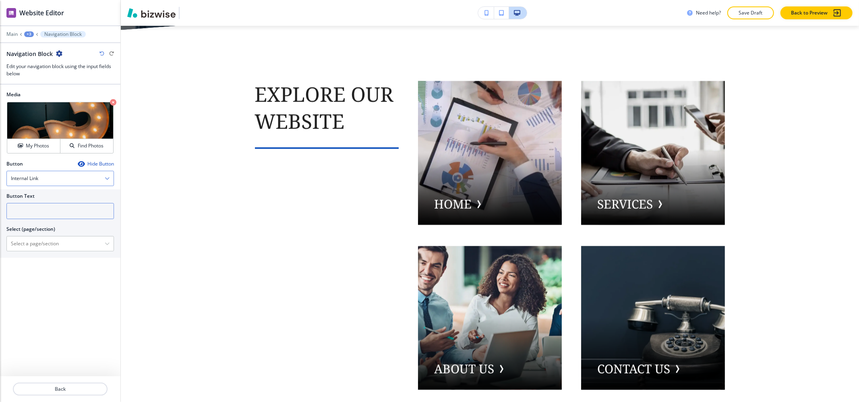
click at [45, 209] on input "text" at bounding box center [59, 211] width 107 height 16
type input "FAQ"
click at [37, 250] on \(page\/section\) "Manual Input" at bounding box center [56, 244] width 98 height 14
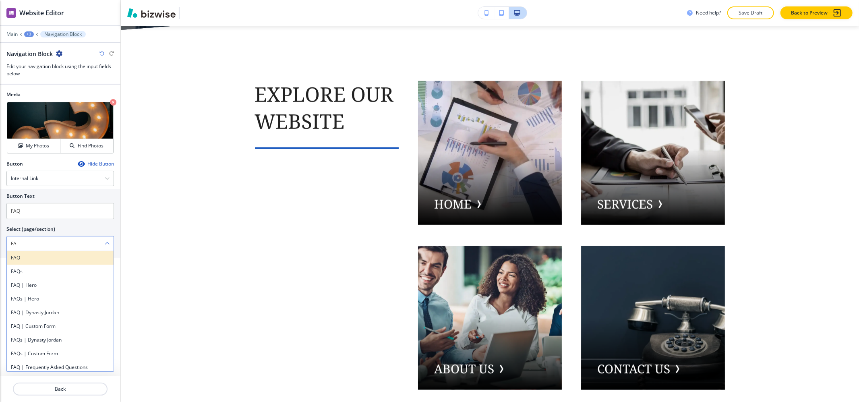
click at [31, 255] on h4 "FAQ" at bounding box center [60, 257] width 99 height 7
type \(page\/section\) "FAQ"
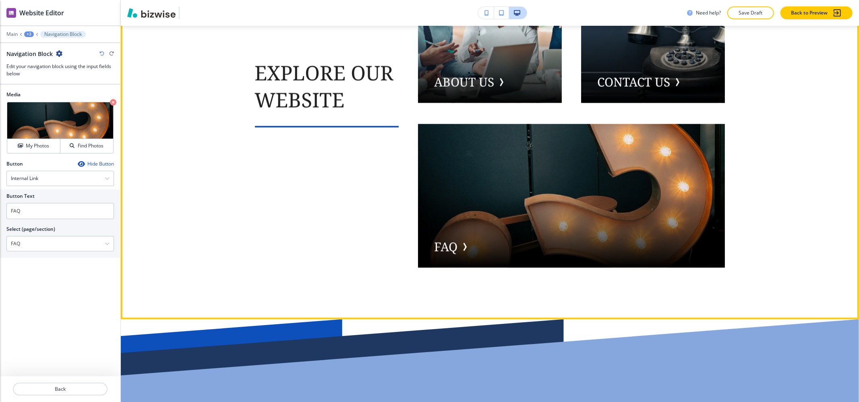
scroll to position [6096, 0]
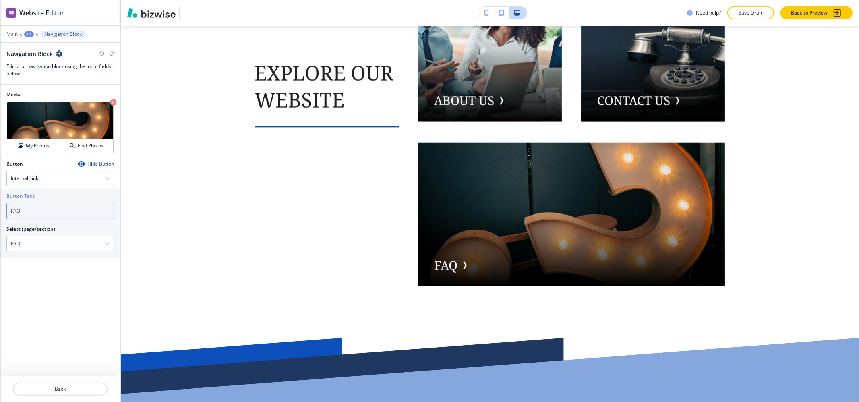
drag, startPoint x: 23, startPoint y: 211, endPoint x: 0, endPoint y: 208, distance: 22.8
click at [0, 208] on div "Button Text FAQ Select (page/section) FAQ FAQ FAQs FAQ | Hero FAQs | Hero FAQ |…" at bounding box center [60, 223] width 120 height 68
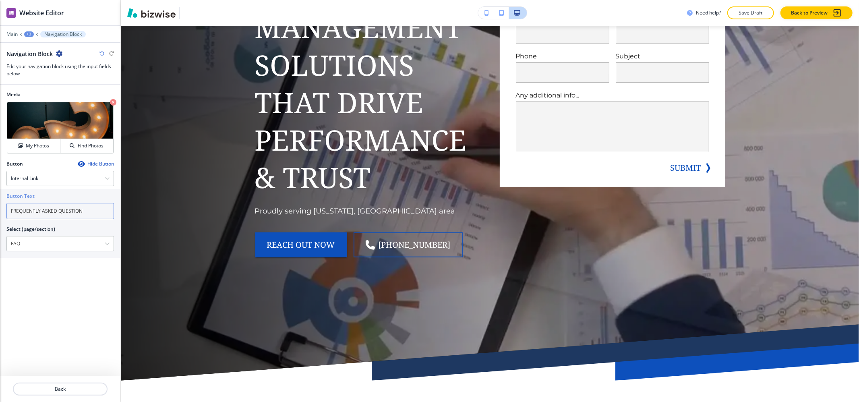
scroll to position [0, 0]
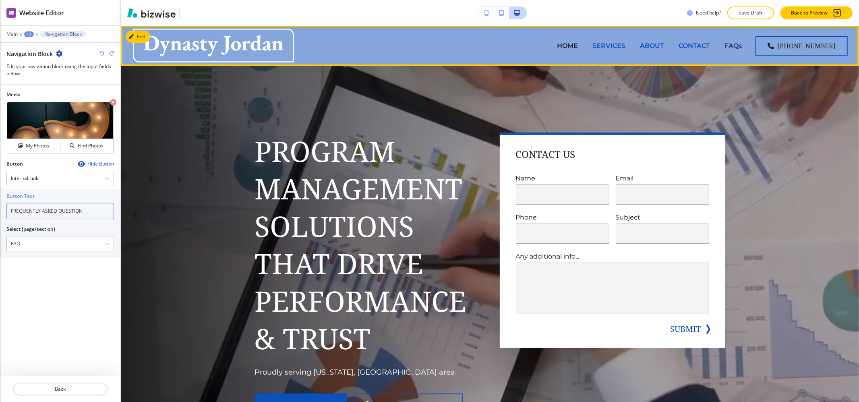
type input "FREQUENTLY ASKED QUESTION"
click at [741, 47] on p "FAQs" at bounding box center [732, 45] width 17 height 9
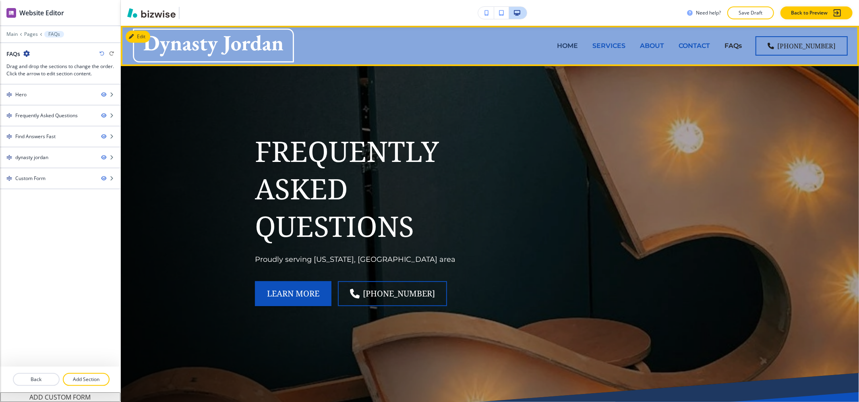
click at [575, 44] on p "HOME" at bounding box center [567, 45] width 21 height 9
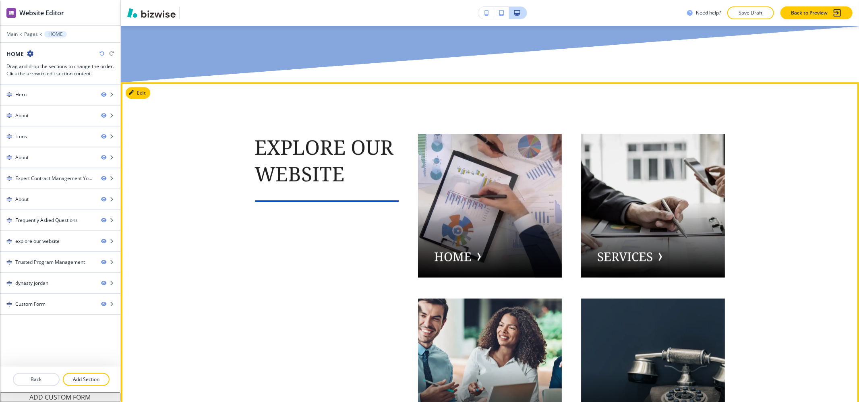
scroll to position [4557, 0]
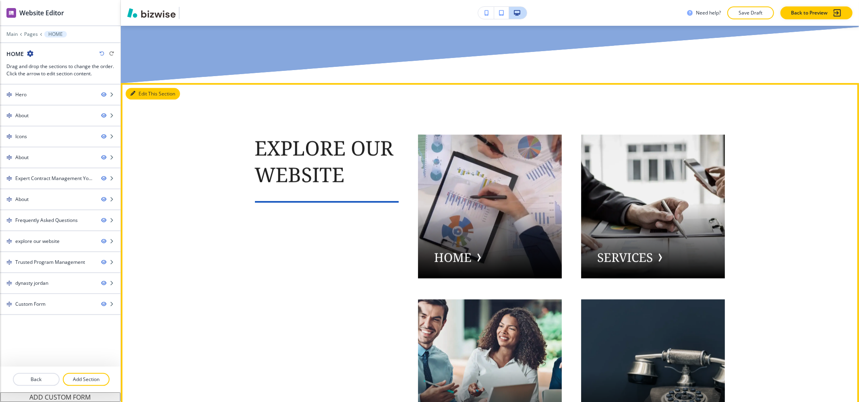
click at [140, 92] on button "Edit This Section" at bounding box center [153, 94] width 54 height 12
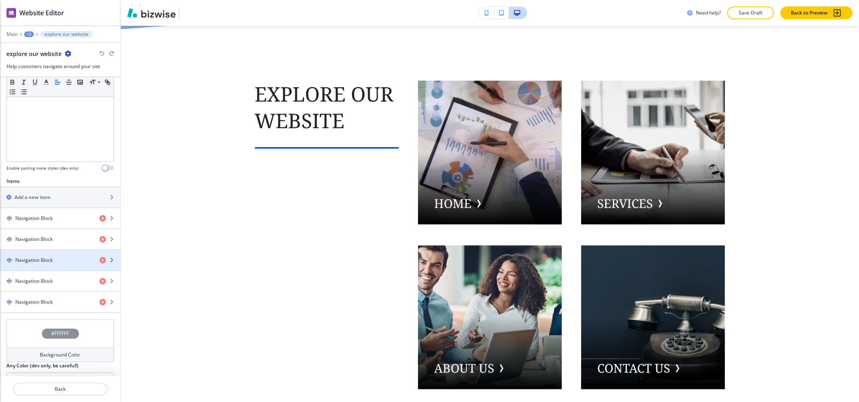
scroll to position [314, 0]
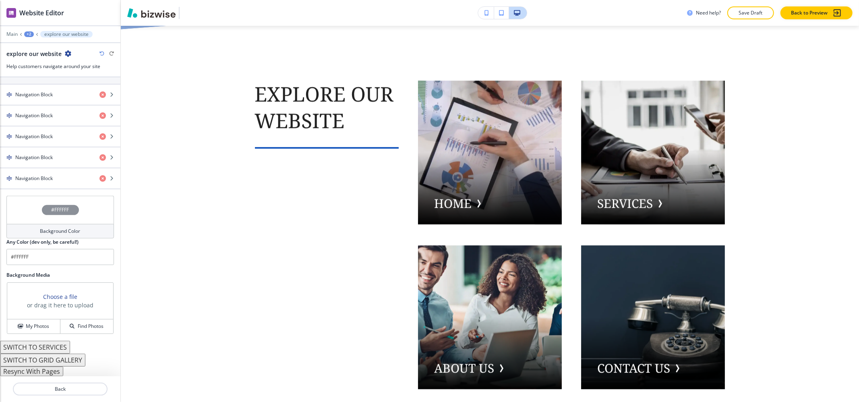
click at [29, 369] on button "Resync With Pages" at bounding box center [31, 371] width 63 height 10
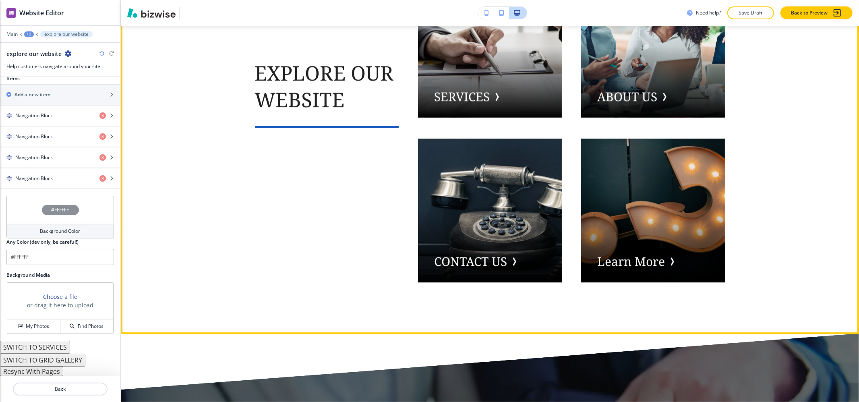
scroll to position [4718, 0]
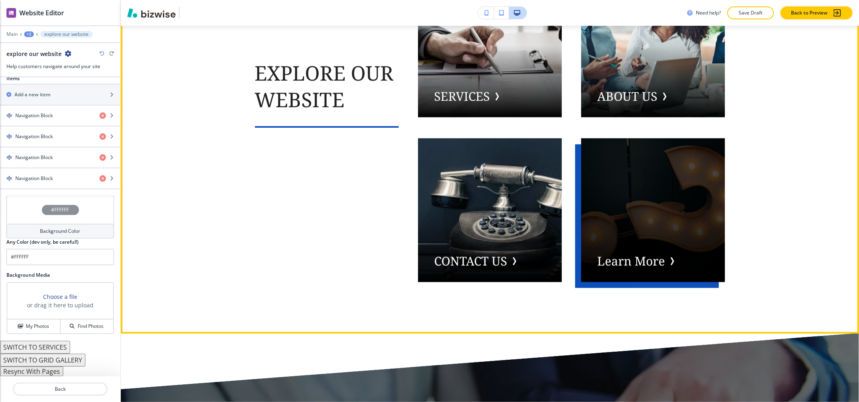
click at [642, 261] on div "button" at bounding box center [653, 210] width 144 height 144
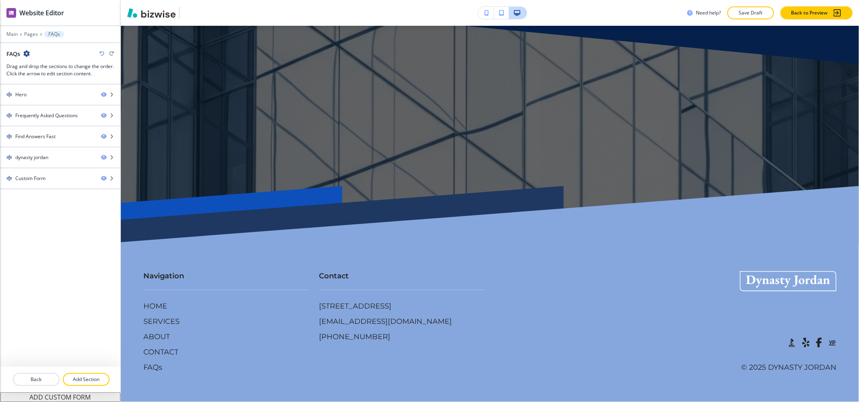
scroll to position [0, 0]
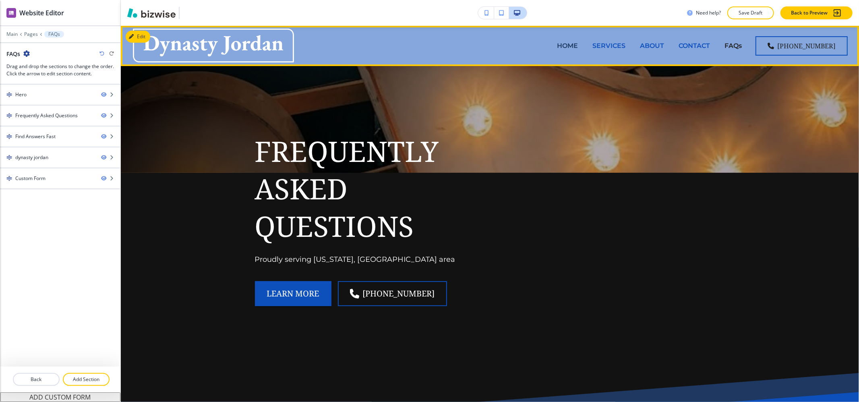
click at [564, 47] on p "HOME" at bounding box center [567, 45] width 21 height 9
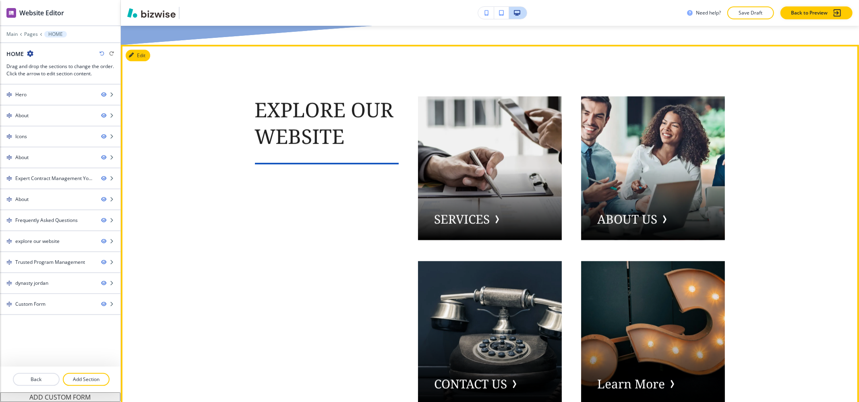
scroll to position [4562, 0]
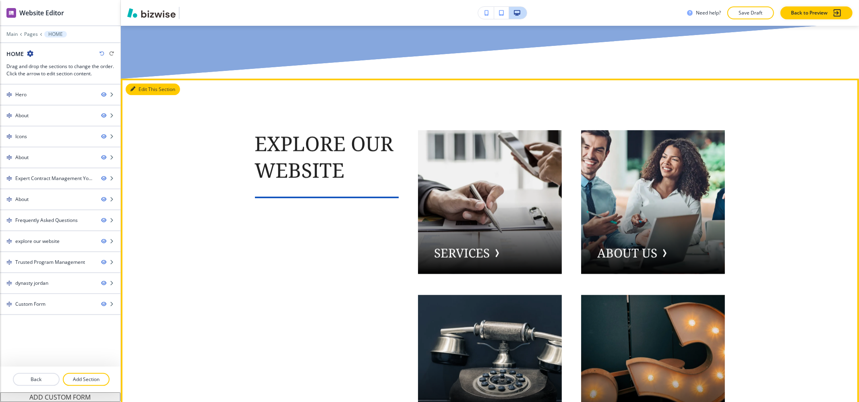
click at [146, 86] on button "Edit This Section" at bounding box center [153, 89] width 54 height 12
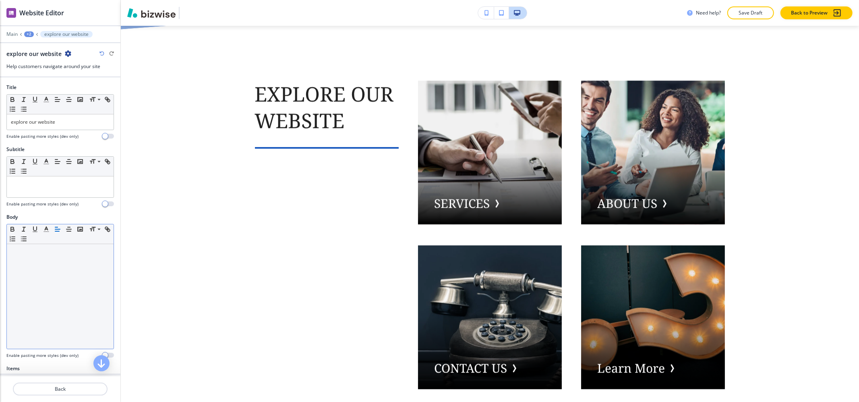
scroll to position [268, 0]
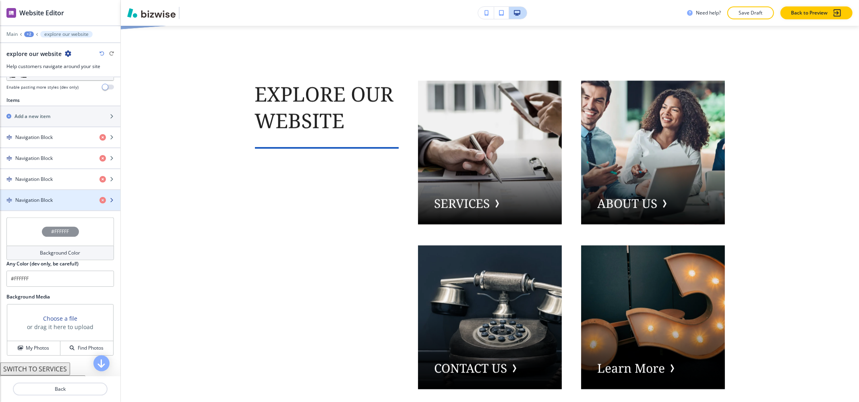
click at [51, 210] on div "button" at bounding box center [60, 207] width 120 height 6
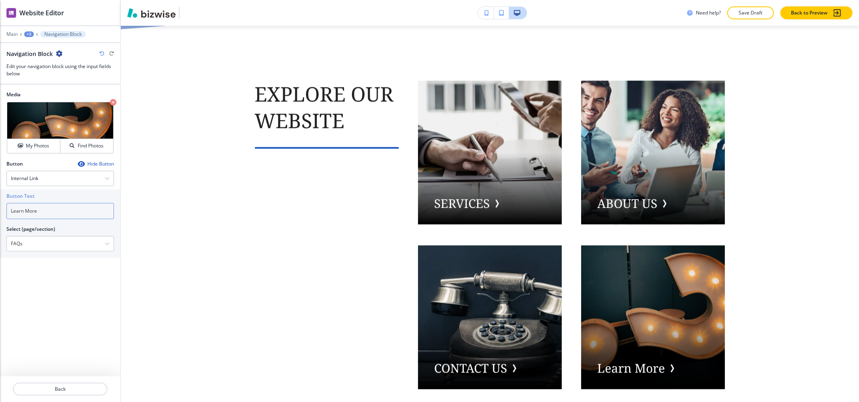
drag, startPoint x: 56, startPoint y: 217, endPoint x: 0, endPoint y: 218, distance: 55.5
click at [0, 218] on div "Button Text Learn More Select (page/section) FAQs HOME HOME | Hero HOME | About…" at bounding box center [60, 223] width 120 height 68
type input "FAQs"
click at [28, 35] on div "+3" at bounding box center [29, 34] width 10 height 6
click at [55, 81] on button "explore our website" at bounding box center [50, 75] width 52 height 14
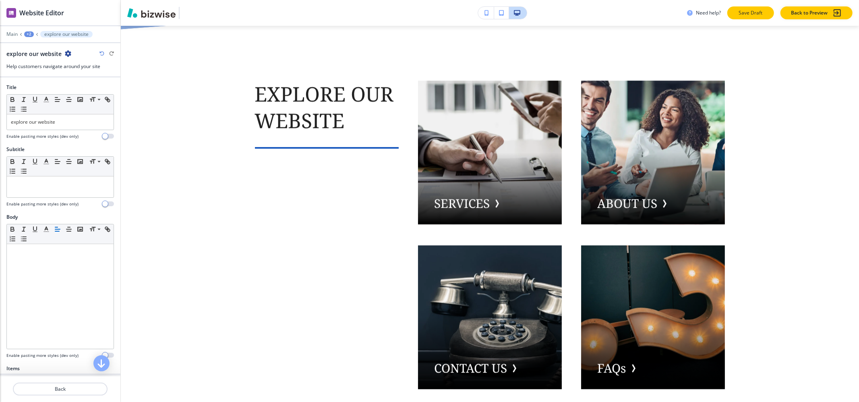
click at [767, 13] on button "Save Draft" at bounding box center [750, 12] width 47 height 13
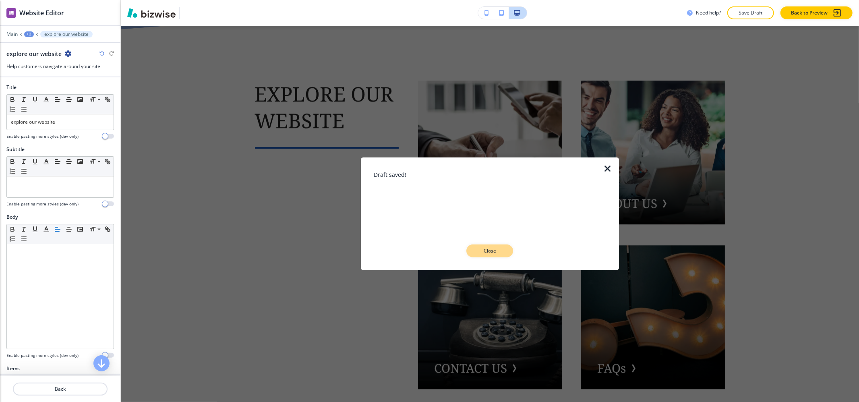
click at [492, 250] on p "Close" at bounding box center [490, 250] width 26 height 7
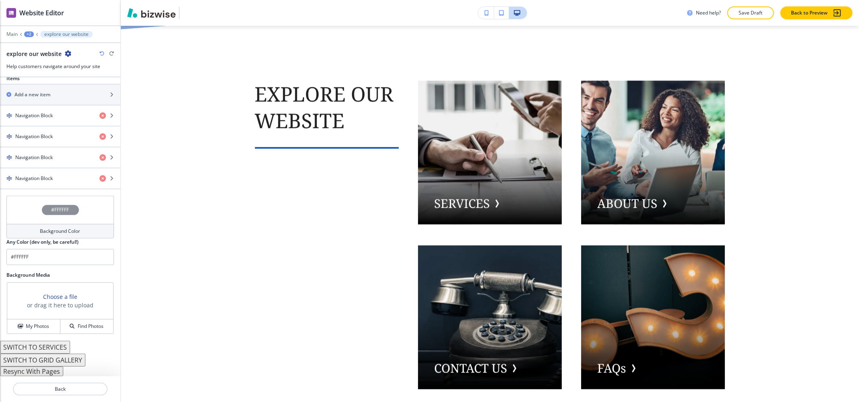
scroll to position [293, 0]
click at [50, 371] on button "Resync With Pages" at bounding box center [31, 371] width 63 height 10
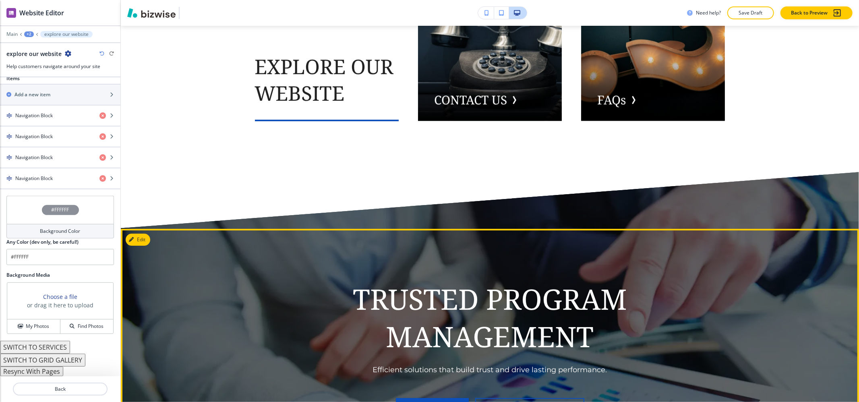
scroll to position [4665, 0]
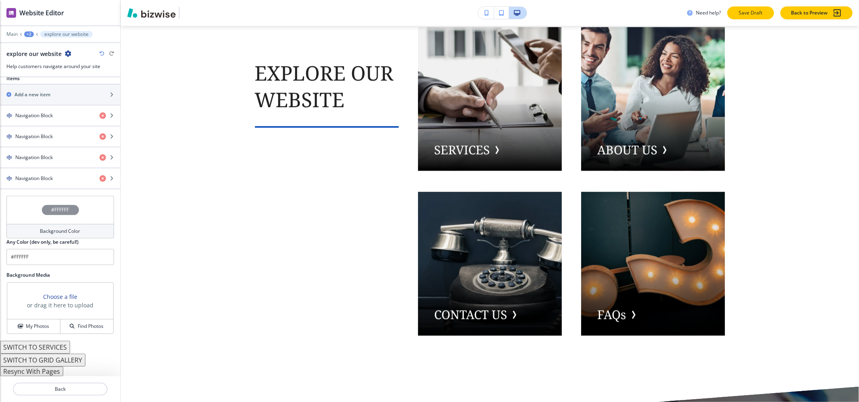
click at [752, 11] on p "Save Draft" at bounding box center [750, 12] width 26 height 7
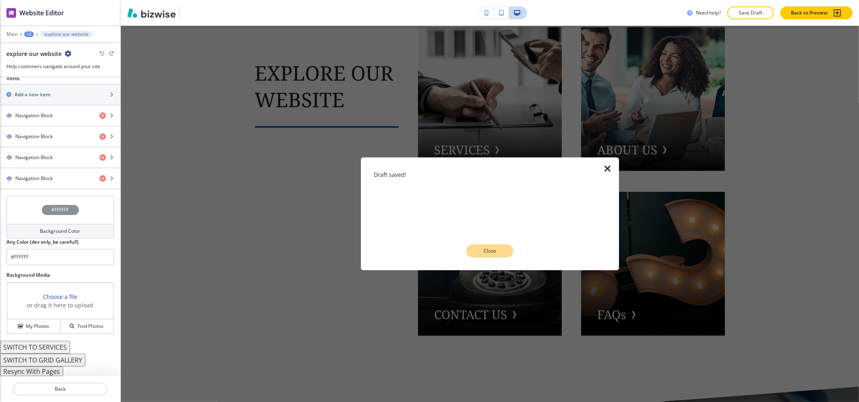
click at [490, 248] on p "Close" at bounding box center [490, 250] width 26 height 7
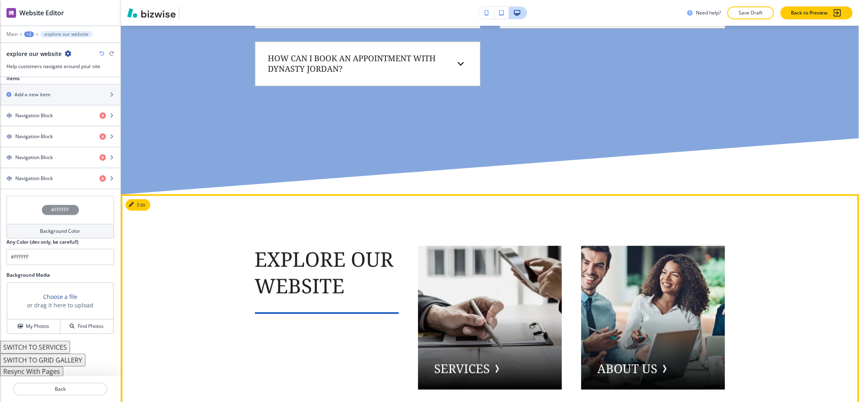
scroll to position [4446, 0]
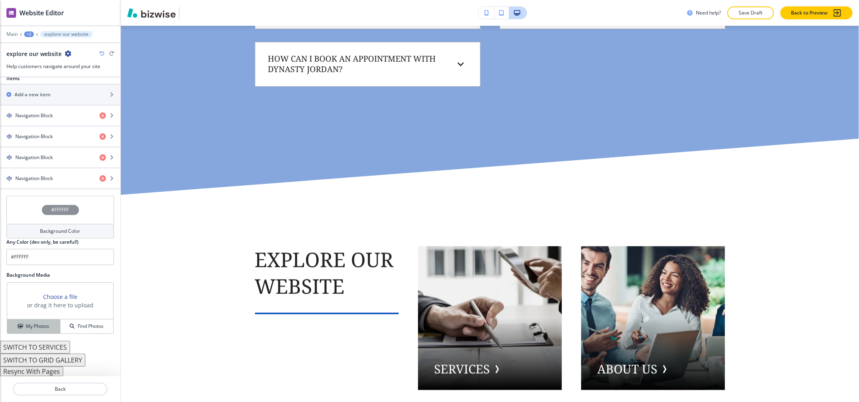
click at [23, 330] on div "My Photos" at bounding box center [33, 325] width 53 height 7
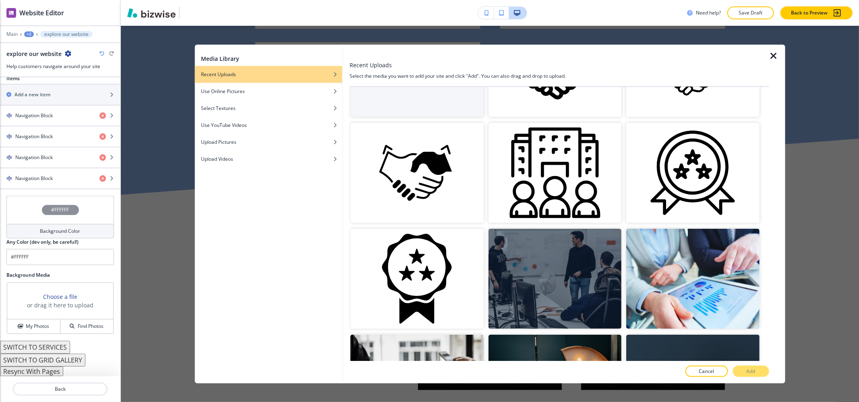
scroll to position [22, 0]
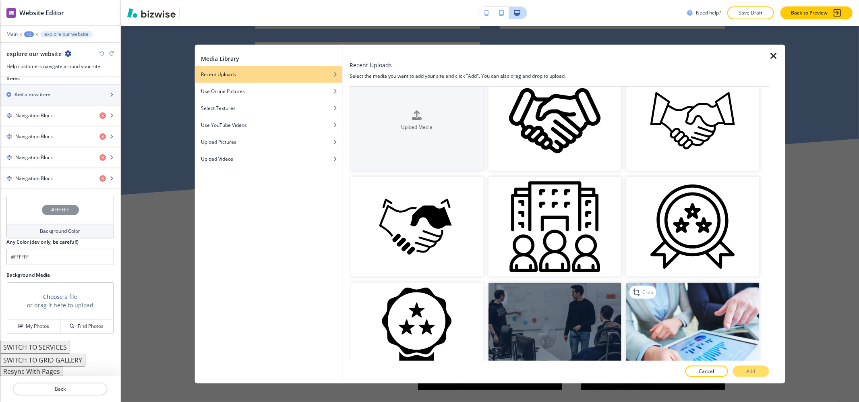
drag, startPoint x: 572, startPoint y: 330, endPoint x: 636, endPoint y: 332, distance: 64.4
click at [574, 330] on img "button" at bounding box center [554, 332] width 133 height 100
click at [759, 372] on button "Add" at bounding box center [751, 370] width 36 height 11
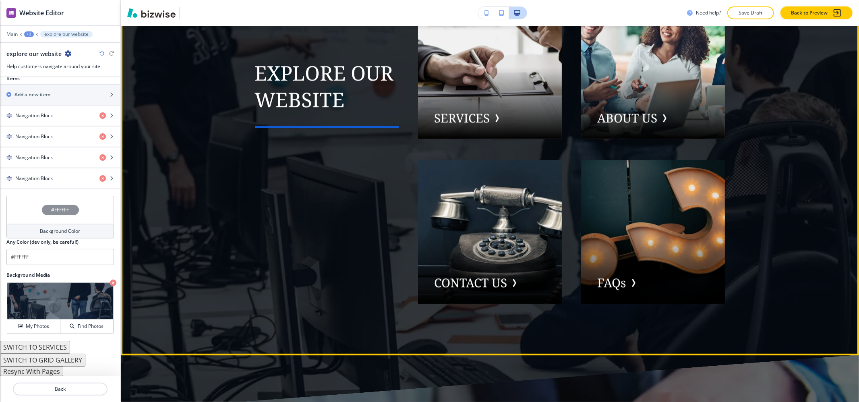
scroll to position [4553, 0]
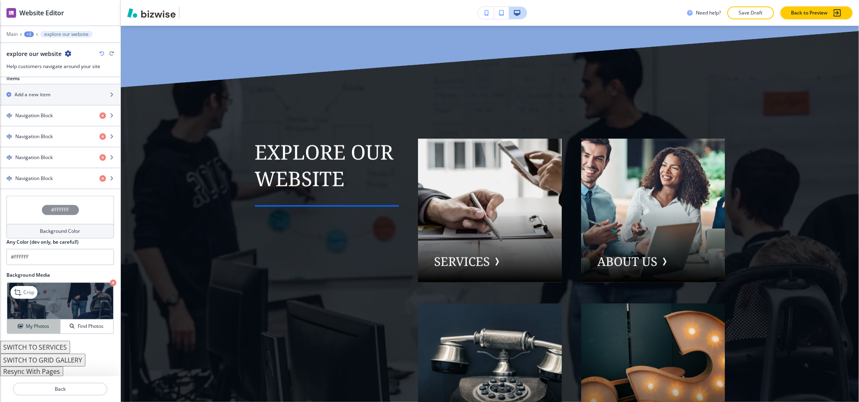
click at [42, 323] on h4 "My Photos" at bounding box center [37, 325] width 23 height 7
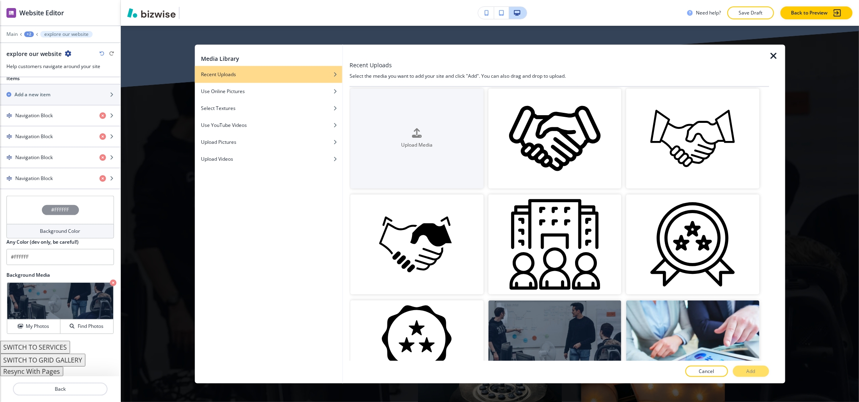
scroll to position [0, 0]
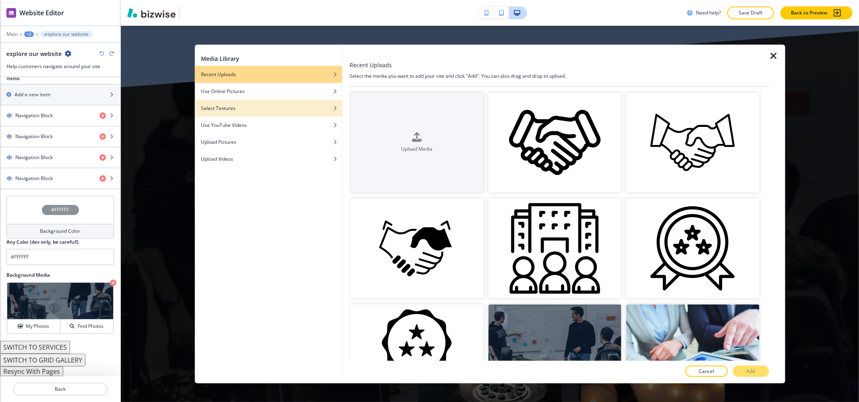
click at [260, 111] on div "Select Textures" at bounding box center [268, 108] width 148 height 7
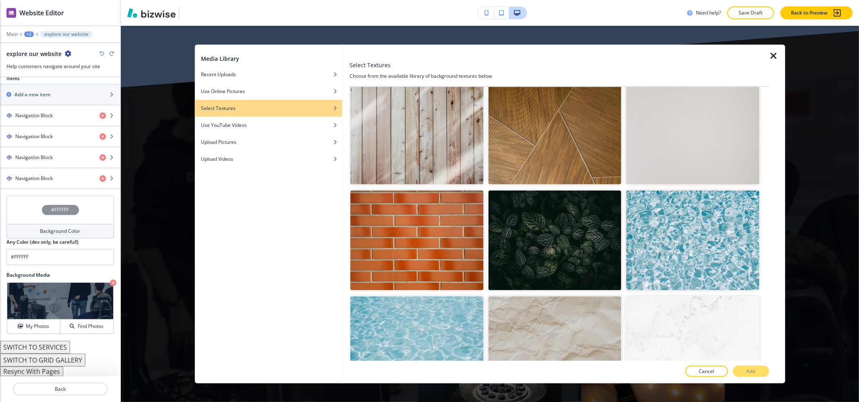
scroll to position [1705, 0]
click at [574, 300] on img "button" at bounding box center [554, 347] width 133 height 100
click at [553, 315] on img "button" at bounding box center [554, 347] width 133 height 100
click at [761, 370] on button "Add" at bounding box center [751, 370] width 36 height 11
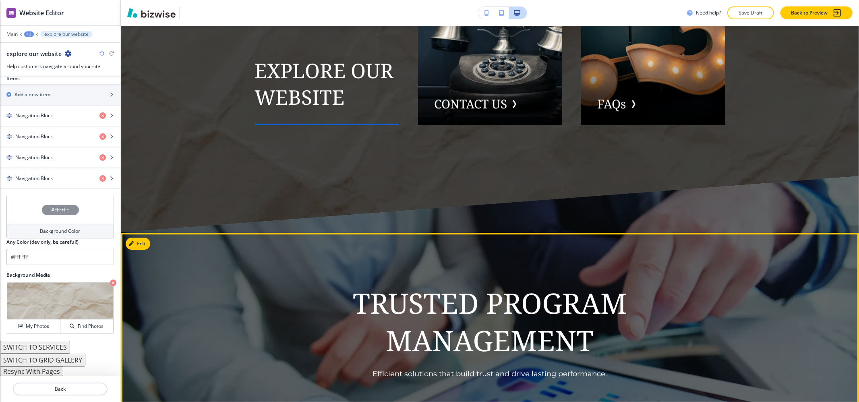
scroll to position [4660, 0]
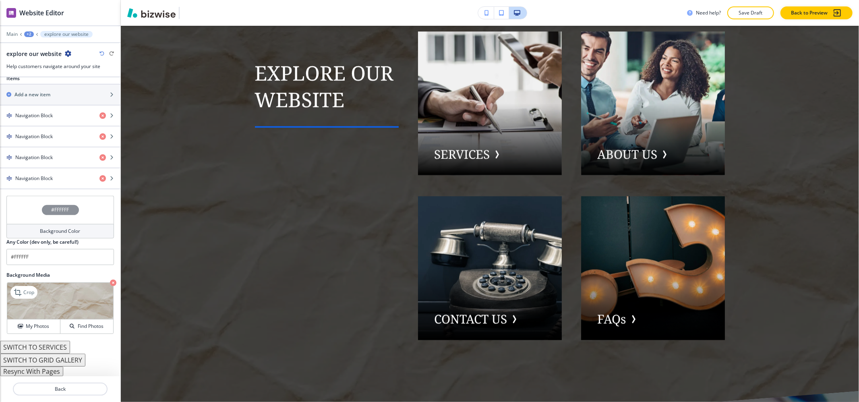
click at [110, 281] on icon "button" at bounding box center [113, 282] width 6 height 6
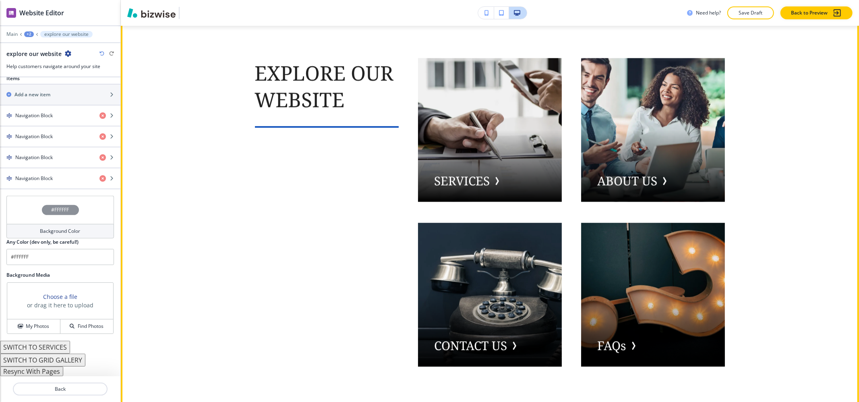
scroll to position [4607, 0]
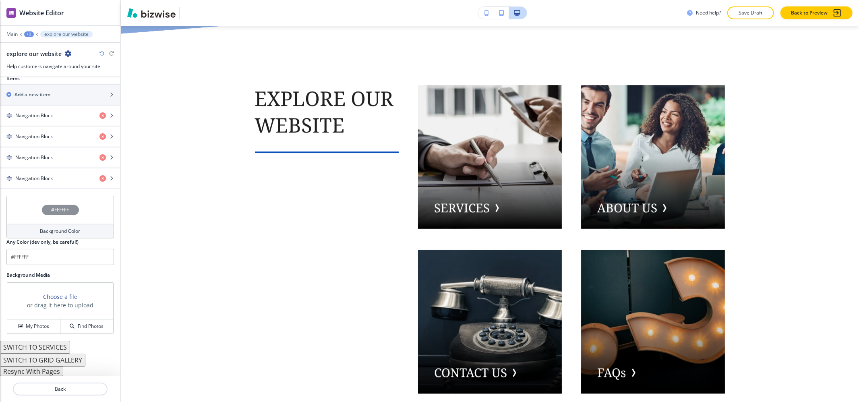
click at [27, 35] on div "+2" at bounding box center [29, 34] width 10 height 6
click at [33, 63] on p "HOME" at bounding box center [49, 61] width 41 height 7
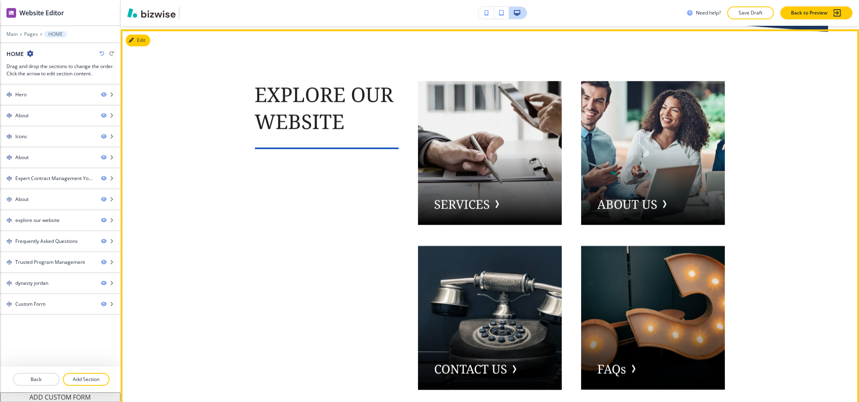
scroll to position [4067, 0]
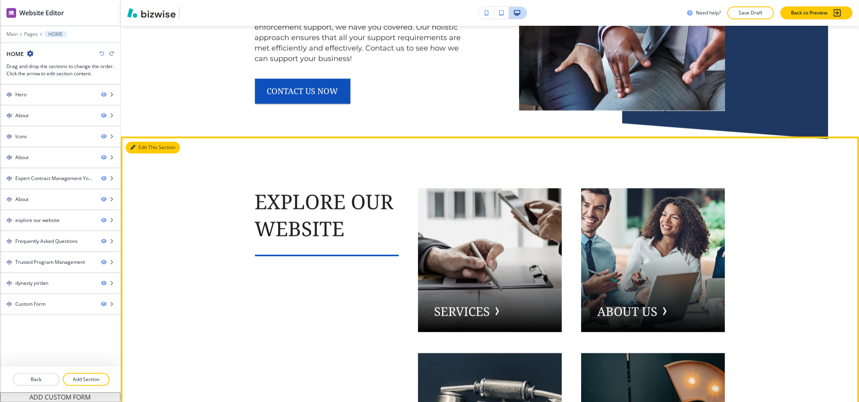
click at [144, 147] on button "Edit This Section" at bounding box center [153, 147] width 54 height 12
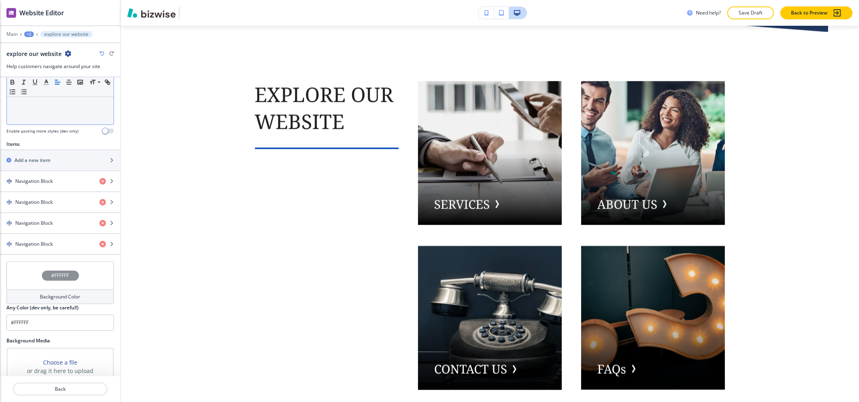
scroll to position [293, 0]
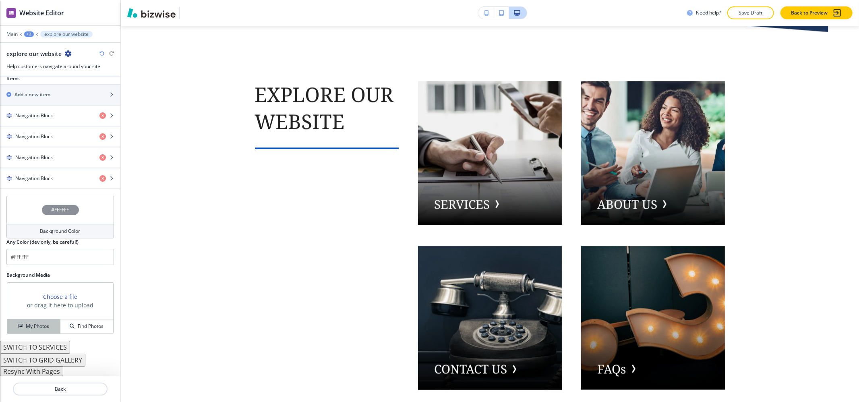
click at [36, 329] on h4 "My Photos" at bounding box center [37, 325] width 23 height 7
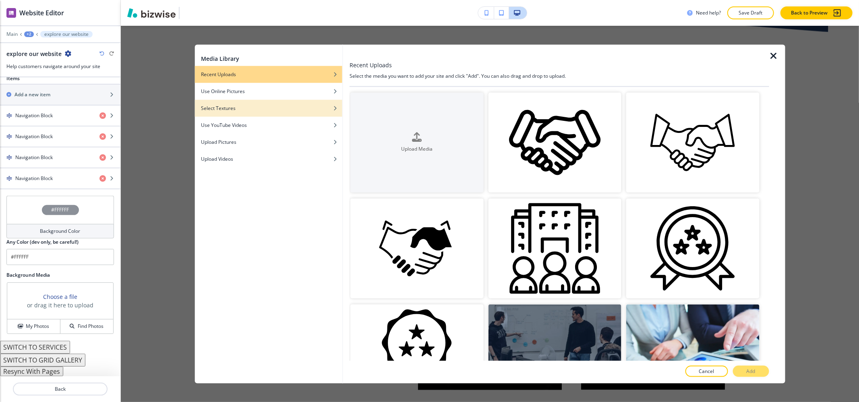
click at [308, 109] on div "Select Textures" at bounding box center [268, 108] width 148 height 7
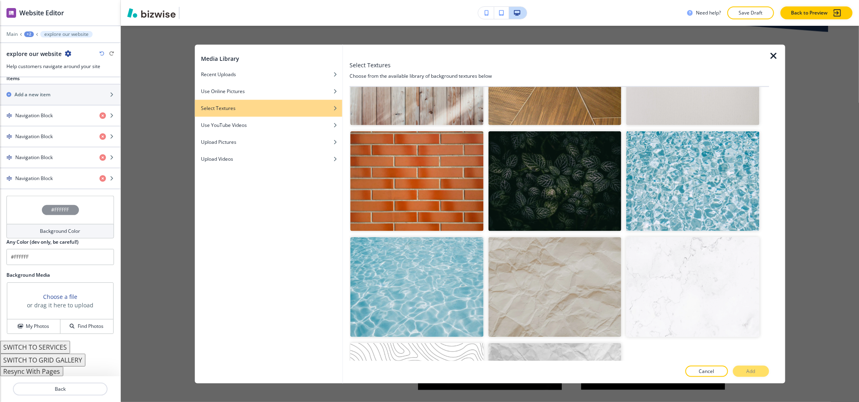
scroll to position [1812, 0]
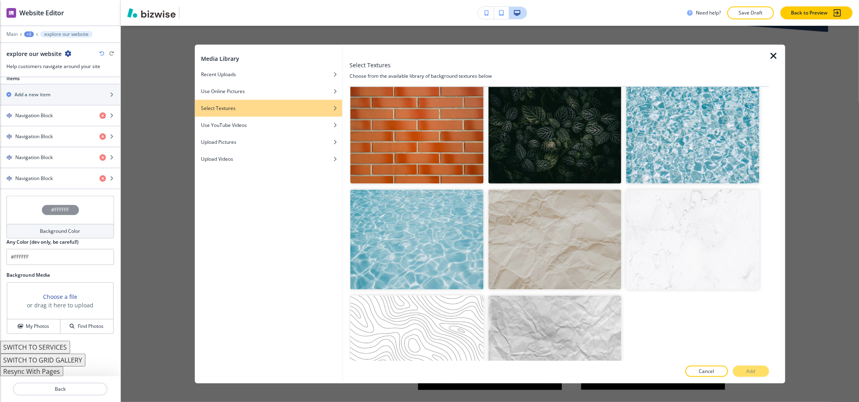
click at [554, 129] on img "button" at bounding box center [554, 134] width 133 height 100
click at [609, 126] on img "button" at bounding box center [554, 134] width 133 height 100
click at [747, 363] on div at bounding box center [558, 362] width 419 height 5
click at [752, 376] on div at bounding box center [558, 379] width 419 height 6
click at [752, 372] on p "Add" at bounding box center [750, 370] width 9 height 7
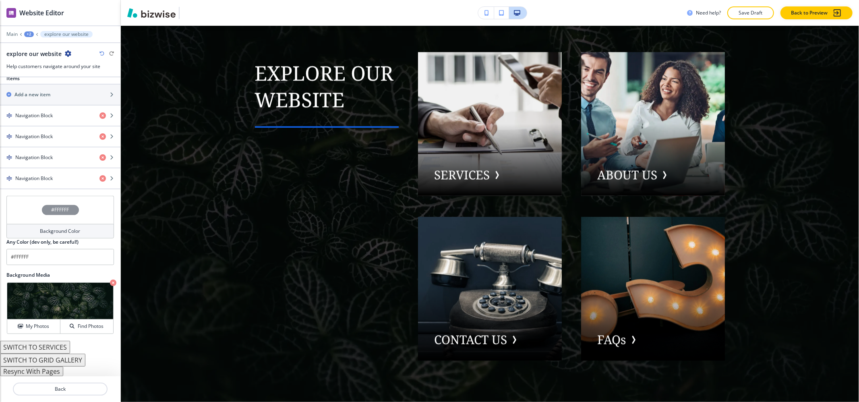
scroll to position [4281, 0]
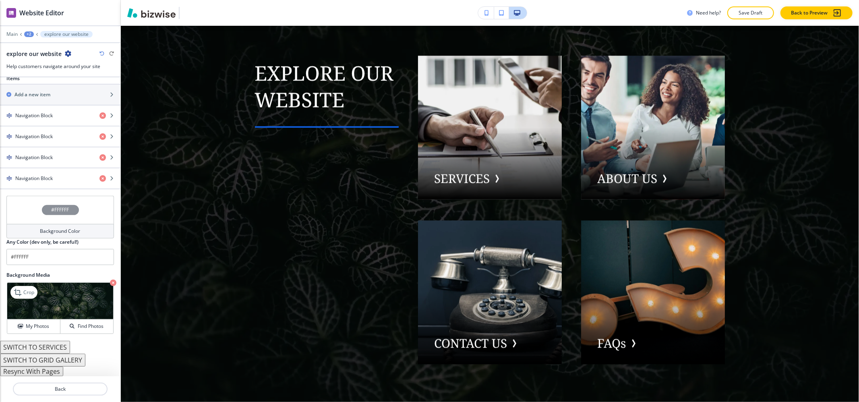
click at [110, 282] on icon "button" at bounding box center [113, 282] width 6 height 6
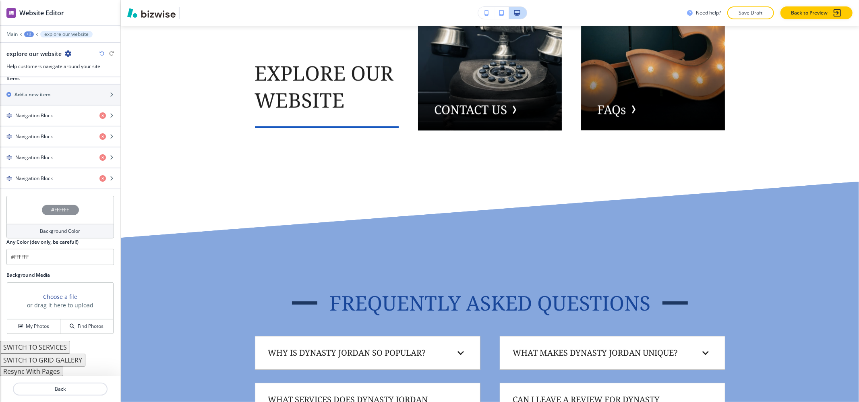
scroll to position [4522, 0]
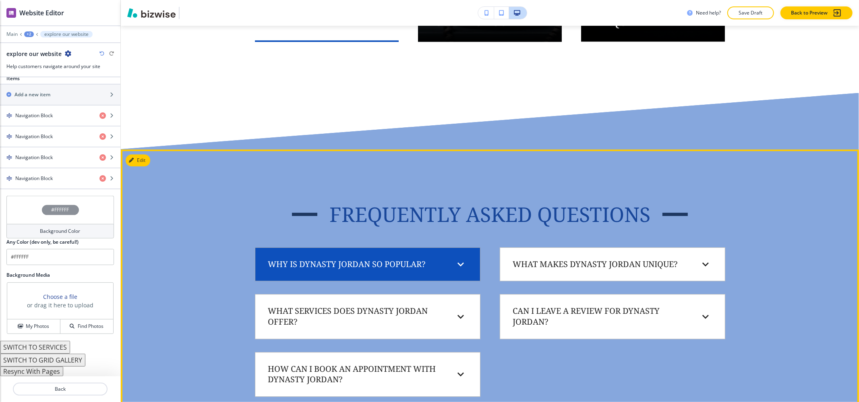
click at [421, 266] on div "Why is Dynasty Jordan so popular?" at bounding box center [368, 264] width 212 height 21
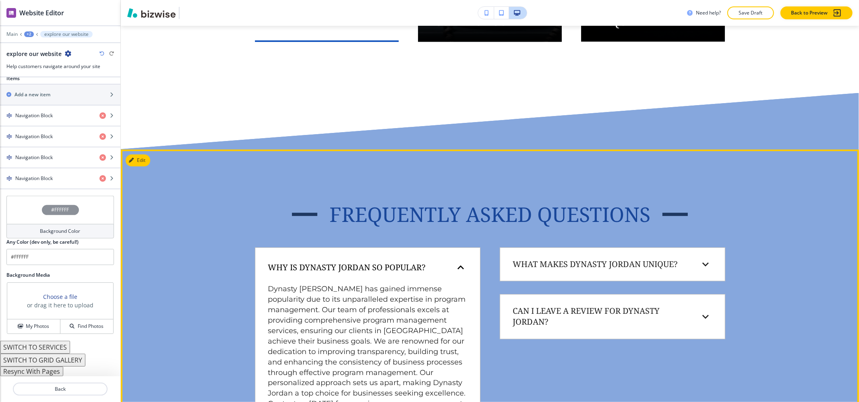
click at [421, 266] on h6 "Why is Dynasty Jordan so popular?" at bounding box center [346, 267] width 157 height 11
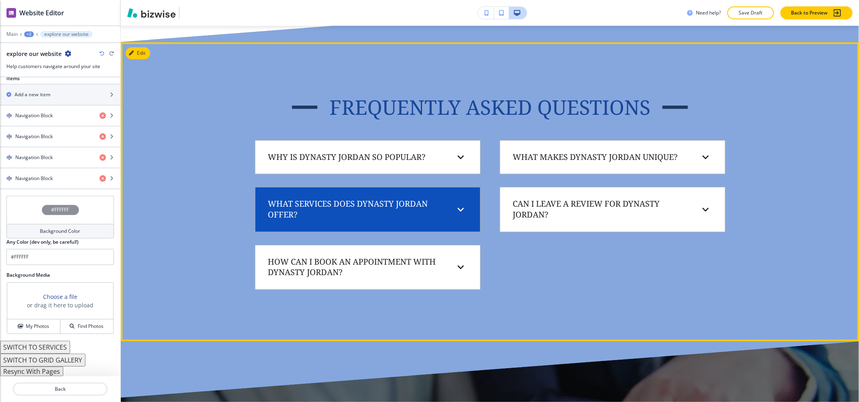
scroll to position [4629, 0]
click at [395, 211] on h6 "What services does Dynasty Jordan offer?" at bounding box center [356, 208] width 176 height 21
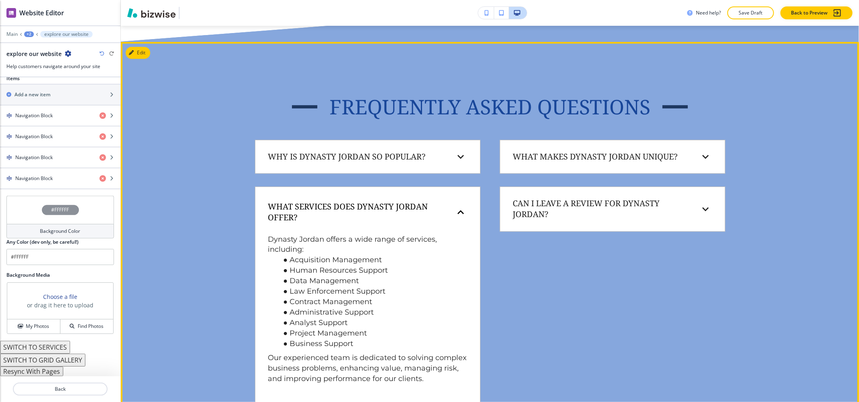
click at [395, 211] on h6 "What services does Dynasty Jordan offer?" at bounding box center [356, 211] width 176 height 21
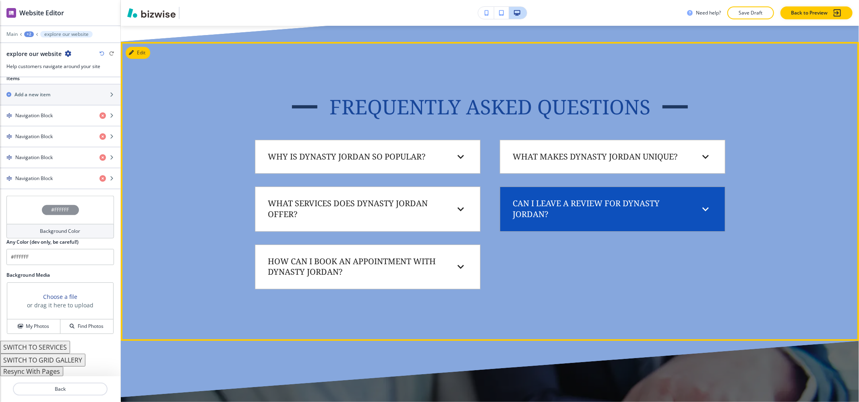
click at [633, 216] on div "Can I leave a review for Dynasty Jordan?" at bounding box center [612, 208] width 212 height 31
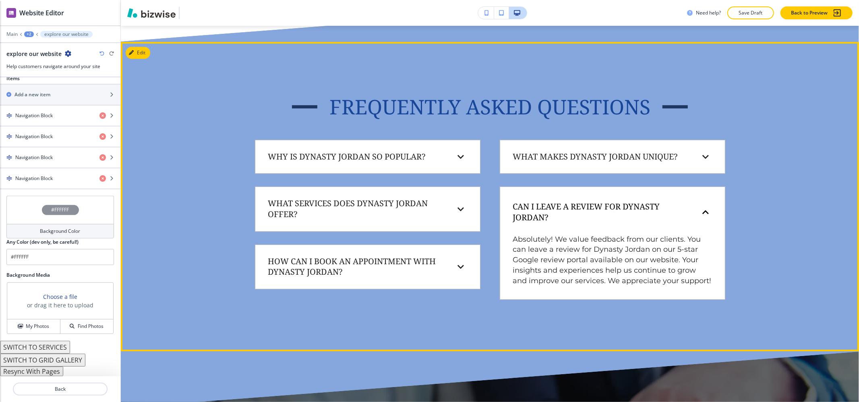
click at [632, 216] on h6 "Can I leave a review for Dynasty Jordan?" at bounding box center [601, 211] width 176 height 21
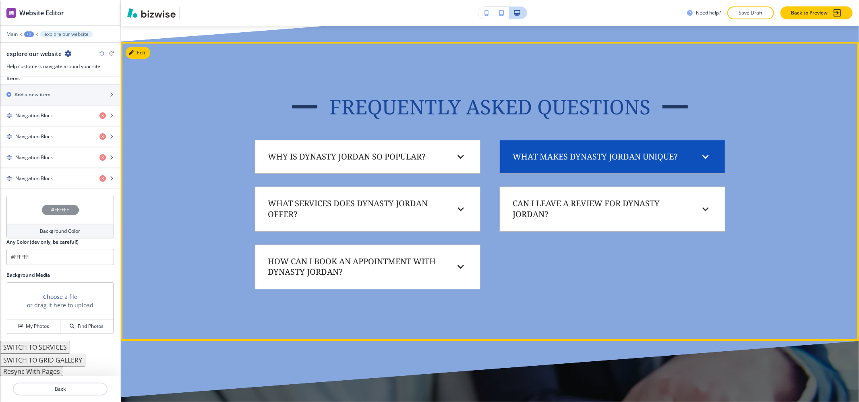
click at [591, 140] on div "What makes Dynasty Jordan unique? Dynasty Jordan stands out as a business dedic…" at bounding box center [612, 157] width 225 height 34
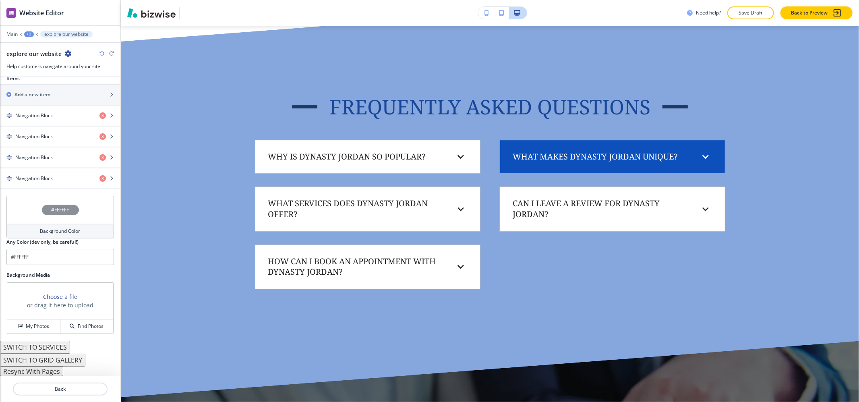
click at [590, 155] on h6 "What makes Dynasty Jordan unique?" at bounding box center [595, 156] width 165 height 11
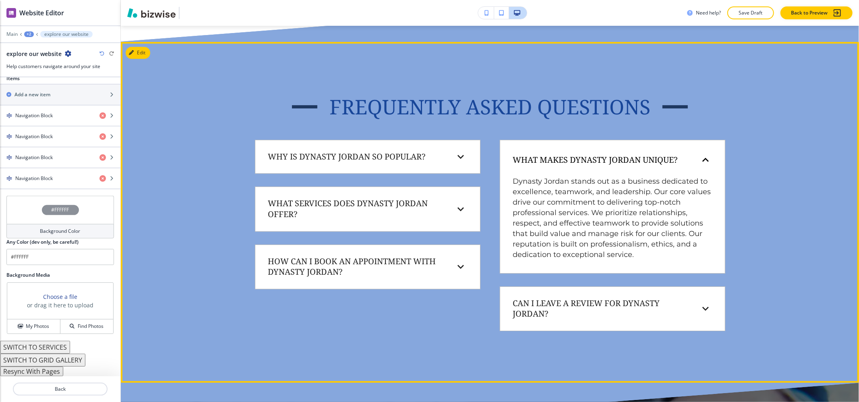
click at [590, 155] on h6 "What makes Dynasty Jordan unique?" at bounding box center [595, 160] width 165 height 11
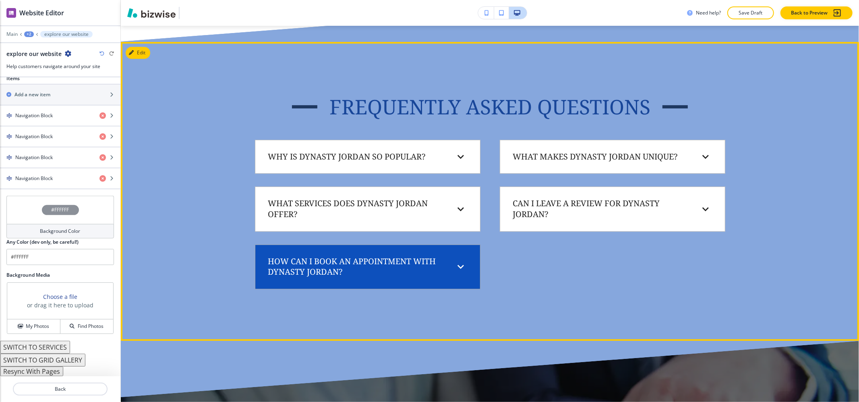
click at [447, 256] on div "How can I book an appointment with Dynasty Jordan?" at bounding box center [361, 266] width 186 height 21
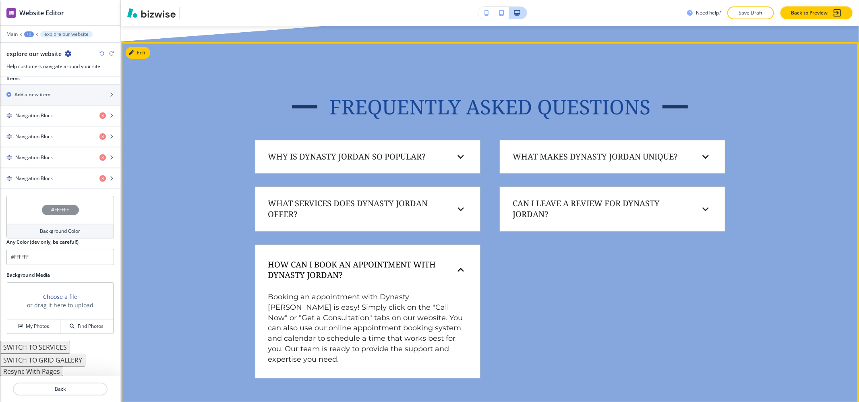
scroll to position [4737, 0]
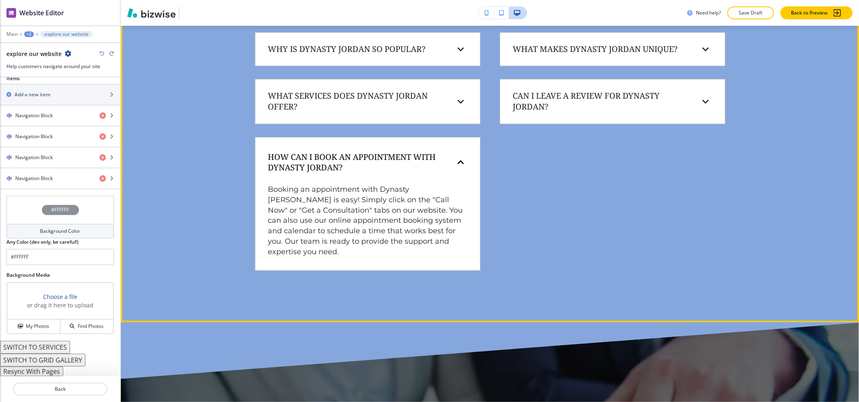
click at [427, 147] on div "How can I book an appointment with Dynasty Jordan?" at bounding box center [368, 162] width 212 height 37
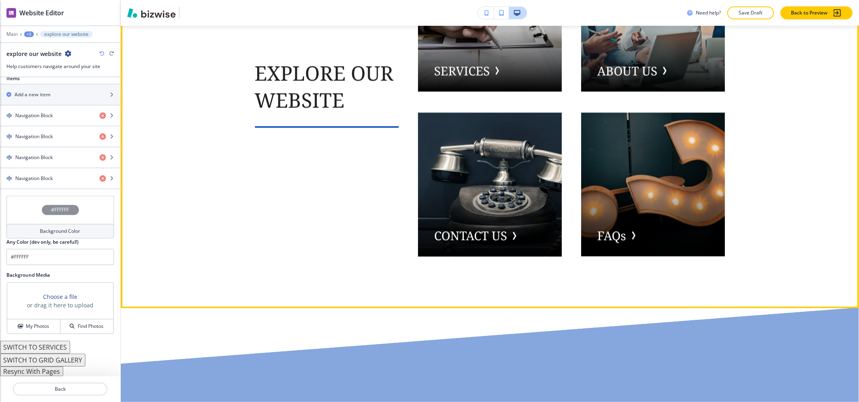
scroll to position [4093, 0]
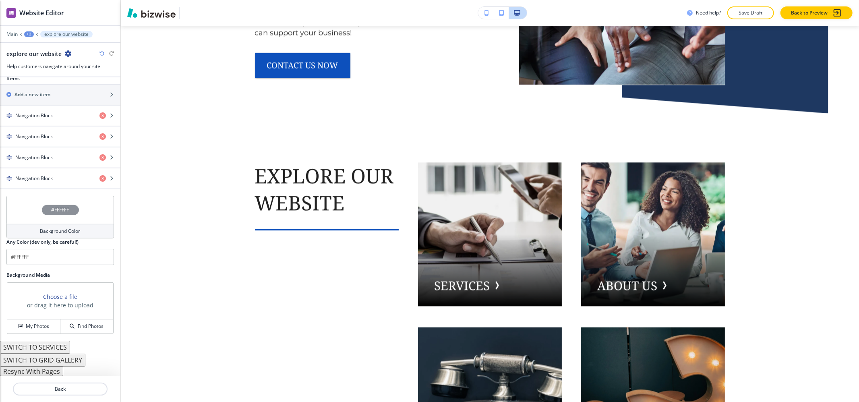
click at [24, 32] on div "+2" at bounding box center [29, 34] width 10 height 6
click at [32, 60] on p "HOME" at bounding box center [49, 61] width 41 height 7
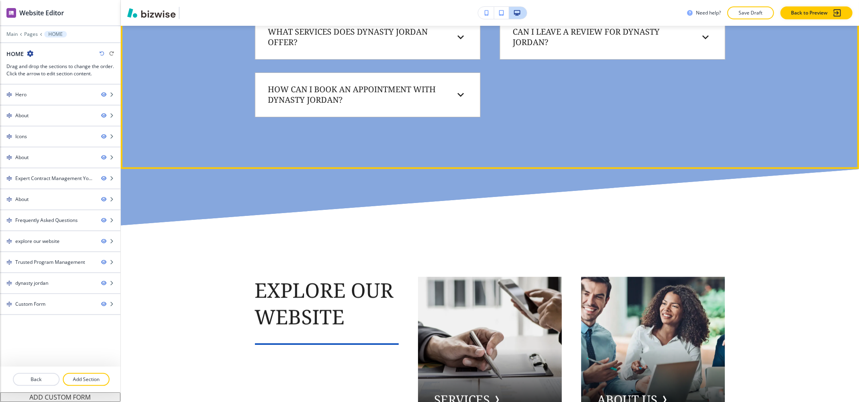
scroll to position [4524, 0]
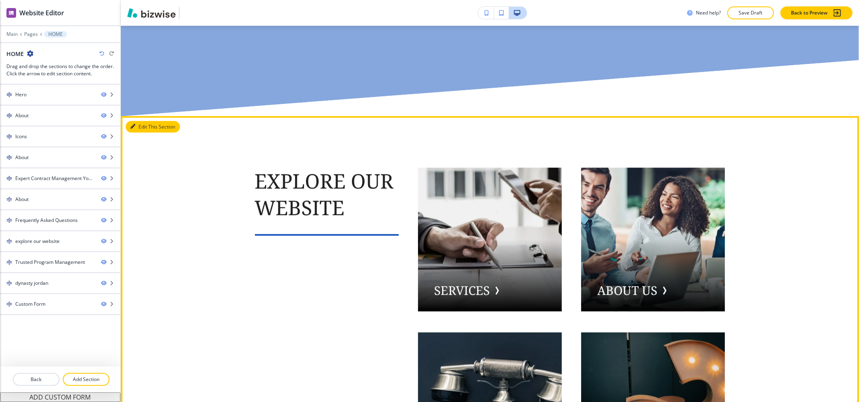
click at [145, 126] on button "Edit This Section" at bounding box center [153, 127] width 54 height 12
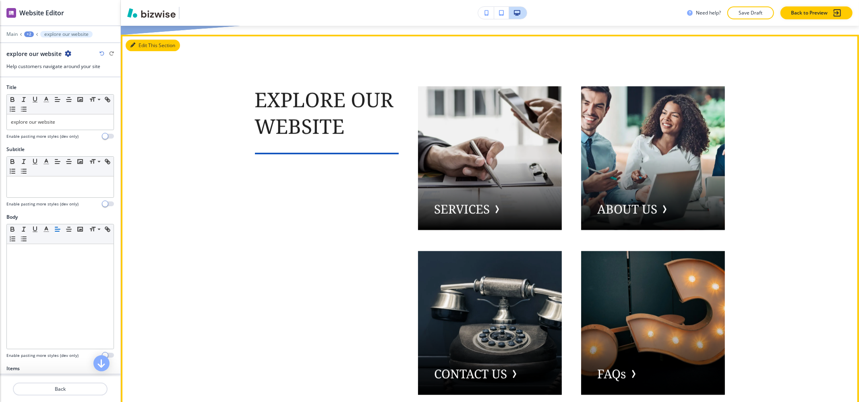
scroll to position [4611, 0]
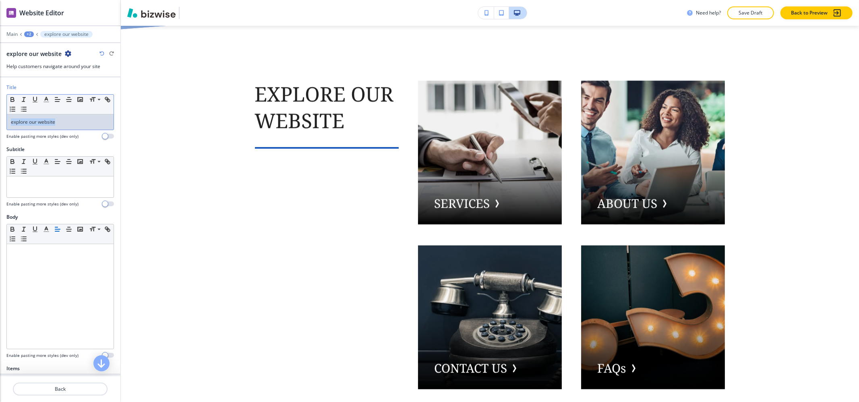
drag, startPoint x: 58, startPoint y: 124, endPoint x: 0, endPoint y: 128, distance: 58.5
click at [0, 128] on div "Title Small Normal Large Huge explore our website Enable pasting more styles (d…" at bounding box center [60, 115] width 120 height 62
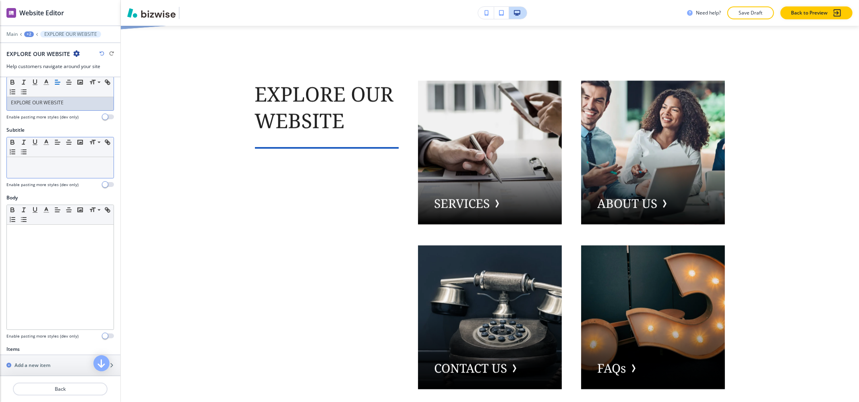
scroll to position [0, 0]
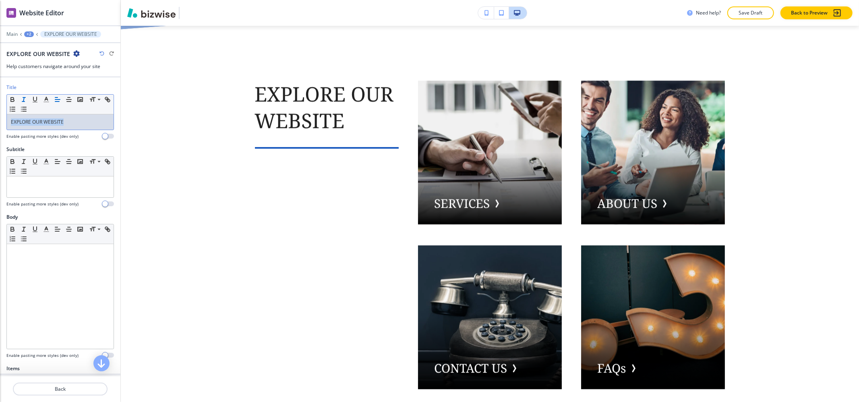
drag, startPoint x: 73, startPoint y: 118, endPoint x: 23, endPoint y: 104, distance: 51.6
click at [0, 109] on div "Title Small Normal Large Huge EXPLORE OUR WEBSITE Enable pasting more styles (d…" at bounding box center [60, 115] width 120 height 62
click at [45, 99] on icon "button" at bounding box center [46, 99] width 7 height 7
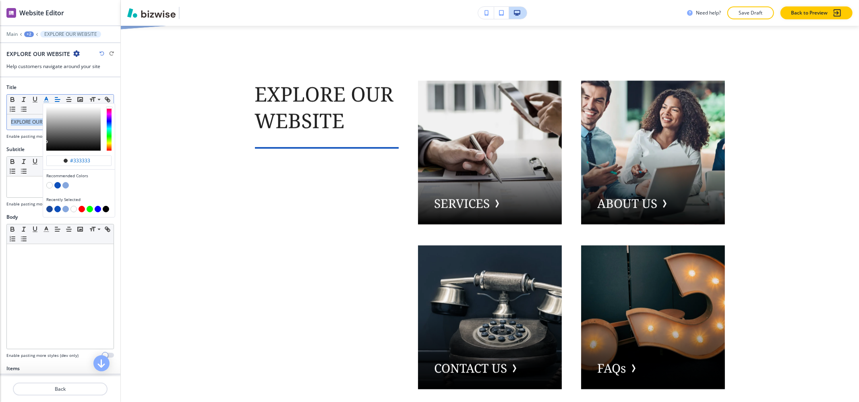
click at [49, 210] on button "button" at bounding box center [49, 209] width 6 height 6
type input "#184699"
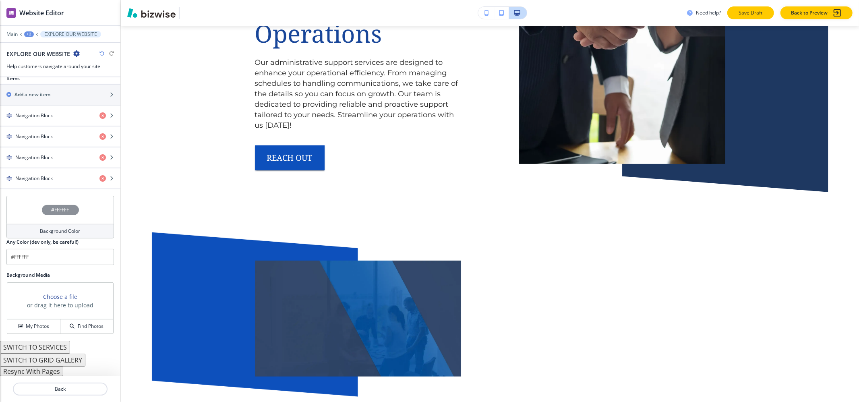
scroll to position [293, 0]
click at [744, 17] on button "Save Draft" at bounding box center [750, 12] width 47 height 13
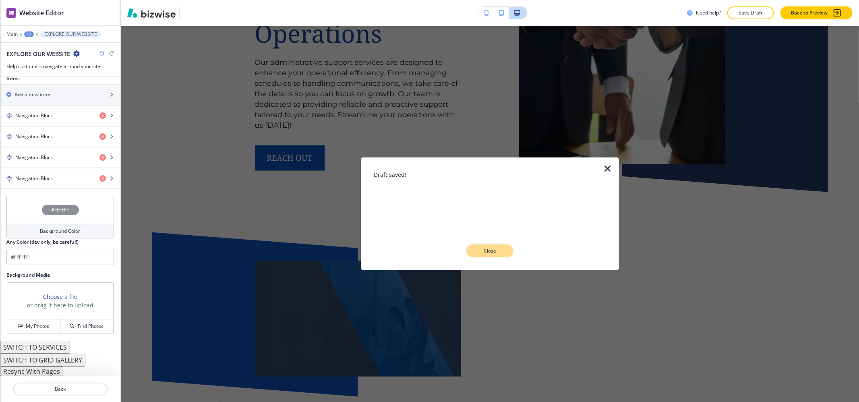
click at [498, 252] on p "Close" at bounding box center [490, 250] width 26 height 7
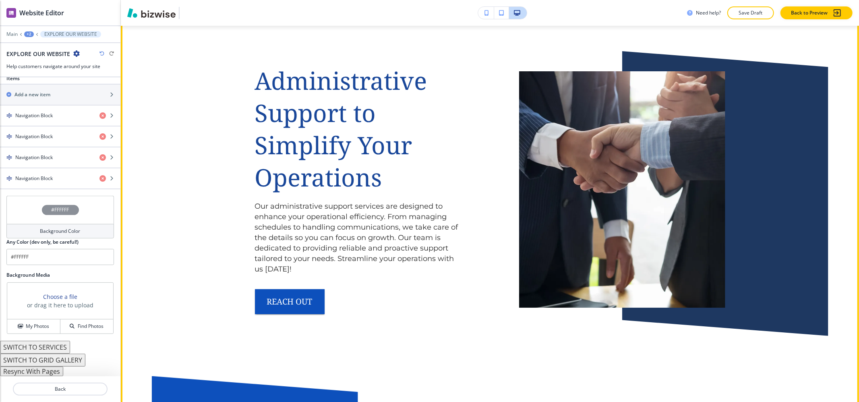
scroll to position [2644, 0]
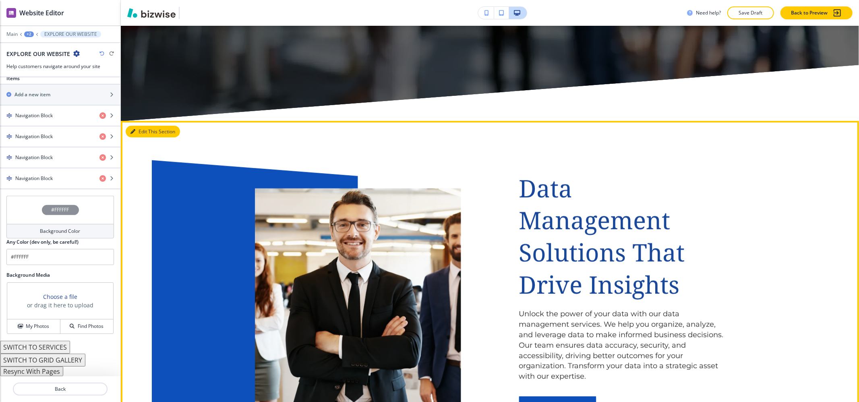
click at [144, 126] on button "Edit This Section" at bounding box center [153, 132] width 54 height 12
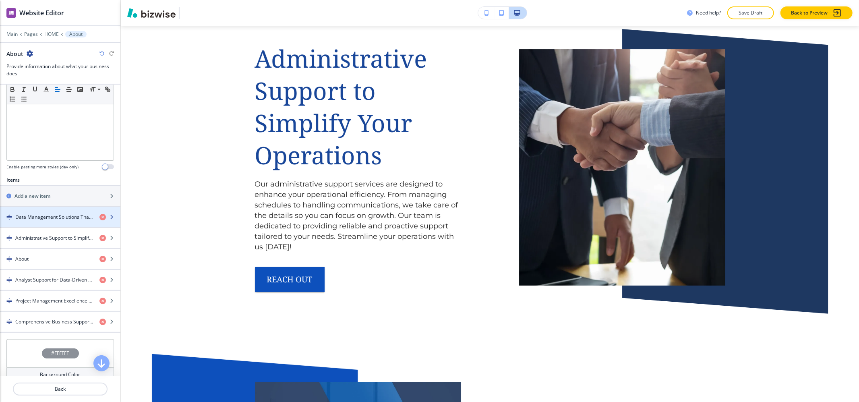
scroll to position [215, 0]
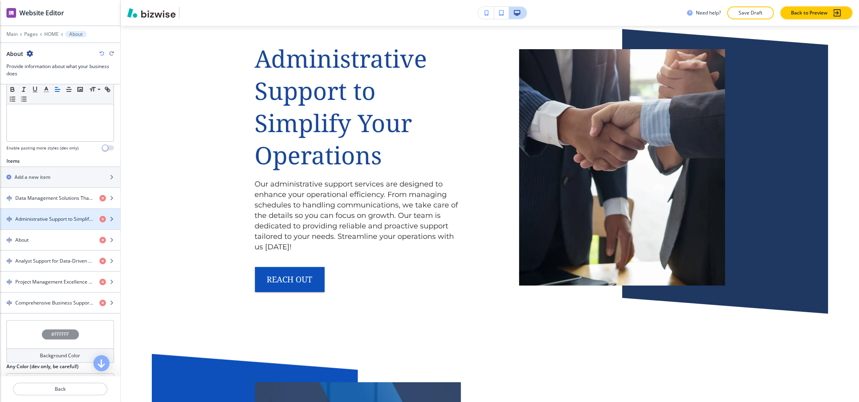
click at [43, 215] on div "button" at bounding box center [60, 212] width 120 height 6
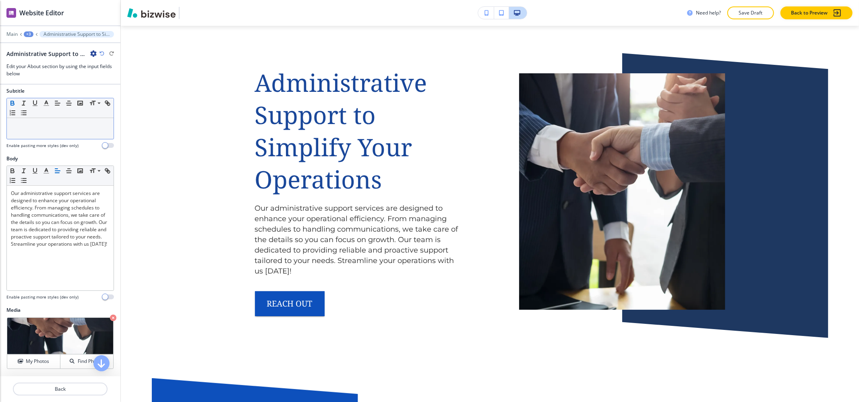
scroll to position [161, 0]
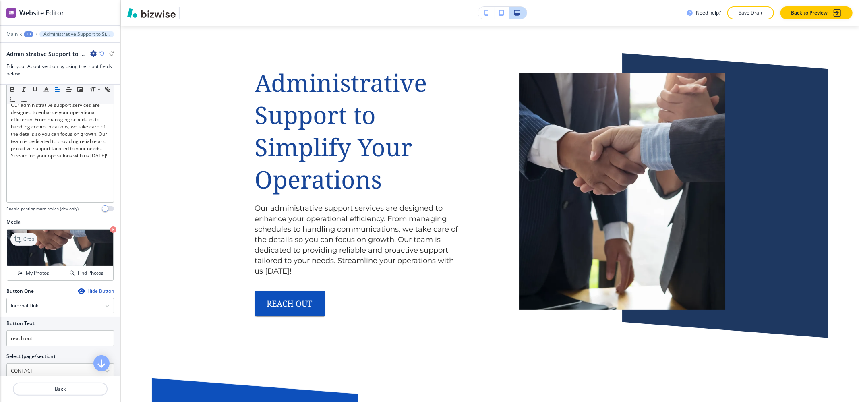
click at [24, 242] on p "Crop" at bounding box center [28, 238] width 11 height 7
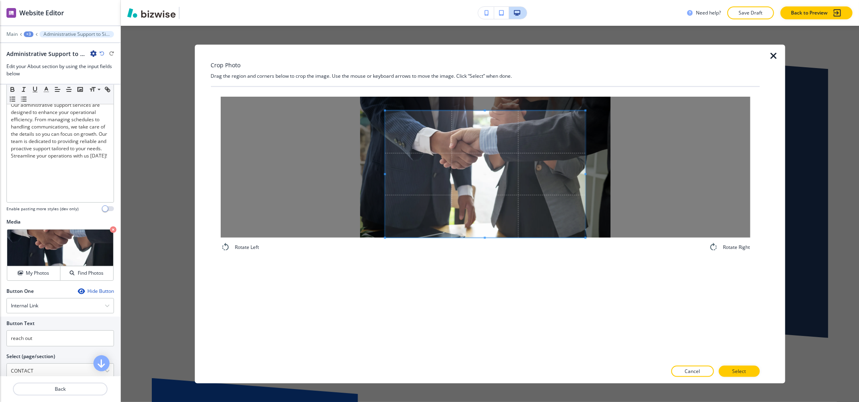
click at [451, 267] on div "Rotate Left Rotate Right" at bounding box center [485, 224] width 549 height 274
click at [480, 108] on div at bounding box center [484, 167] width 529 height 141
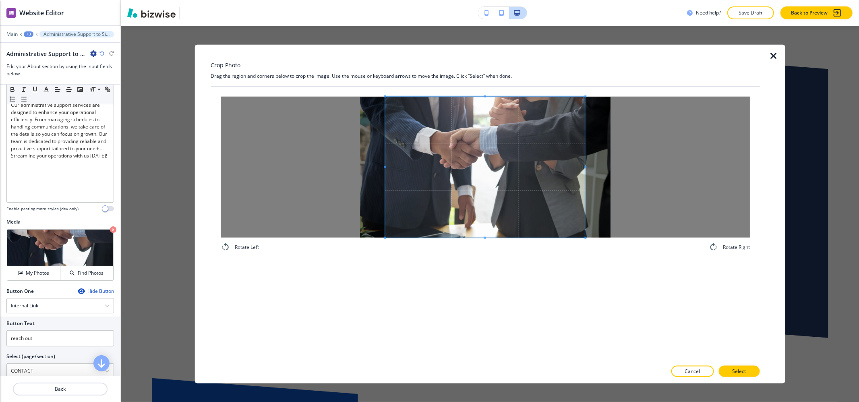
click at [478, 51] on div "Crop Photo Drag the region and corners below to crop the image. Use the mouse o…" at bounding box center [485, 214] width 549 height 339
click at [409, 128] on span at bounding box center [409, 167] width 2 height 141
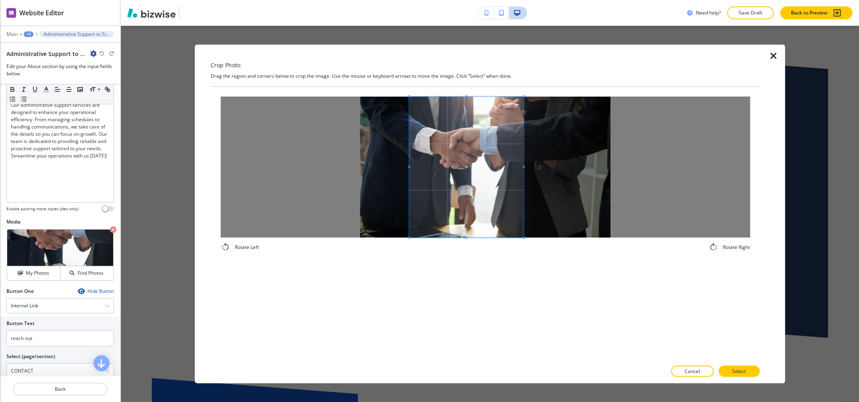
click at [524, 192] on span at bounding box center [523, 167] width 2 height 141
click at [502, 182] on span at bounding box center [476, 167] width 114 height 141
click at [461, 210] on span at bounding box center [473, 167] width 114 height 141
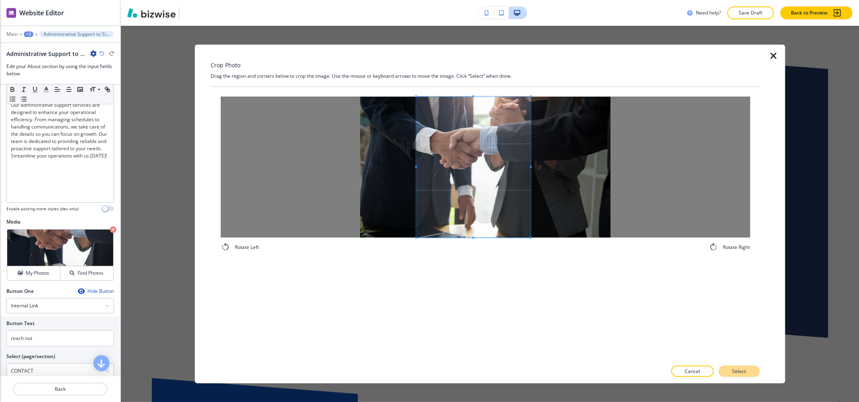
click at [745, 371] on p "Select" at bounding box center [739, 370] width 14 height 7
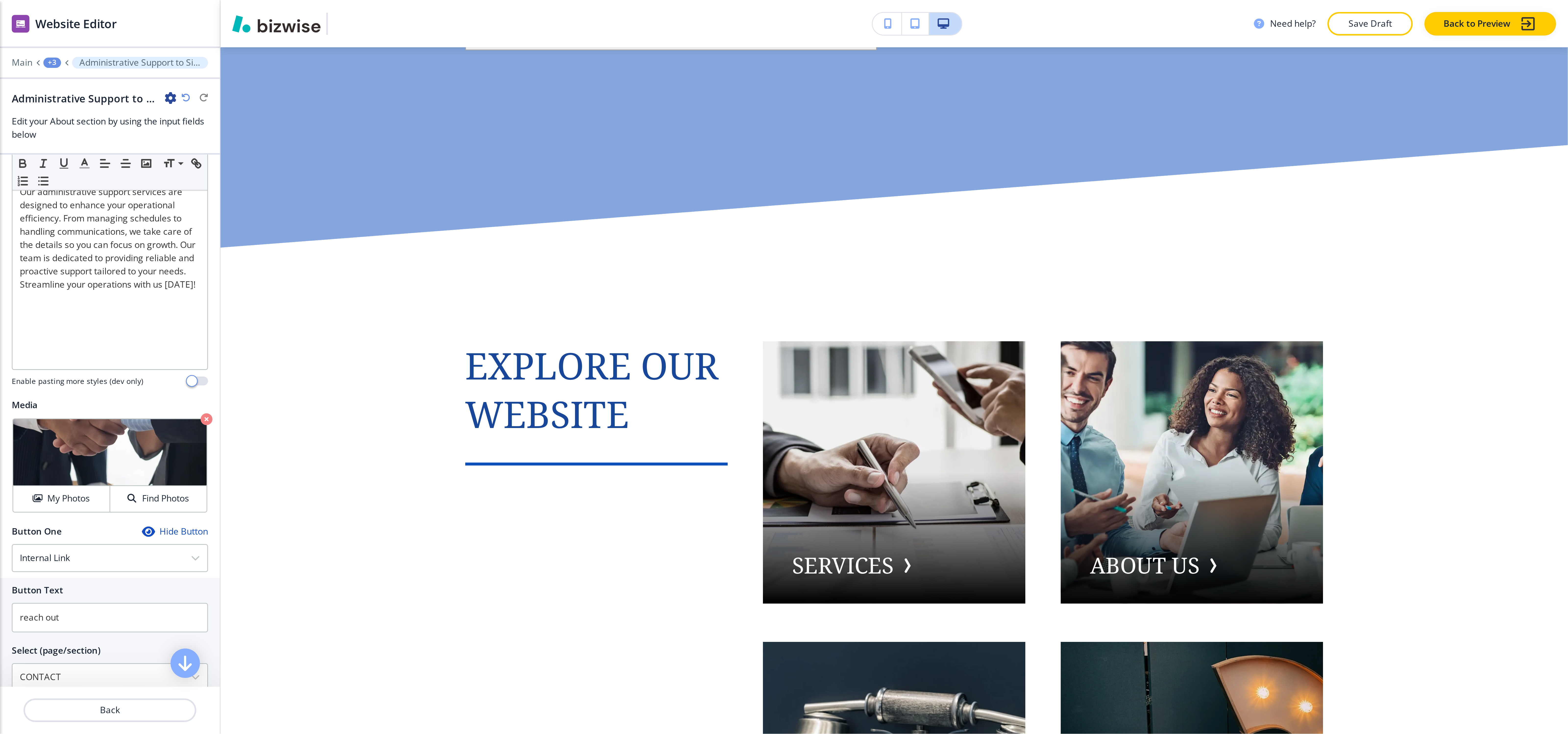
scroll to position [2729, 0]
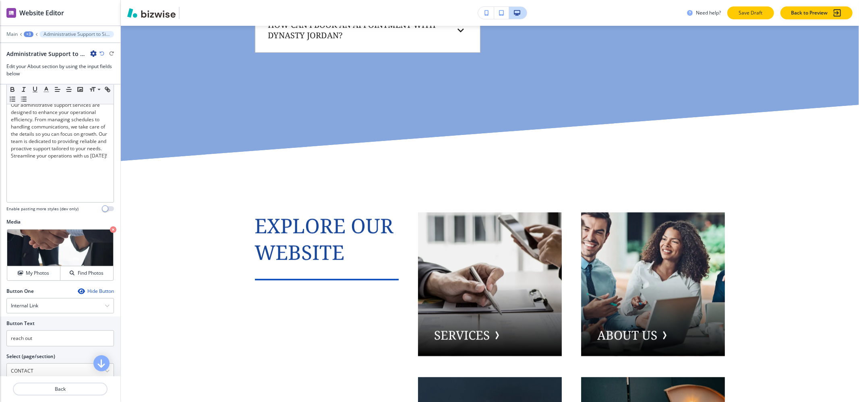
click at [762, 16] on p "Save Draft" at bounding box center [750, 12] width 26 height 7
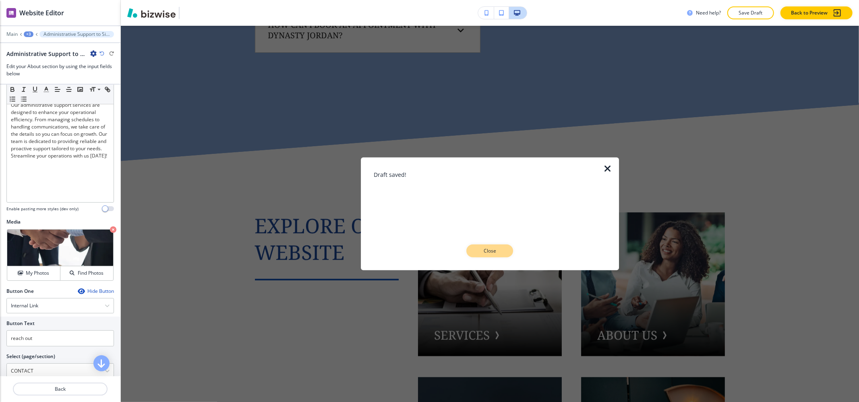
click at [483, 250] on p "Close" at bounding box center [490, 250] width 26 height 7
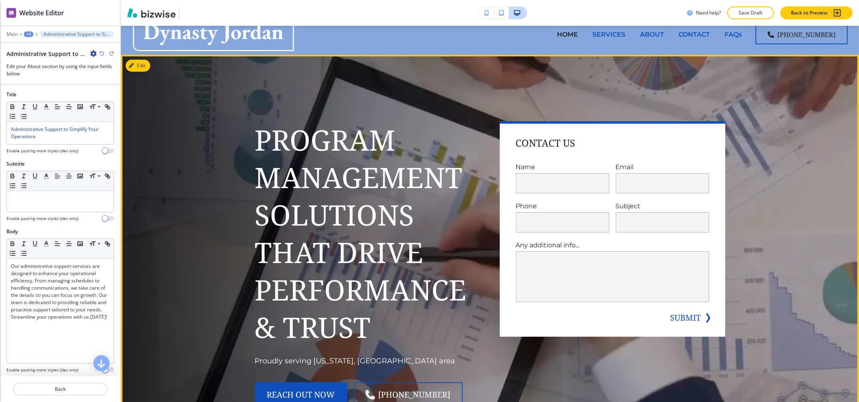
scroll to position [0, 0]
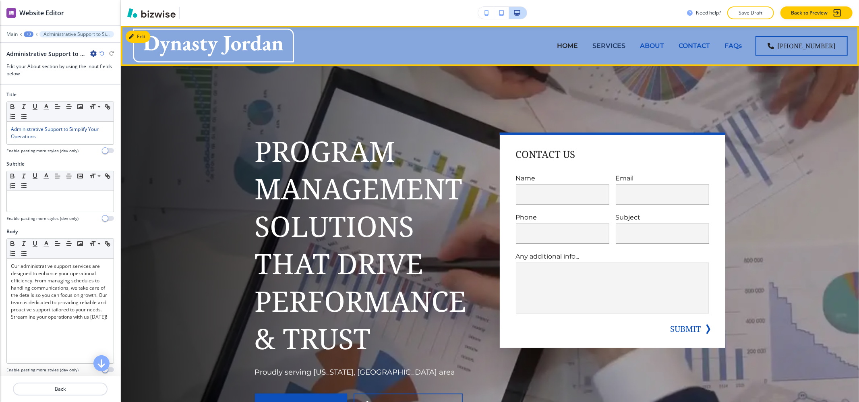
click at [609, 47] on p "SERVICES" at bounding box center [608, 45] width 33 height 9
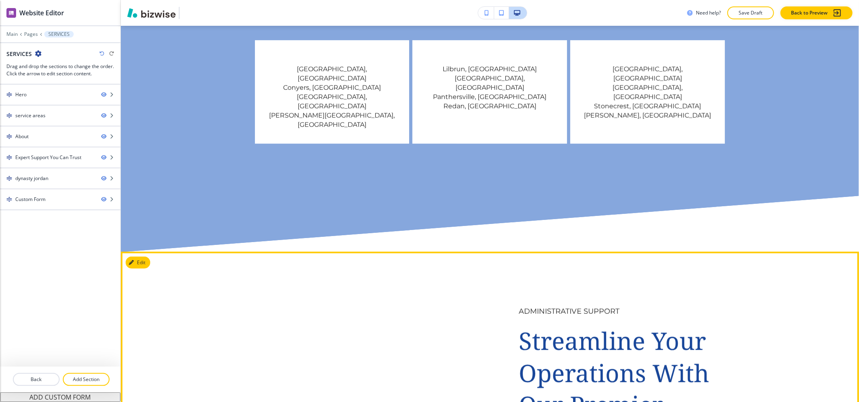
scroll to position [537, 0]
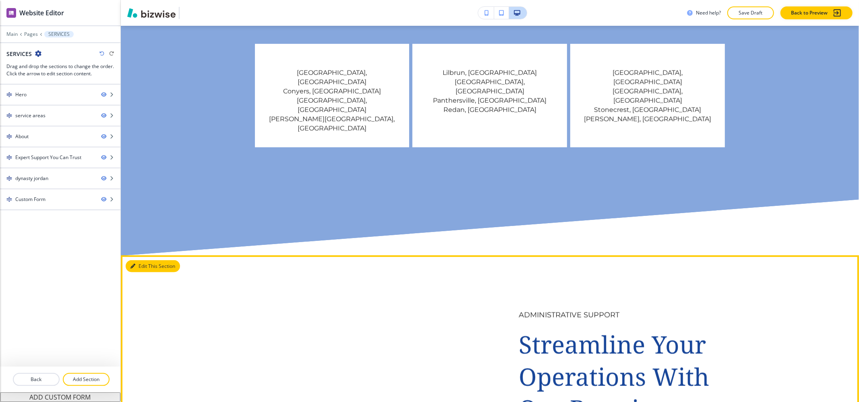
click at [144, 260] on button "Edit This Section" at bounding box center [153, 266] width 54 height 12
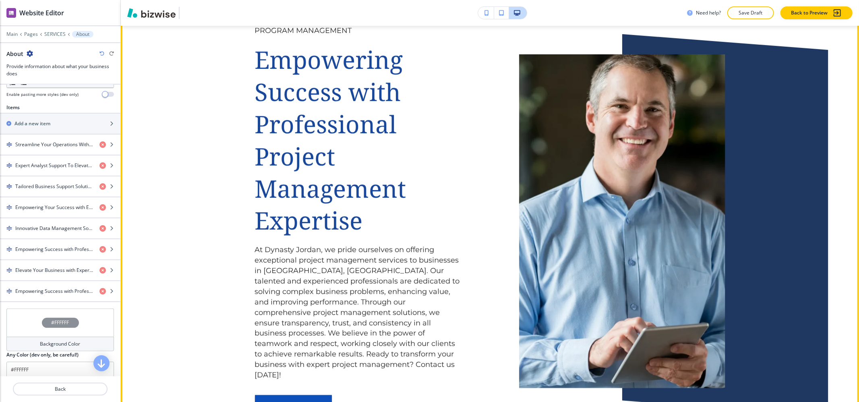
scroll to position [3206, 0]
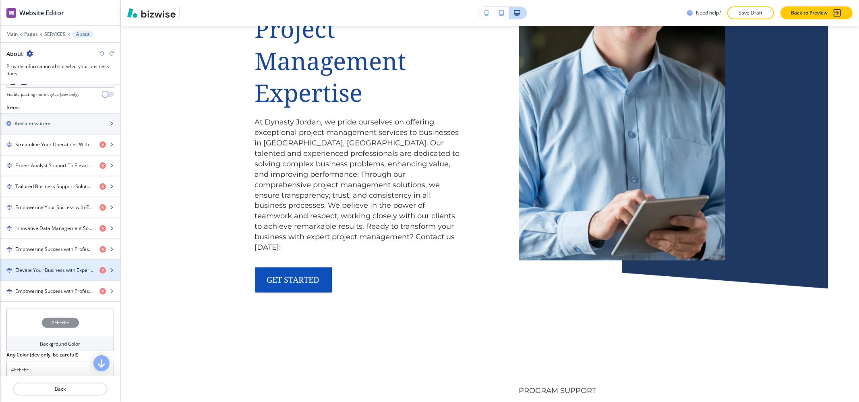
click at [21, 277] on div "button" at bounding box center [60, 277] width 120 height 6
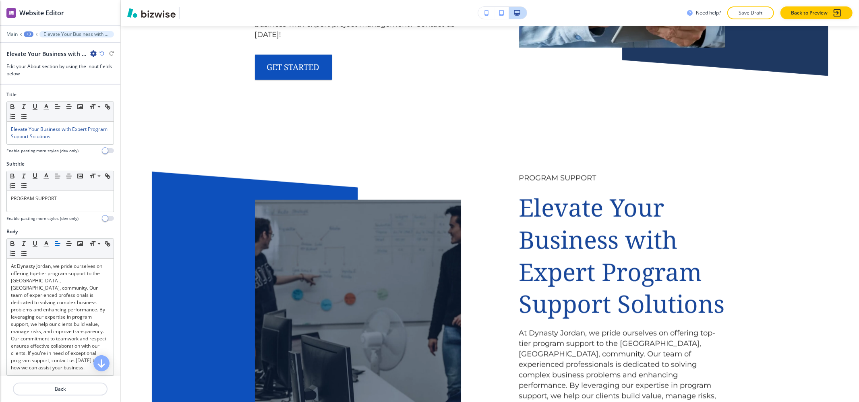
scroll to position [215, 0]
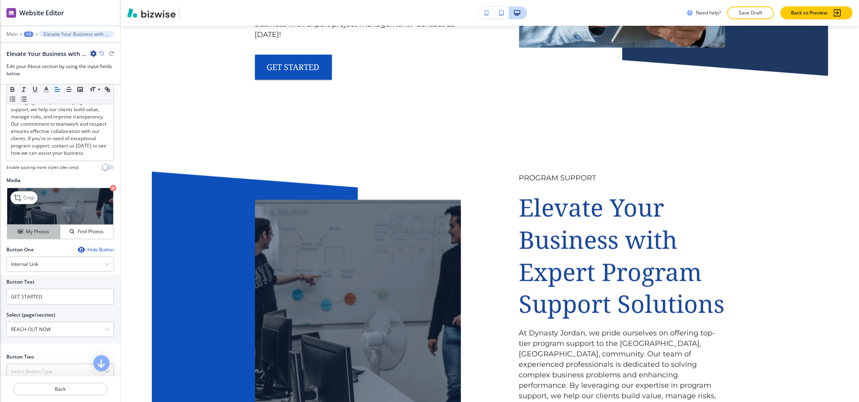
click at [22, 237] on button "My Photos" at bounding box center [33, 232] width 53 height 14
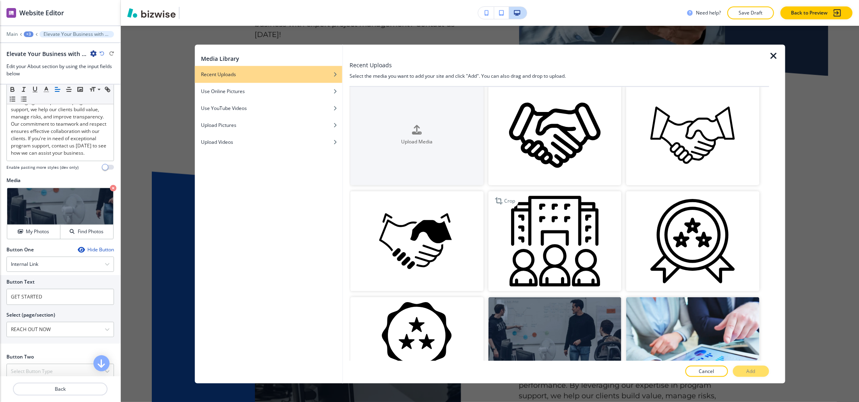
scroll to position [0, 0]
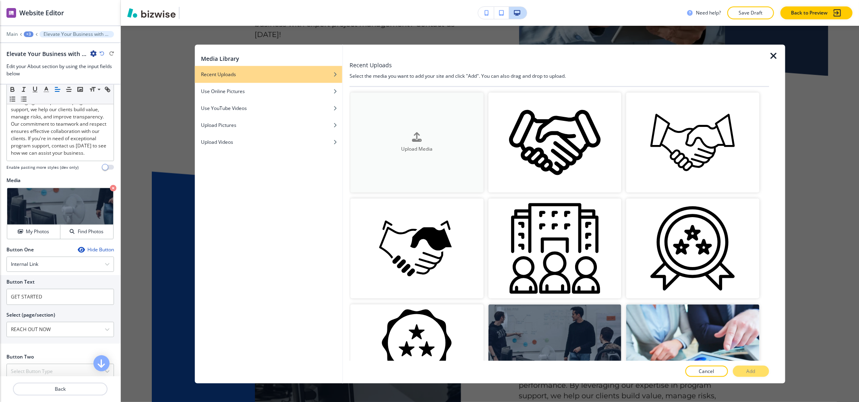
click at [440, 186] on button "Upload Media" at bounding box center [416, 143] width 133 height 100
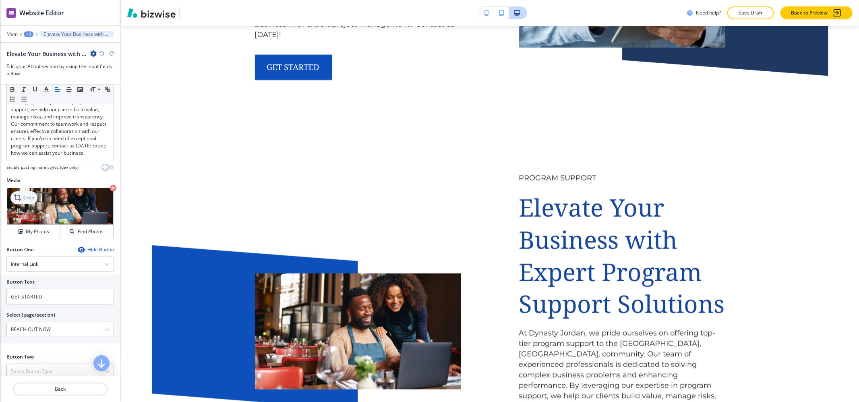
click at [29, 199] on p "Crop" at bounding box center [28, 197] width 11 height 7
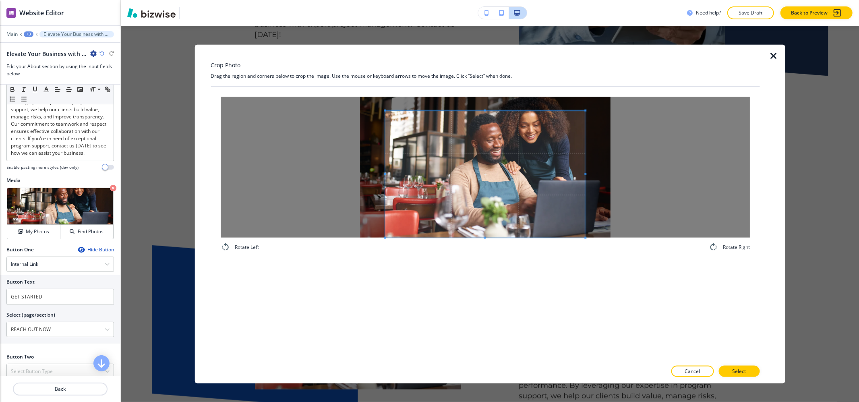
click at [496, 263] on div "Rotate Left Rotate Right" at bounding box center [485, 224] width 549 height 274
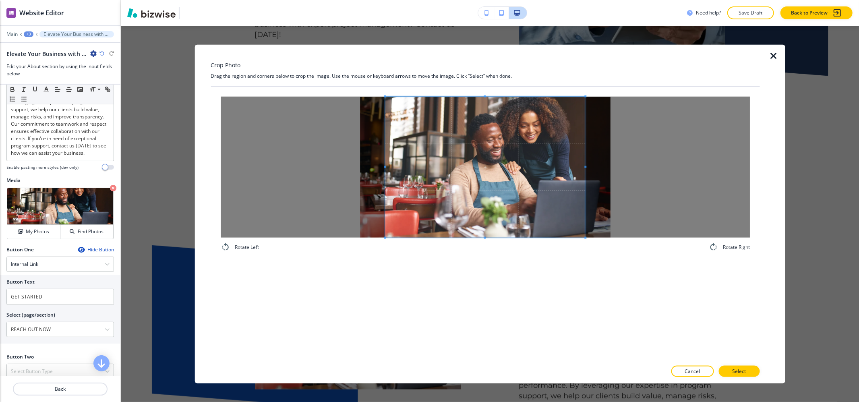
click at [450, 68] on div "Crop Photo Drag the region and corners below to crop the image. Use the mouse o…" at bounding box center [485, 214] width 549 height 339
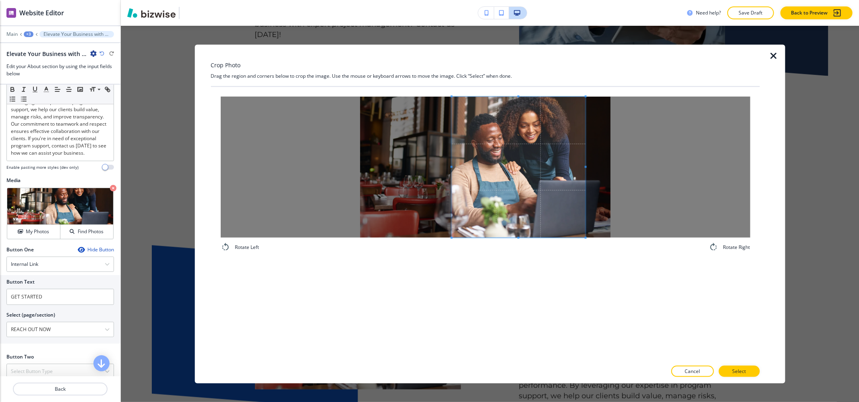
click at [452, 147] on div at bounding box center [518, 167] width 134 height 141
click at [566, 197] on span at bounding box center [565, 167] width 2 height 141
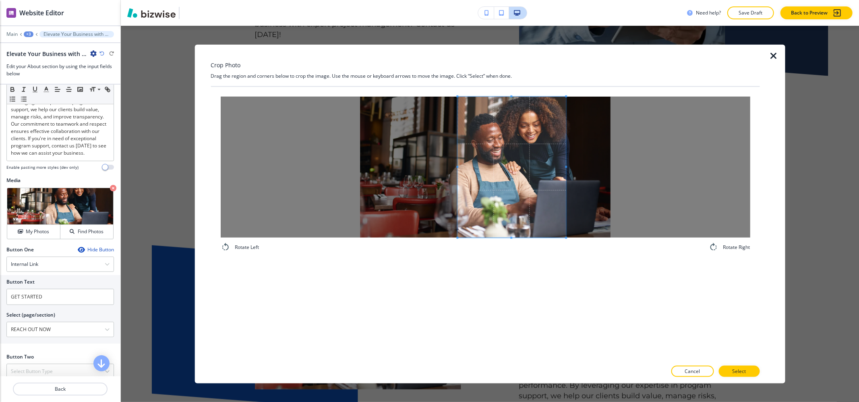
click at [456, 152] on span at bounding box center [457, 167] width 2 height 141
click at [732, 371] on p "Select" at bounding box center [739, 370] width 14 height 7
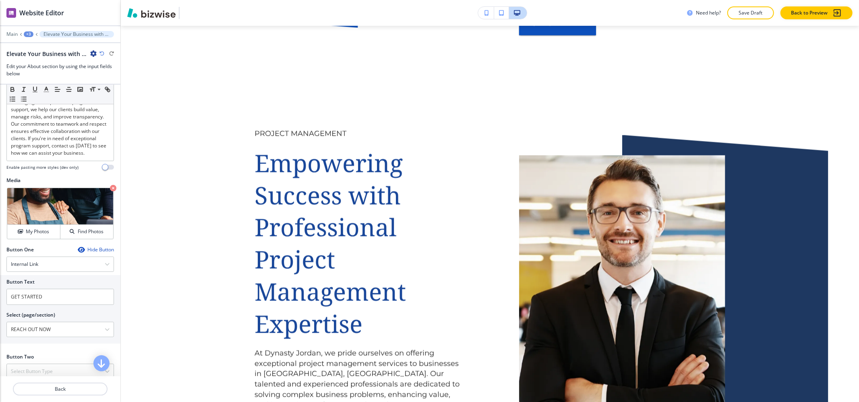
scroll to position [3901, 0]
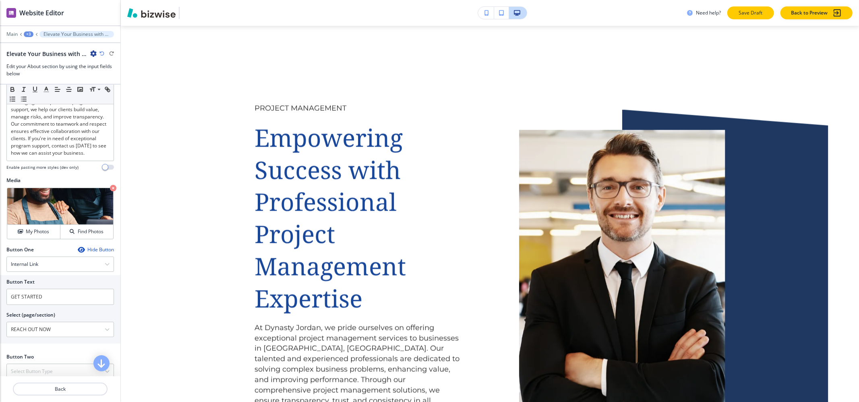
click at [740, 14] on p "Save Draft" at bounding box center [750, 12] width 26 height 7
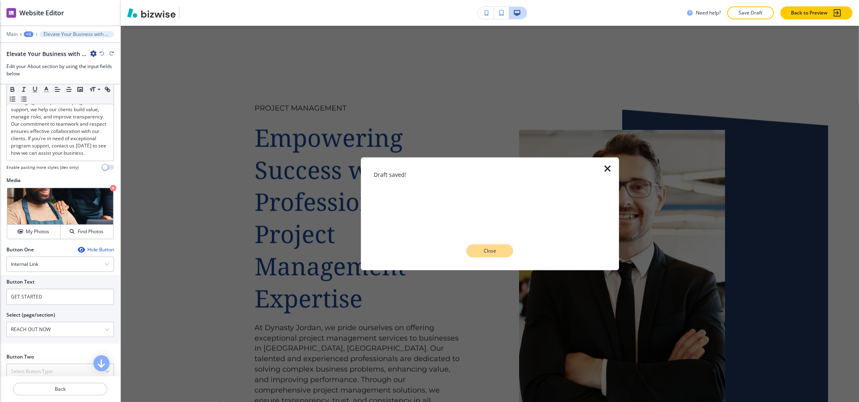
click at [485, 252] on p "Close" at bounding box center [490, 250] width 26 height 7
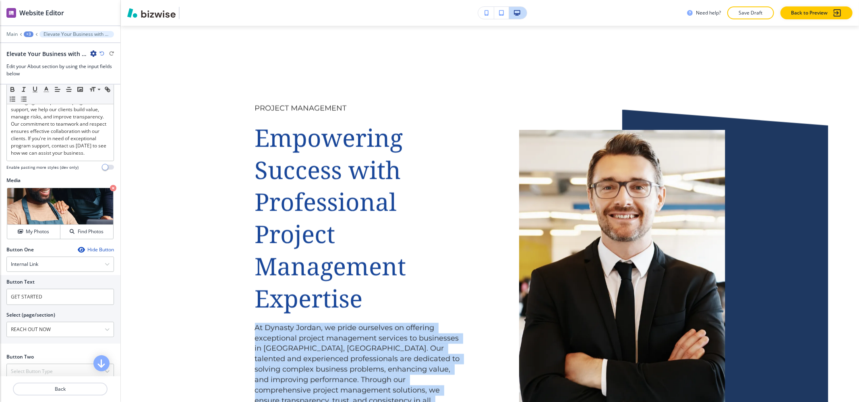
drag, startPoint x: 243, startPoint y: 206, endPoint x: 379, endPoint y: 327, distance: 181.9
click at [379, 327] on div "PROJECT MANAGEMENT Empowering Success with Professional Project Management Expe…" at bounding box center [329, 279] width 264 height 436
copy p "At Dynasty Jordan, we pride ourselves on offering exceptional project managemen…"
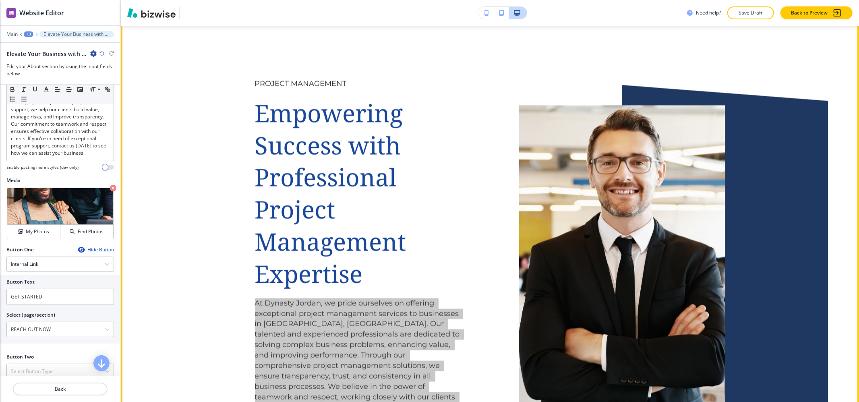
scroll to position [4170, 0]
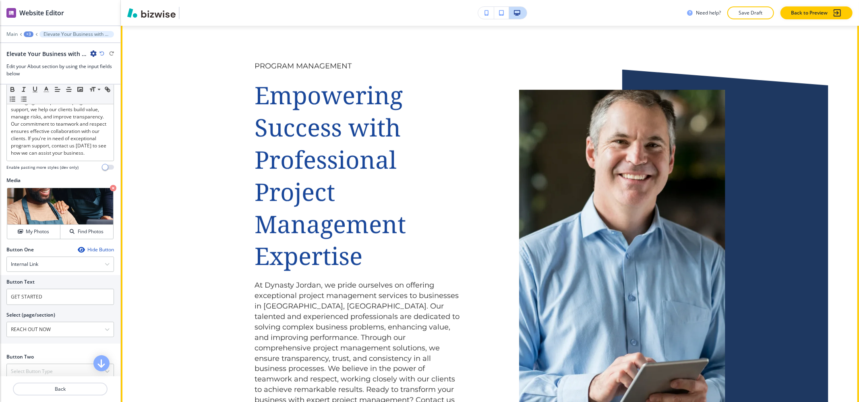
scroll to position [2989, 0]
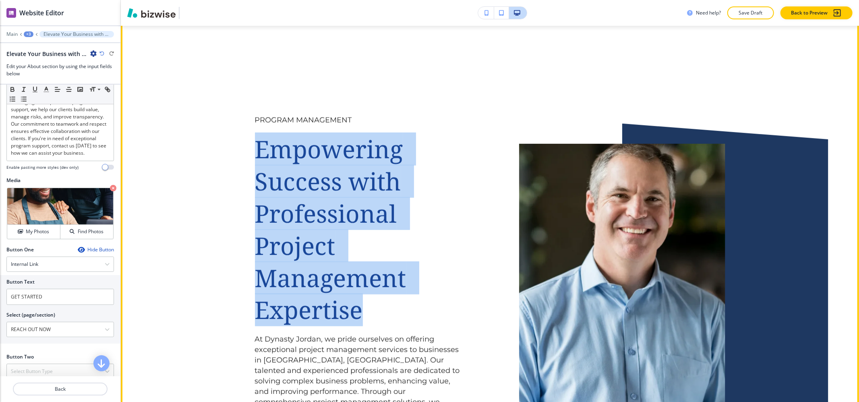
drag, startPoint x: 250, startPoint y: 51, endPoint x: 373, endPoint y: 214, distance: 204.1
click at [373, 214] on p "Empowering Success with Professional Project Management Expertise" at bounding box center [358, 229] width 206 height 193
copy span "Empowering Success with Professional Project Management Expertise"
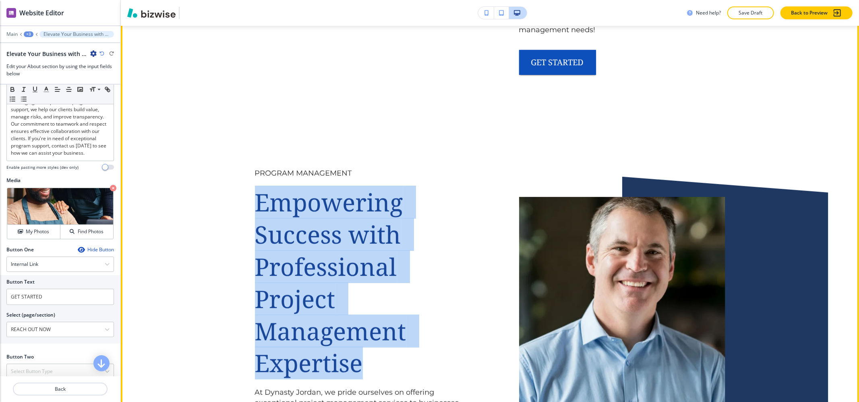
scroll to position [2935, 0]
click at [452, 275] on p "Empowering Success with Professional Project Management Expertise" at bounding box center [358, 283] width 206 height 193
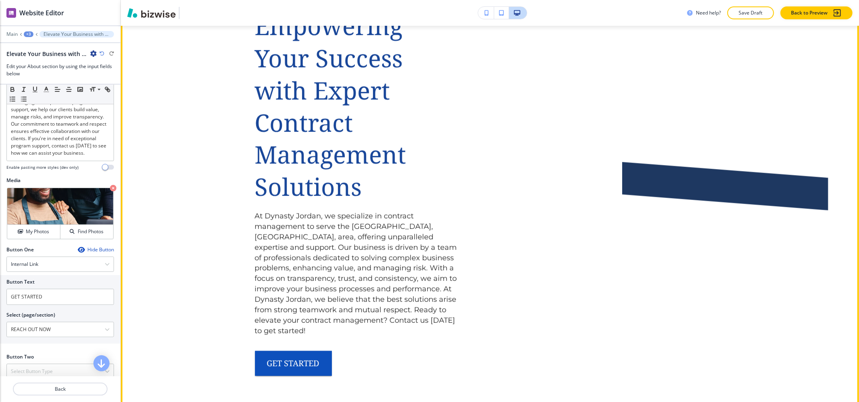
scroll to position [2184, 0]
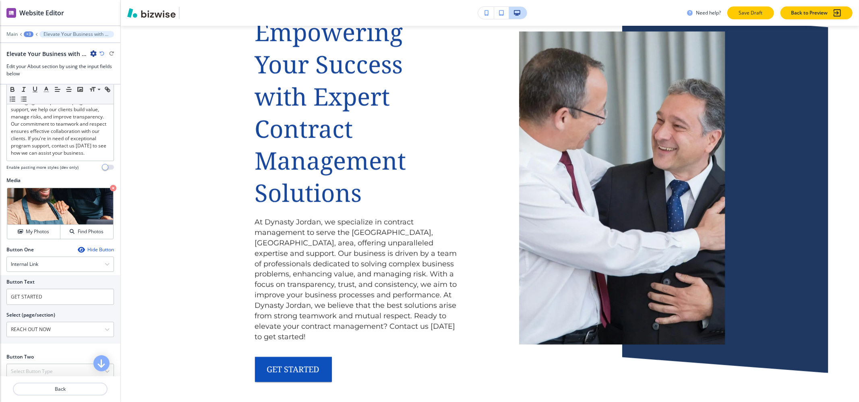
click at [758, 16] on p "Save Draft" at bounding box center [750, 12] width 26 height 7
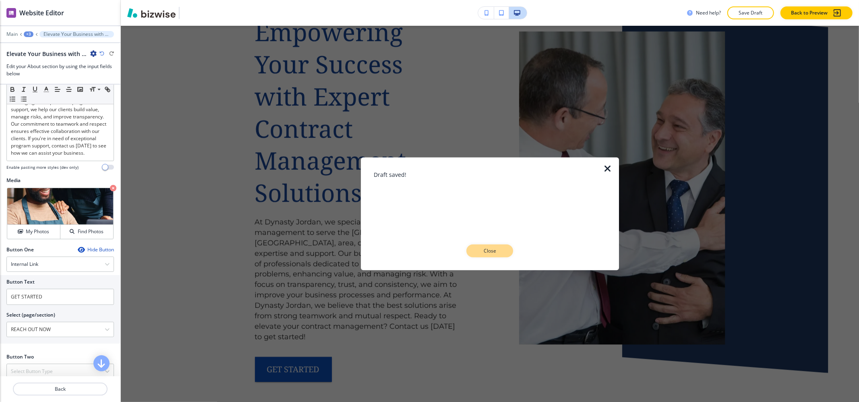
click at [491, 253] on p "Close" at bounding box center [490, 250] width 26 height 7
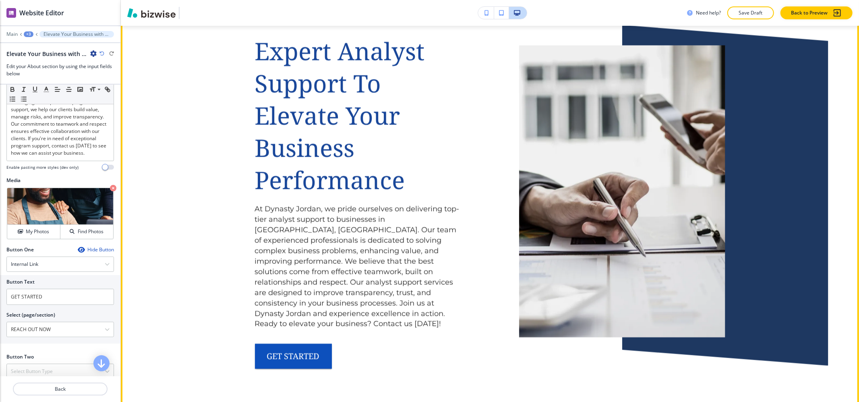
scroll to position [1290, 0]
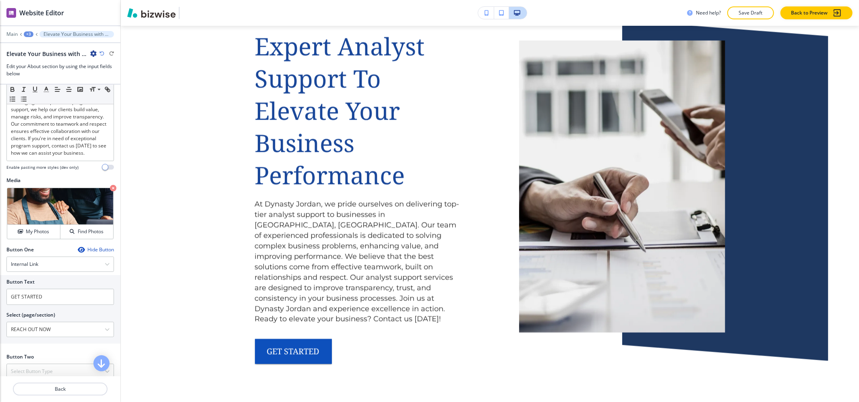
click at [30, 34] on div "+3" at bounding box center [29, 34] width 10 height 6
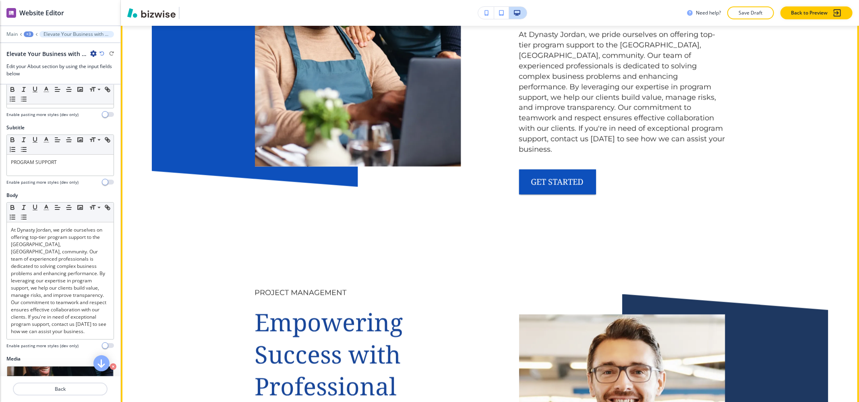
scroll to position [0, 0]
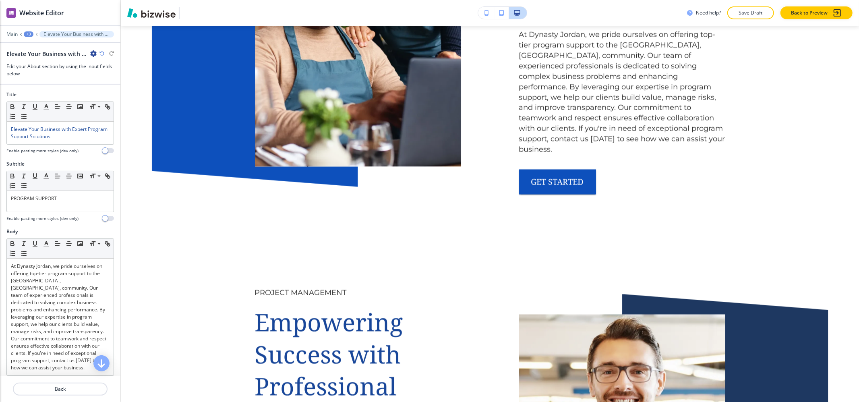
click at [28, 34] on div "+3" at bounding box center [29, 34] width 10 height 6
click at [58, 76] on p "About" at bounding box center [49, 75] width 41 height 7
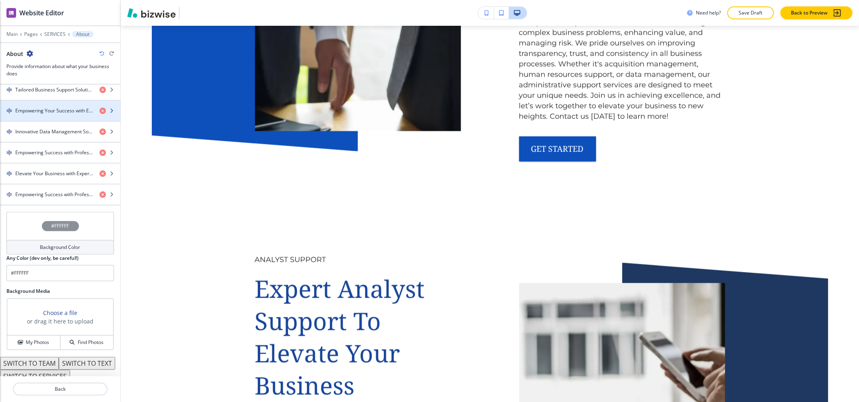
scroll to position [405, 0]
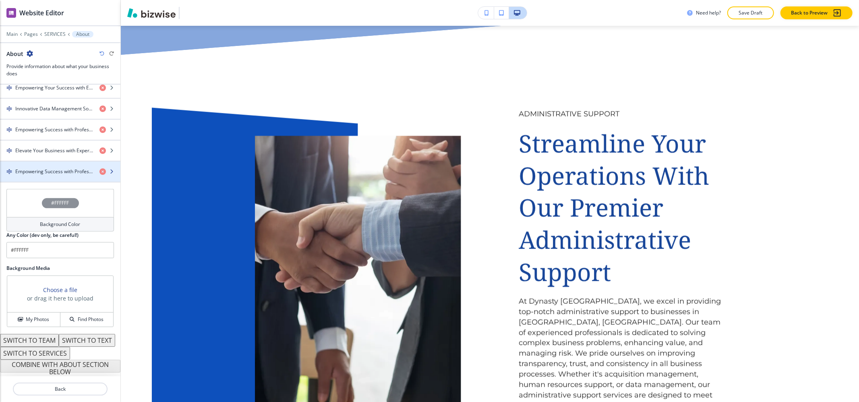
click at [47, 168] on h4 "Empowering Success with Professional Project Management Expertise" at bounding box center [54, 171] width 78 height 7
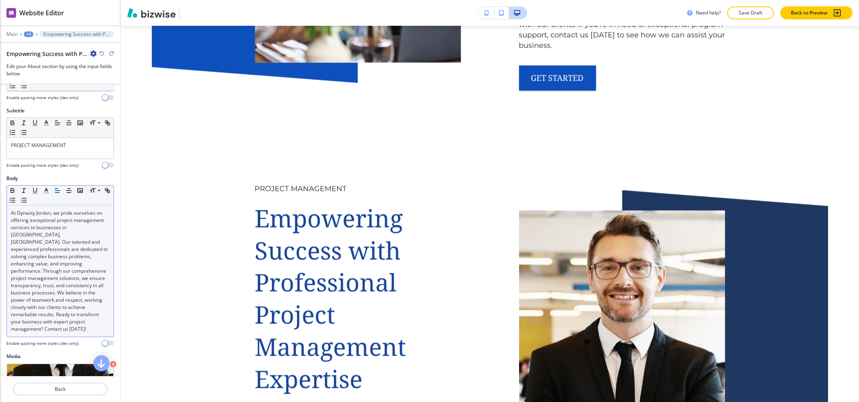
scroll to position [54, 0]
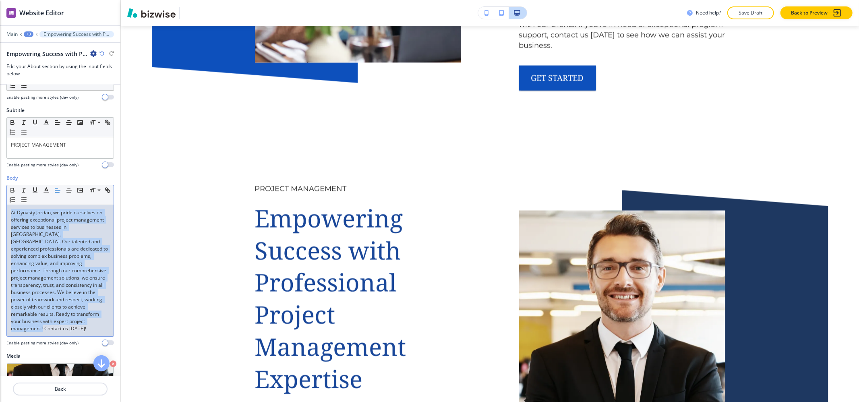
drag, startPoint x: 91, startPoint y: 327, endPoint x: 0, endPoint y: 208, distance: 149.6
click at [0, 208] on div "Body Small Normal Large Huge At Dynasty Jordan, we pride ourselves on offering …" at bounding box center [60, 263] width 120 height 178
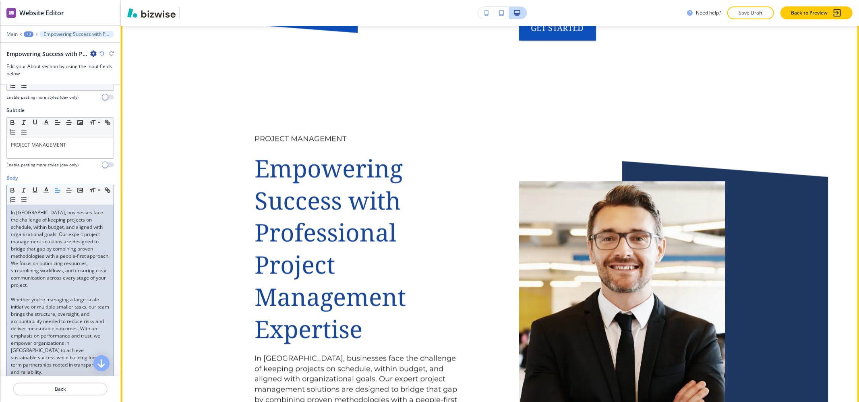
scroll to position [3928, 0]
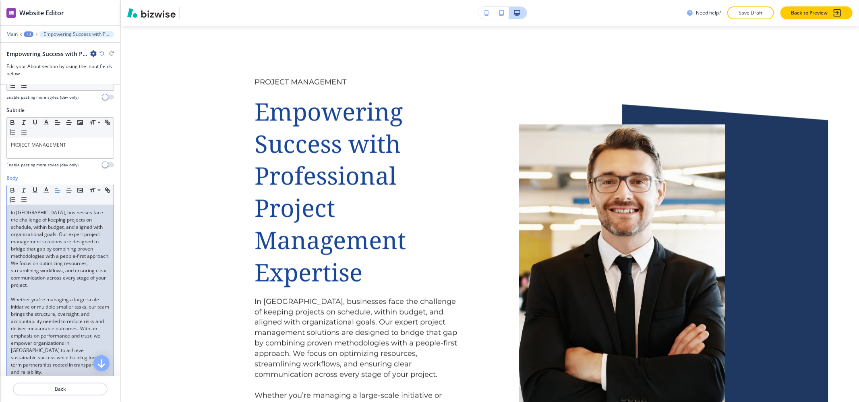
click at [9, 310] on div "In [GEOGRAPHIC_DATA], businesses face the challenge of keeping projects on sche…" at bounding box center [60, 292] width 107 height 175
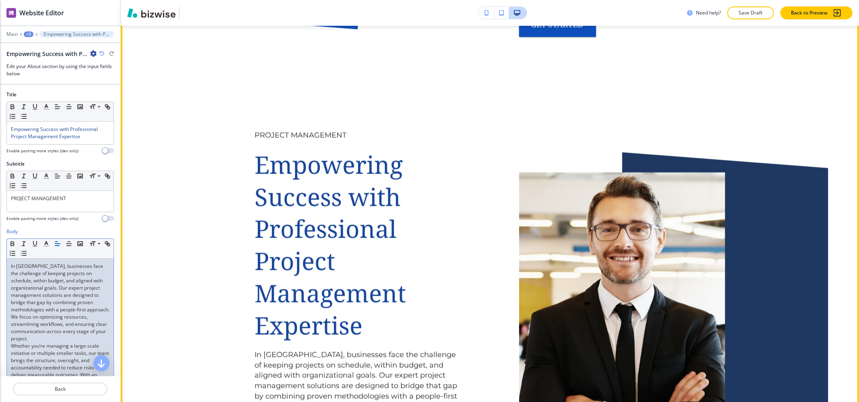
scroll to position [3982, 0]
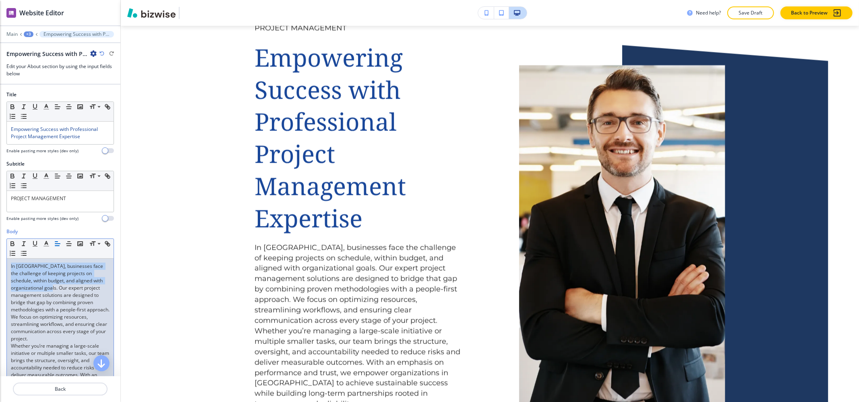
drag, startPoint x: 68, startPoint y: 289, endPoint x: 0, endPoint y: 262, distance: 72.9
click at [0, 262] on div "Body Small Normal Large Huge In [GEOGRAPHIC_DATA], businesses face the challeng…" at bounding box center [60, 335] width 120 height 214
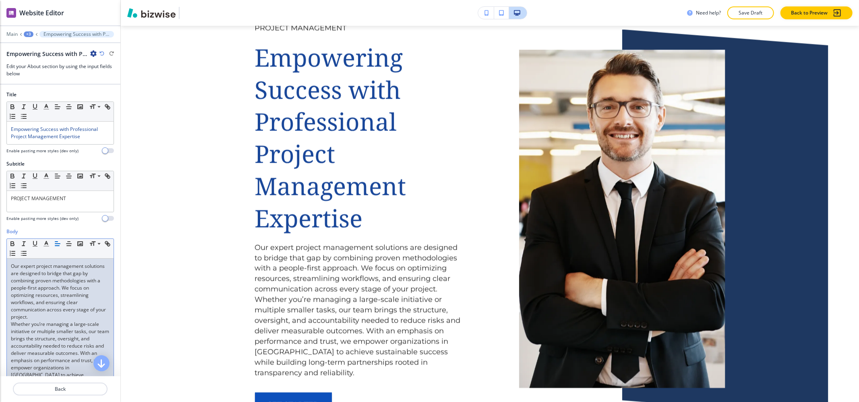
click at [13, 266] on p "Our expert project management solutions are designed to bridge that gap by comb…" at bounding box center [60, 291] width 99 height 58
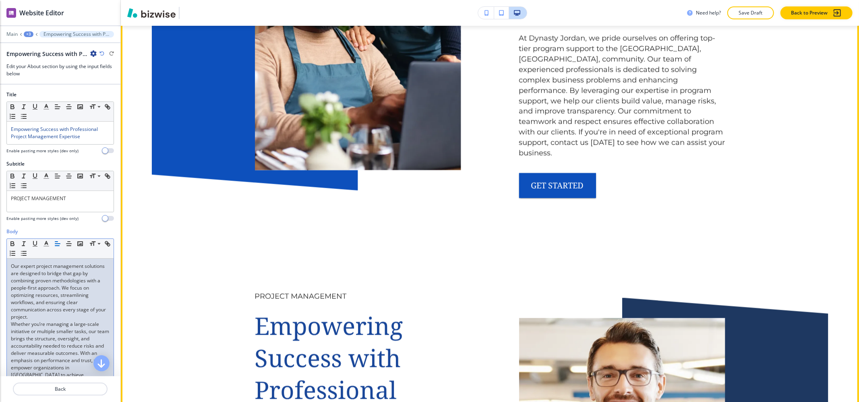
scroll to position [3821, 0]
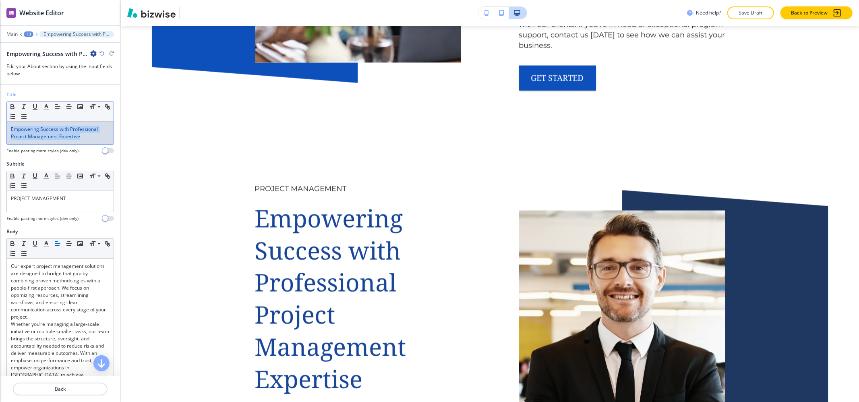
drag, startPoint x: 91, startPoint y: 138, endPoint x: 0, endPoint y: 118, distance: 93.0
click at [0, 118] on div "Title Small Normal Large Huge Empowering Success with Professional Project Mana…" at bounding box center [60, 125] width 120 height 69
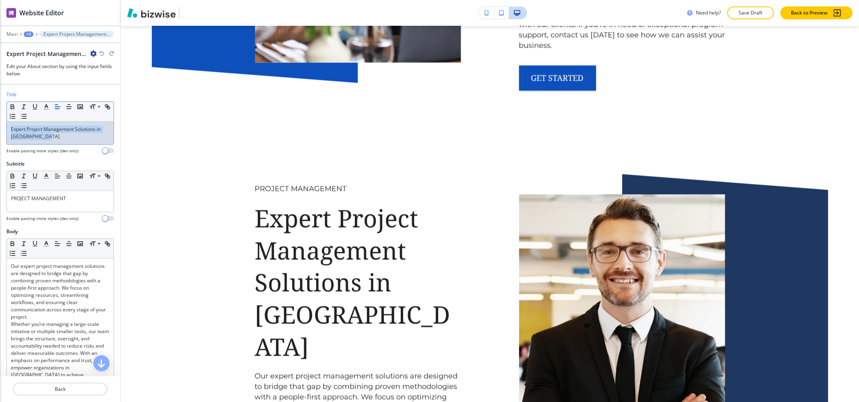
drag, startPoint x: 54, startPoint y: 136, endPoint x: 0, endPoint y: 120, distance: 55.9
click at [0, 120] on div "Title Small Normal Large Huge Expert Project Management Solutions in [GEOGRAPHI…" at bounding box center [60, 125] width 120 height 69
click at [48, 108] on icon "button" at bounding box center [46, 106] width 7 height 7
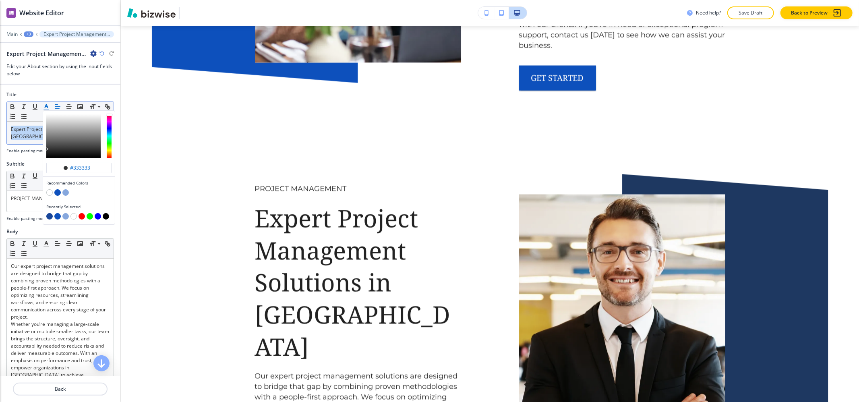
click at [50, 217] on button "button" at bounding box center [49, 216] width 6 height 6
type input "#184699"
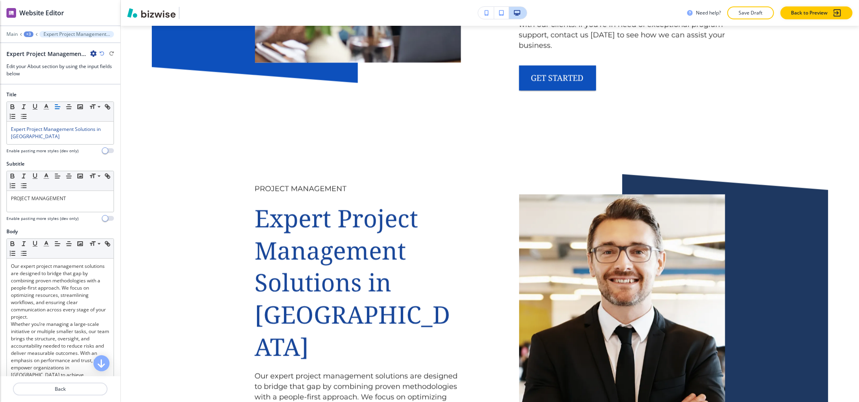
click at [36, 160] on div "Title Small Normal Large Huge Expert Project Management Solutions in [GEOGRAPHI…" at bounding box center [60, 125] width 120 height 69
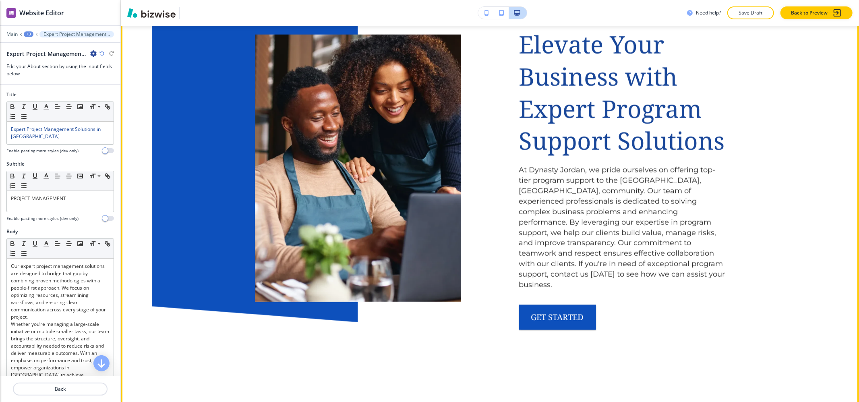
scroll to position [3581, 0]
drag, startPoint x: 580, startPoint y: 65, endPoint x: 511, endPoint y: 64, distance: 69.6
click at [511, 64] on div "PROGRAM SUPPORT Elevate Your Business with Expert Program Support Solutions At …" at bounding box center [593, 149] width 264 height 361
copy p "At Dynasty Jordan"
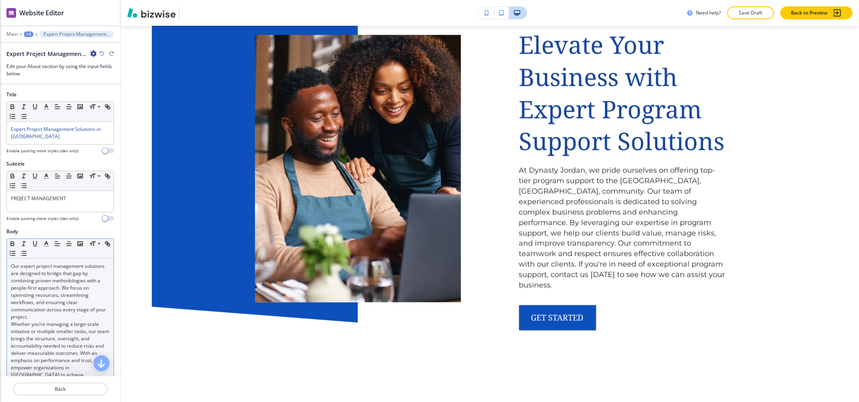
click at [8, 264] on div "Our expert project management solutions are designed to bridge that gap by comb…" at bounding box center [60, 331] width 107 height 146
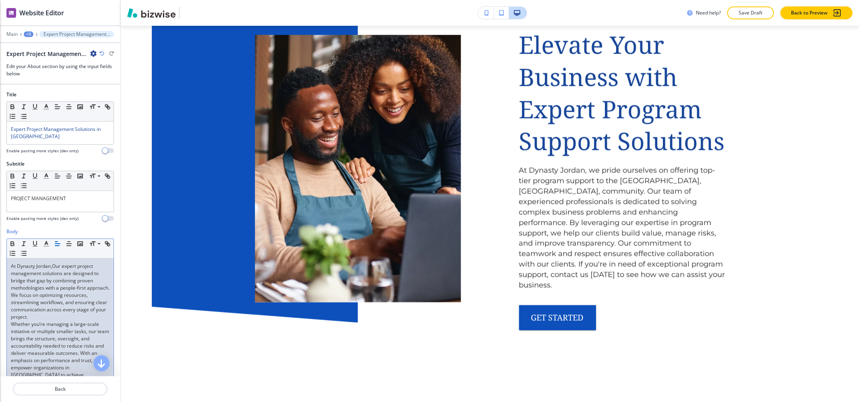
click at [55, 266] on p "At Dynasty Jordan,Our expert project management solutions are designed to bridg…" at bounding box center [60, 291] width 99 height 58
click at [53, 267] on p "At Dynasty Jordan,our expert project management solutions are designed to bridg…" at bounding box center [60, 291] width 99 height 58
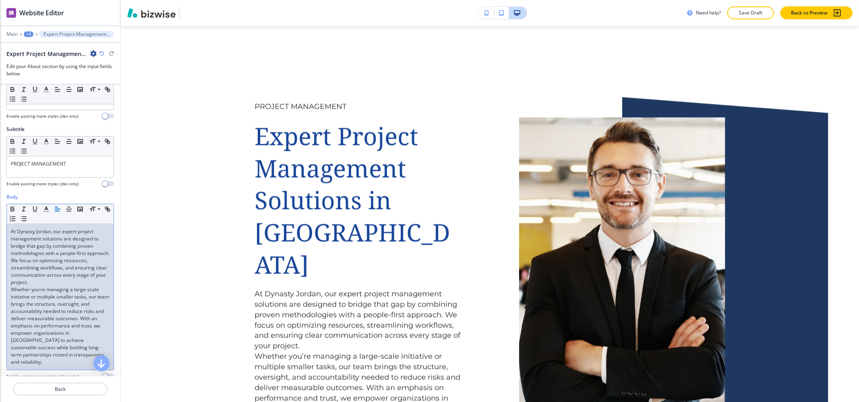
scroll to position [54, 0]
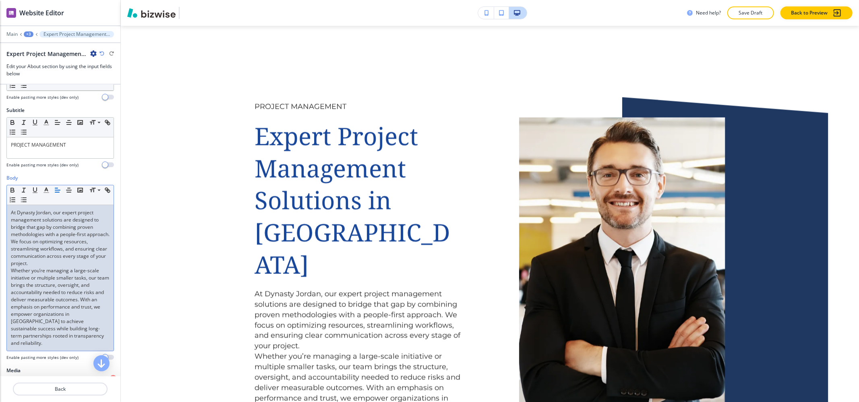
click at [7, 275] on div "At Dynasty Jordan, our expert project management solutions are designed to brid…" at bounding box center [60, 278] width 107 height 146
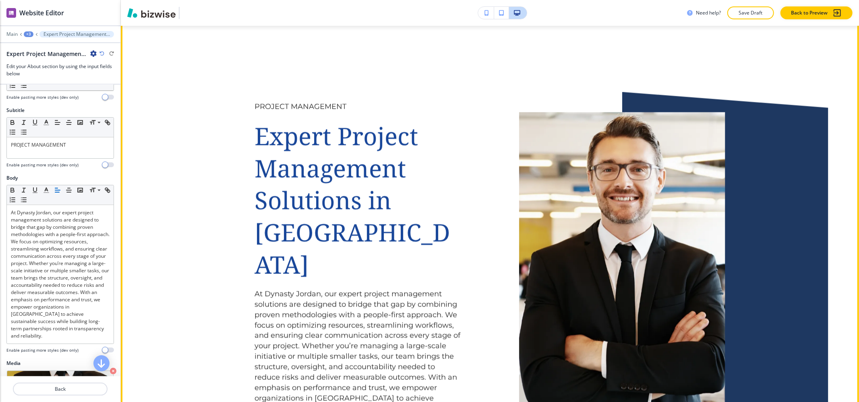
click at [296, 289] on p "At Dynasty Jordan, our expert project management solutions are designed to brid…" at bounding box center [358, 357] width 206 height 136
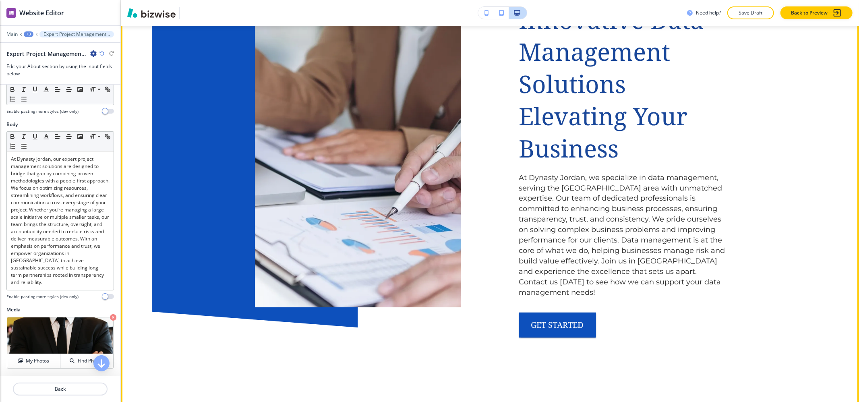
scroll to position [2669, 0]
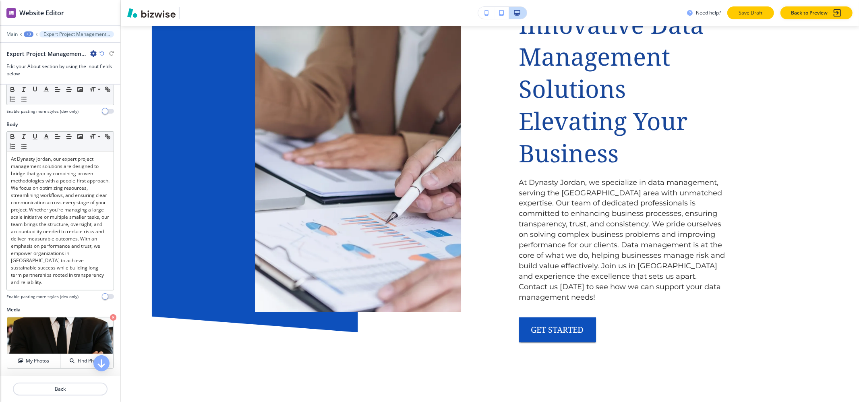
click at [746, 15] on p "Save Draft" at bounding box center [750, 12] width 26 height 7
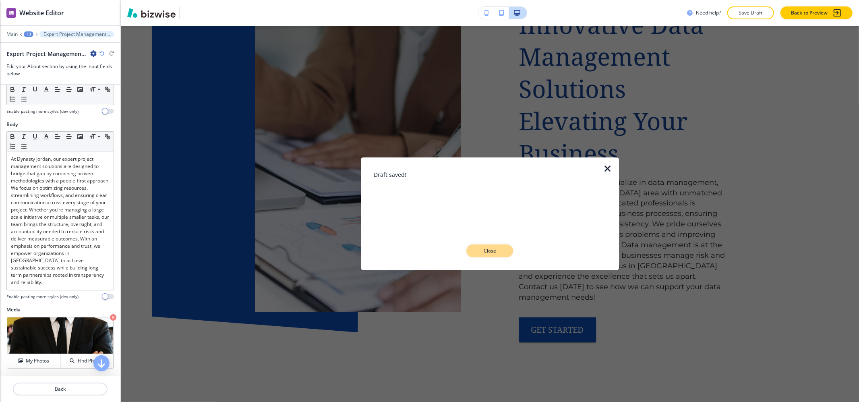
click at [507, 253] on button "Close" at bounding box center [489, 250] width 47 height 13
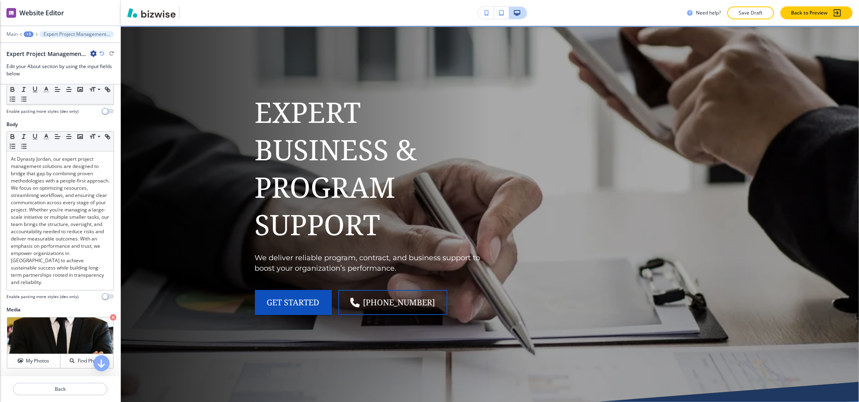
scroll to position [0, 0]
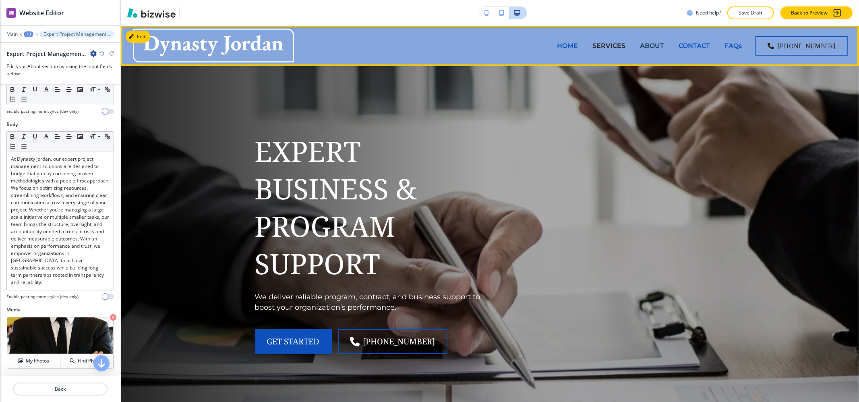
click at [663, 42] on p "ABOUT" at bounding box center [652, 45] width 24 height 9
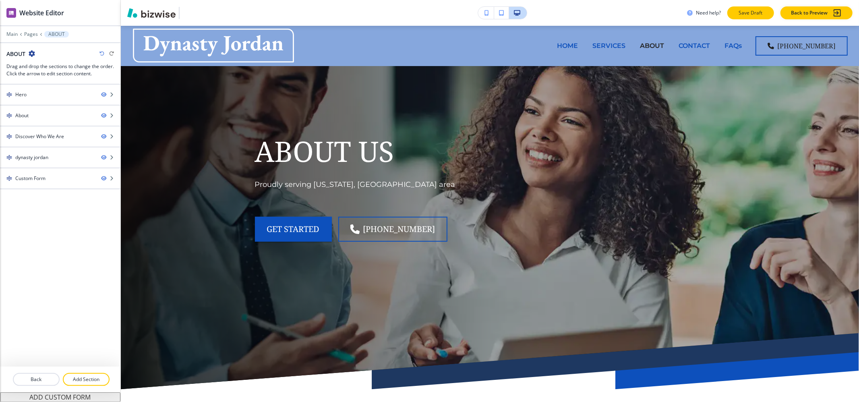
click at [753, 14] on p "Save Draft" at bounding box center [750, 12] width 26 height 7
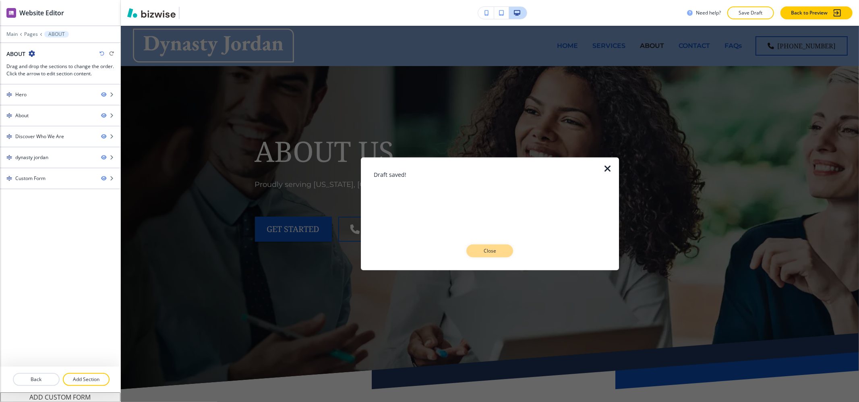
click at [485, 248] on p "Close" at bounding box center [490, 250] width 26 height 7
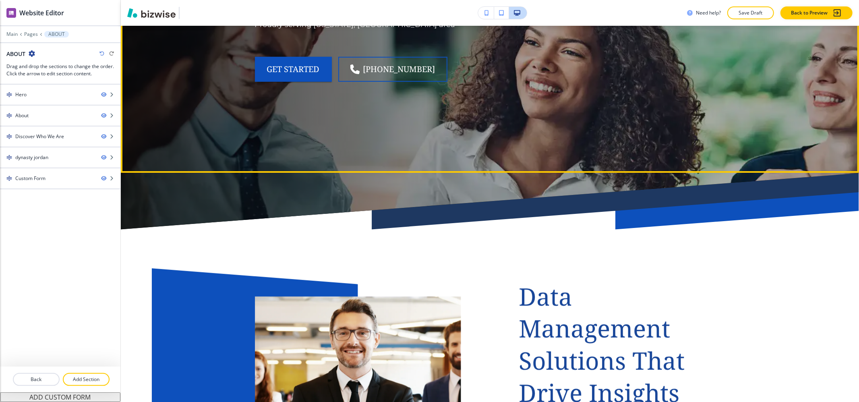
scroll to position [268, 0]
